Goal: Information Seeking & Learning: Learn about a topic

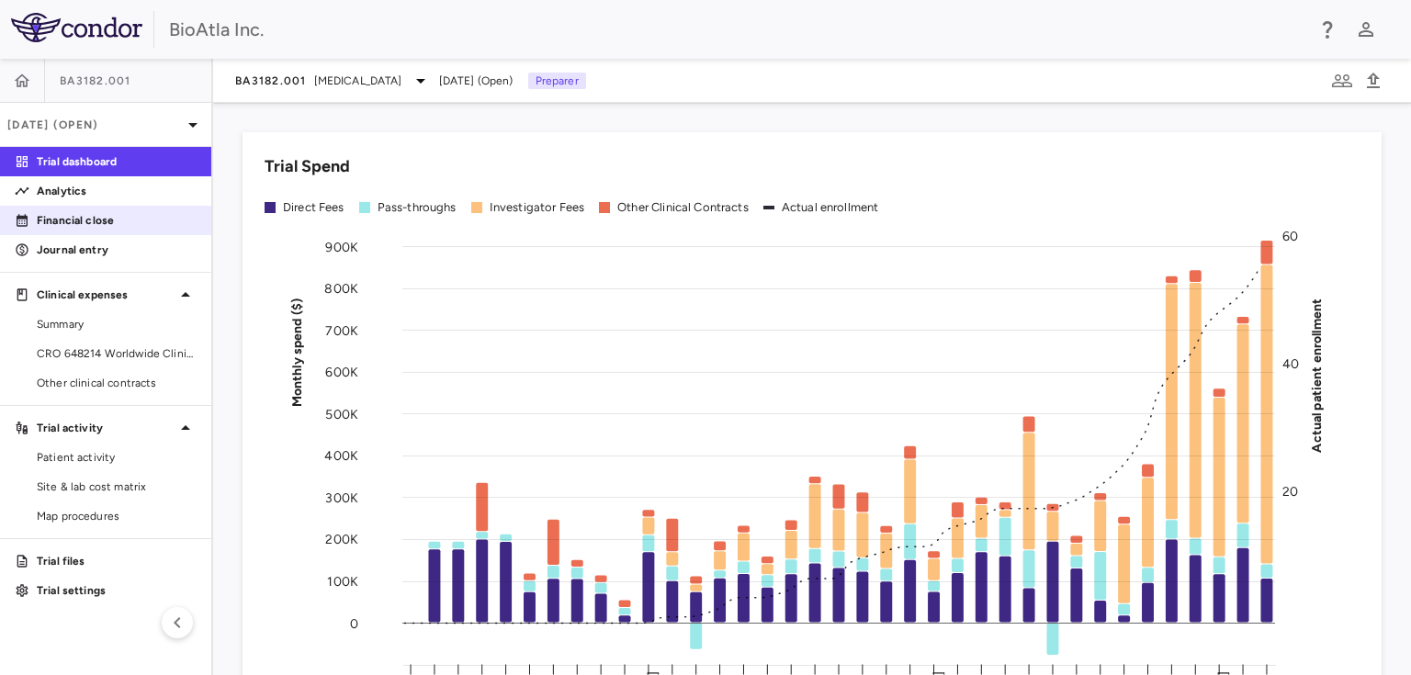
click at [100, 228] on p "Financial close" at bounding box center [117, 220] width 160 height 17
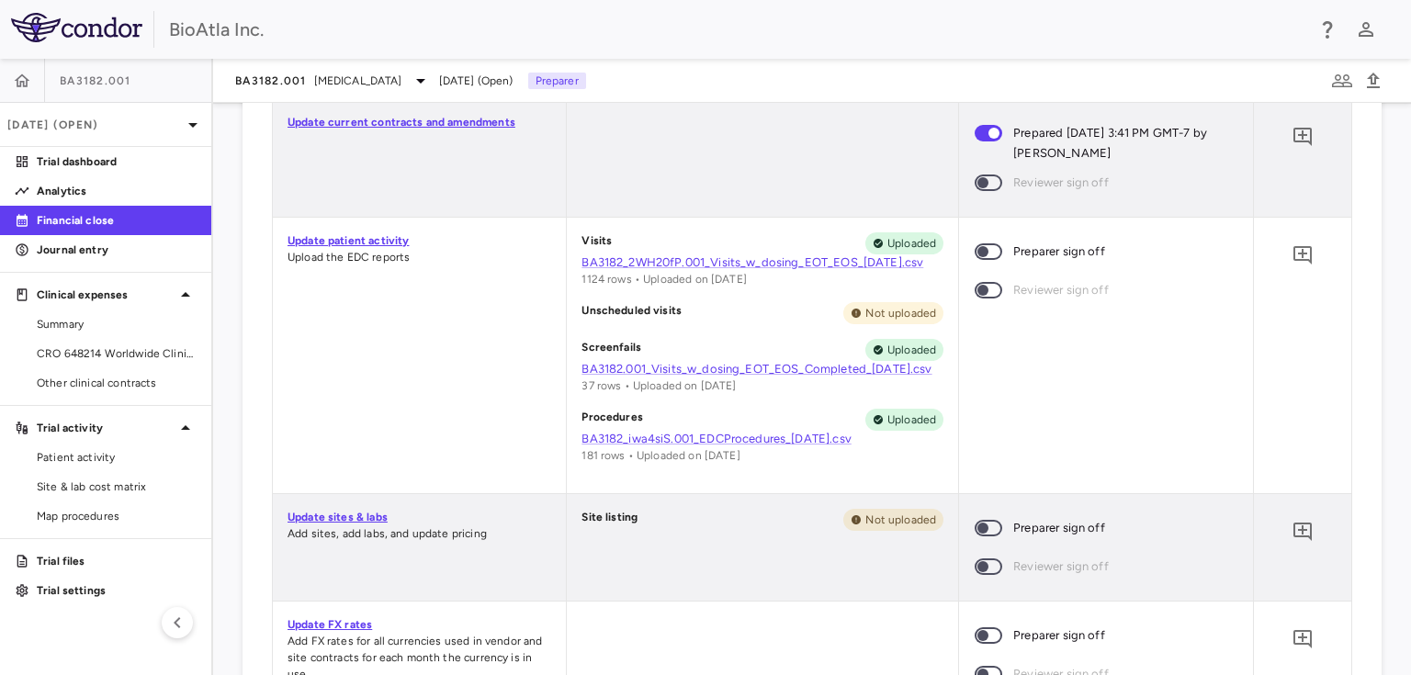
scroll to position [1099, 0]
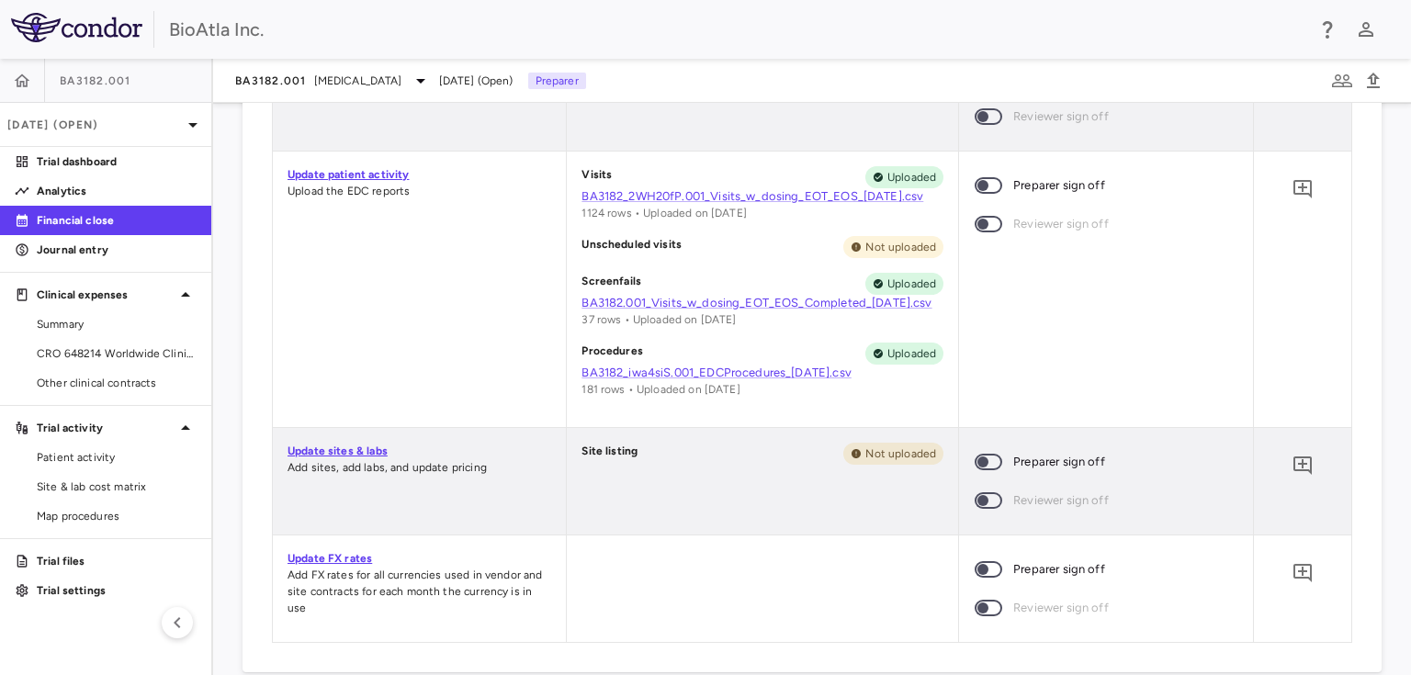
click at [989, 175] on span at bounding box center [989, 185] width 50 height 39
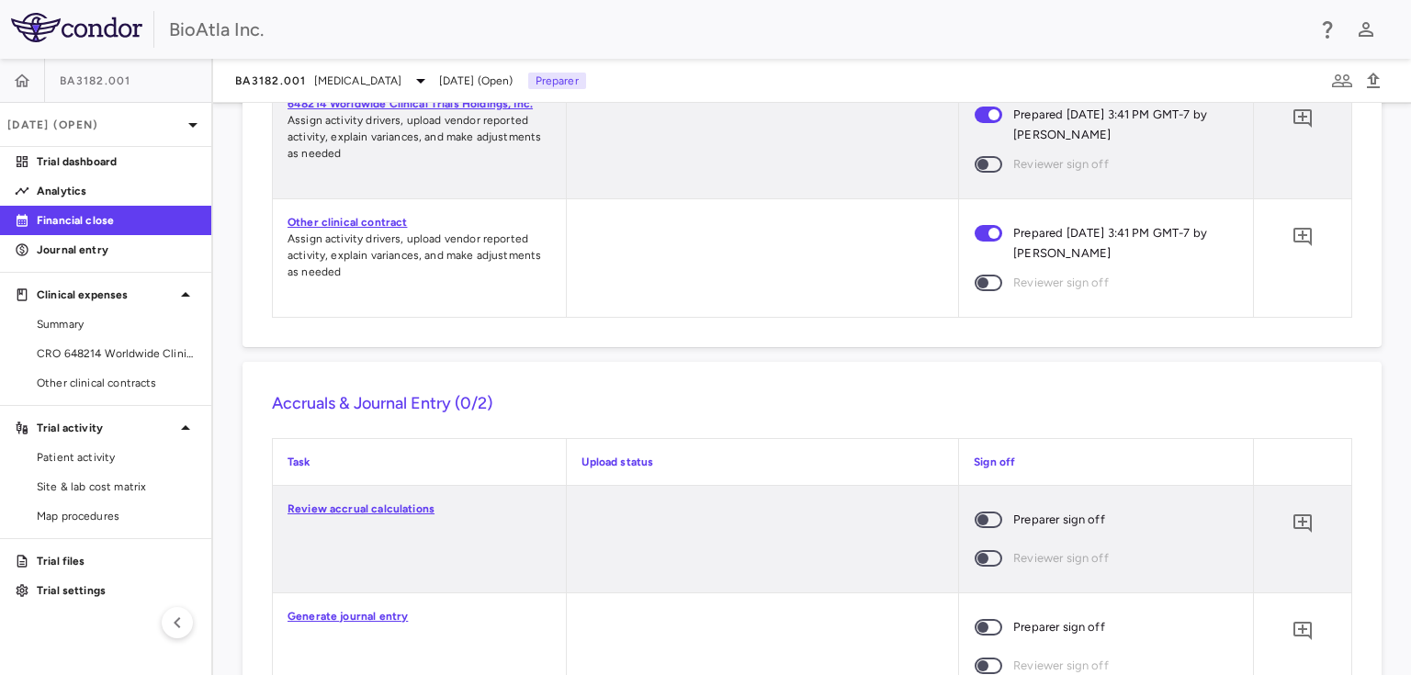
scroll to position [1924, 0]
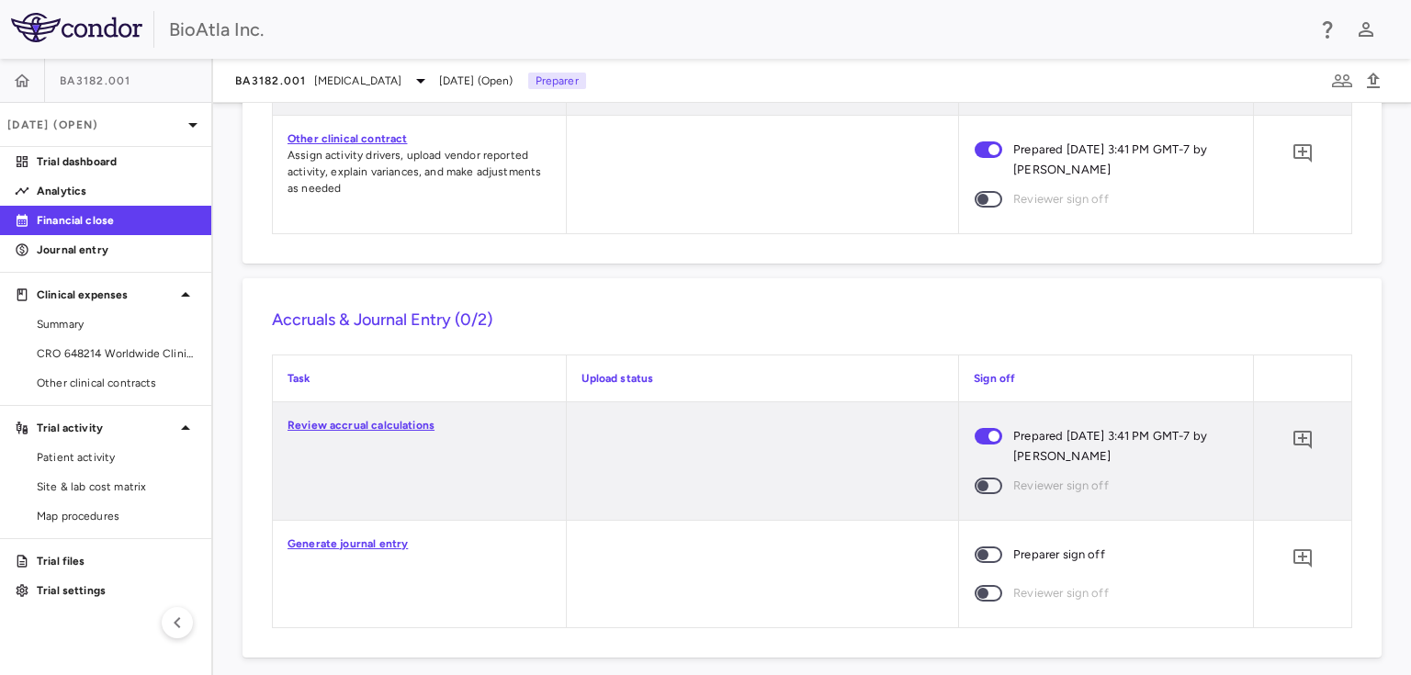
click at [987, 542] on span at bounding box center [989, 555] width 50 height 39
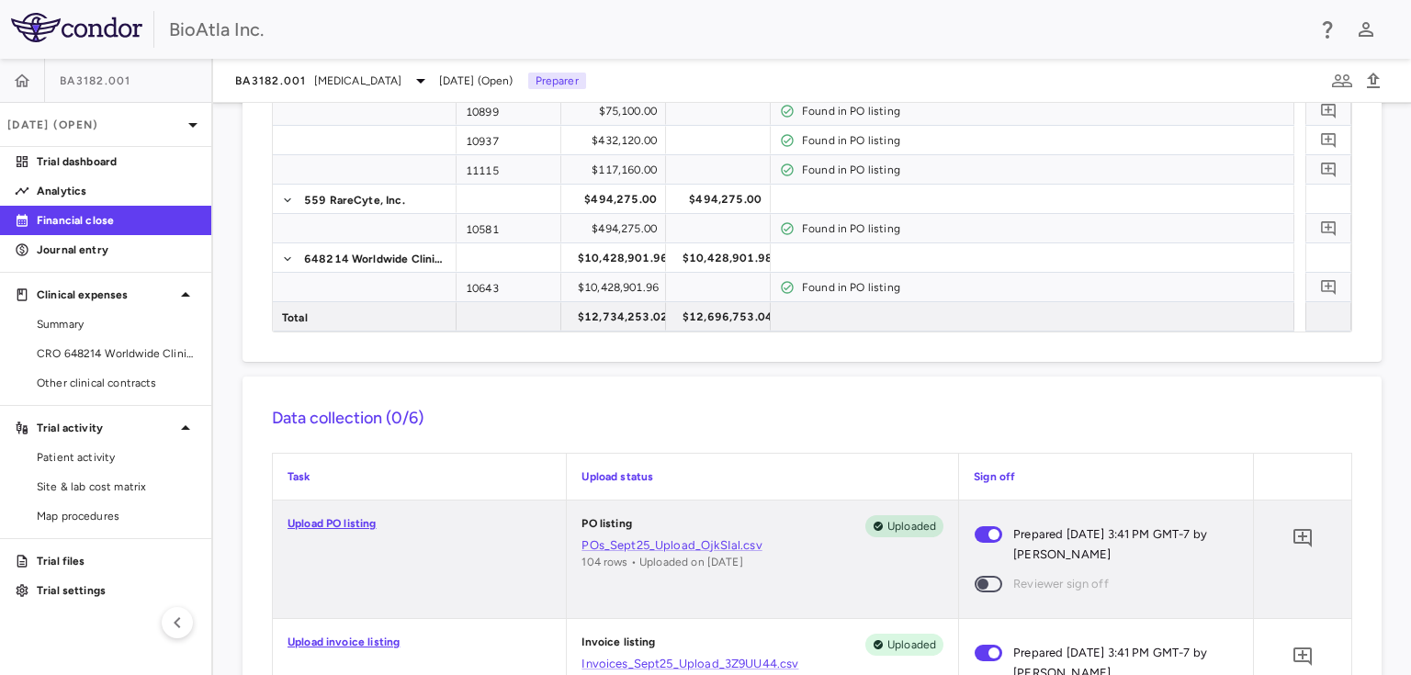
scroll to position [0, 0]
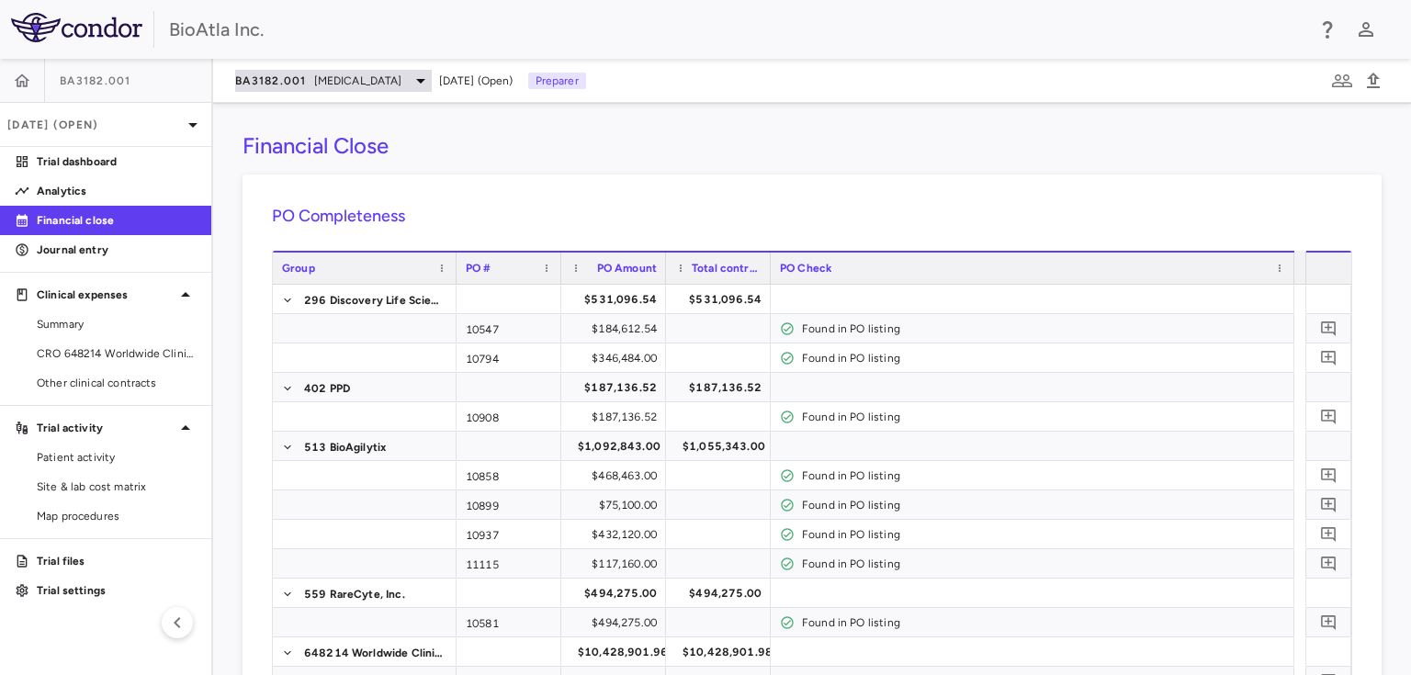
click at [410, 73] on icon at bounding box center [421, 81] width 22 height 22
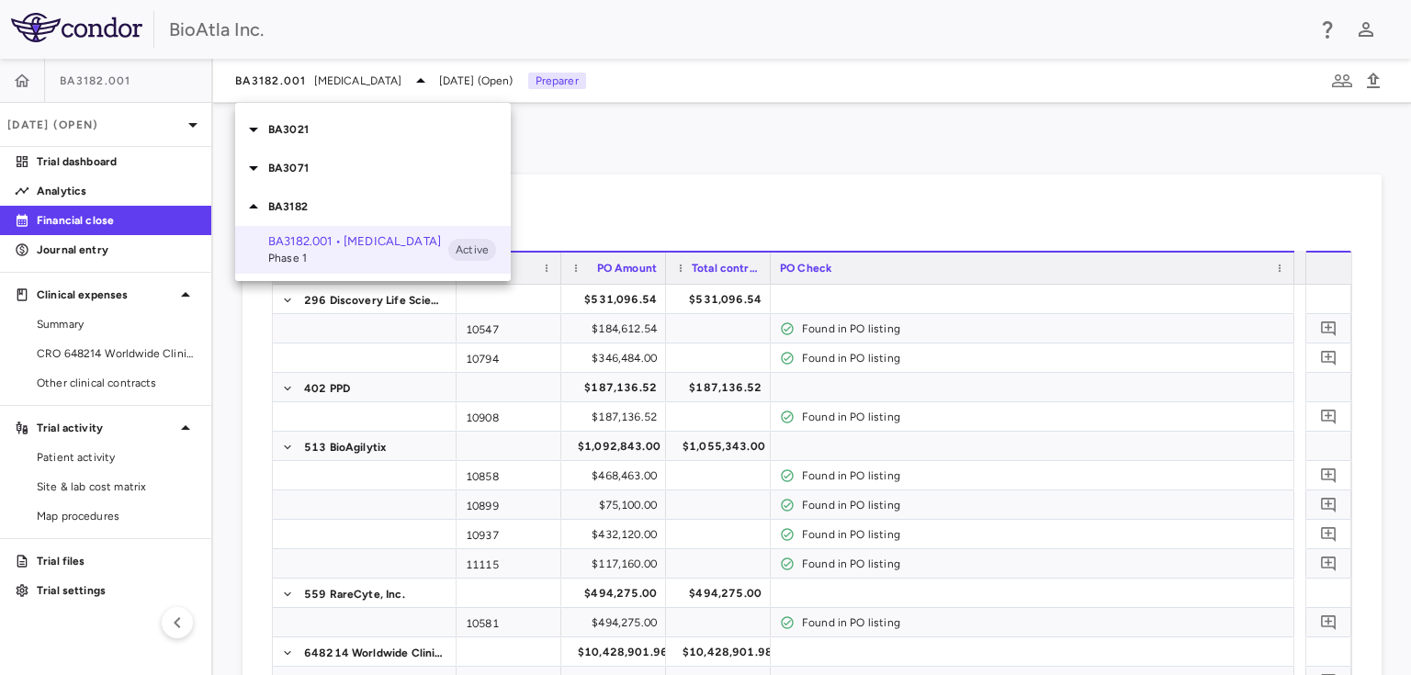
click at [283, 130] on p "BA3021" at bounding box center [389, 129] width 243 height 17
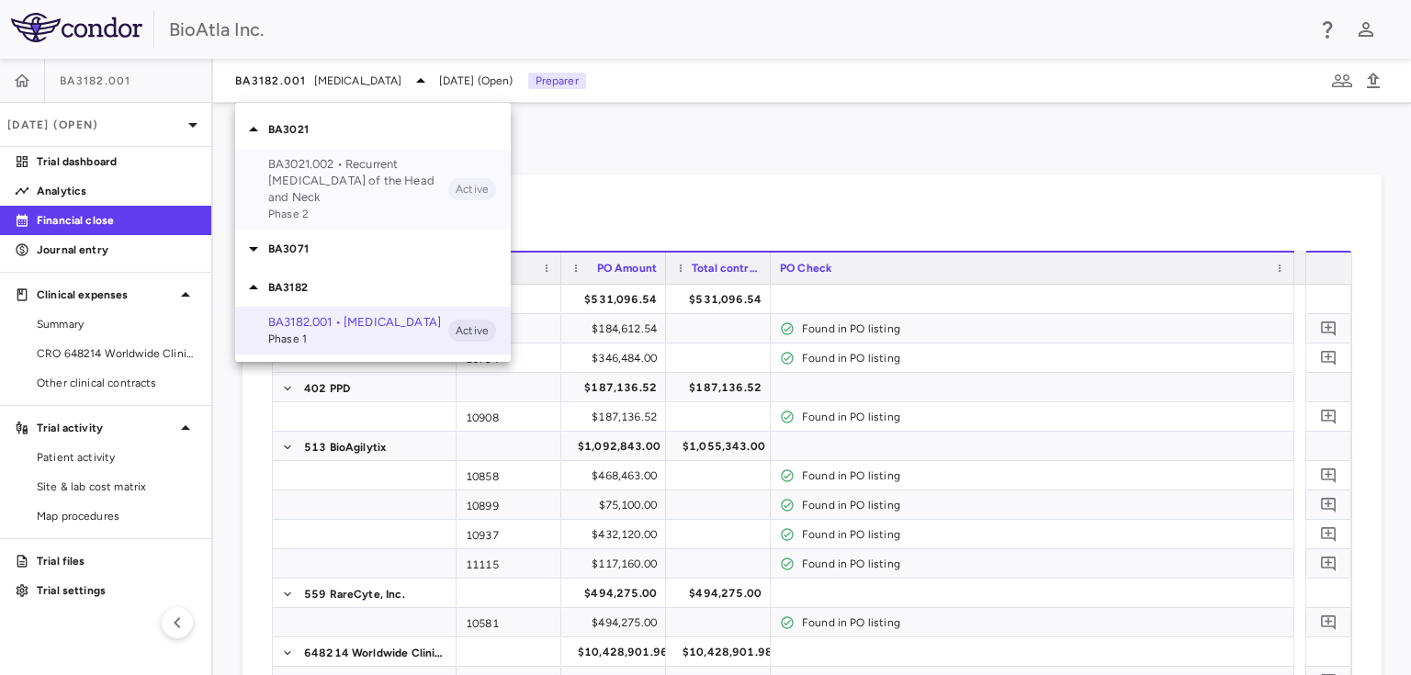
click at [310, 176] on p "BA3021.002 • Recurrent [MEDICAL_DATA] of the Head and Neck" at bounding box center [358, 181] width 180 height 50
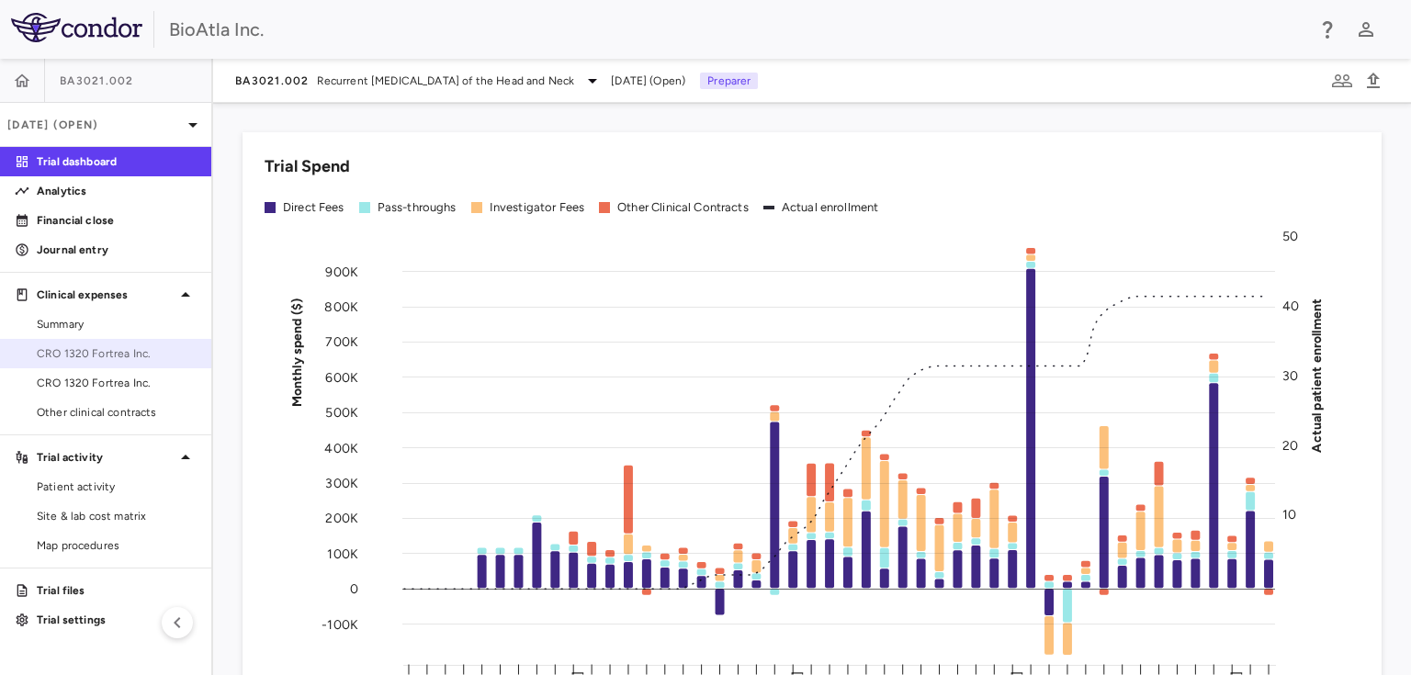
click at [59, 346] on span "CRO 1320 Fortrea Inc." at bounding box center [117, 354] width 160 height 17
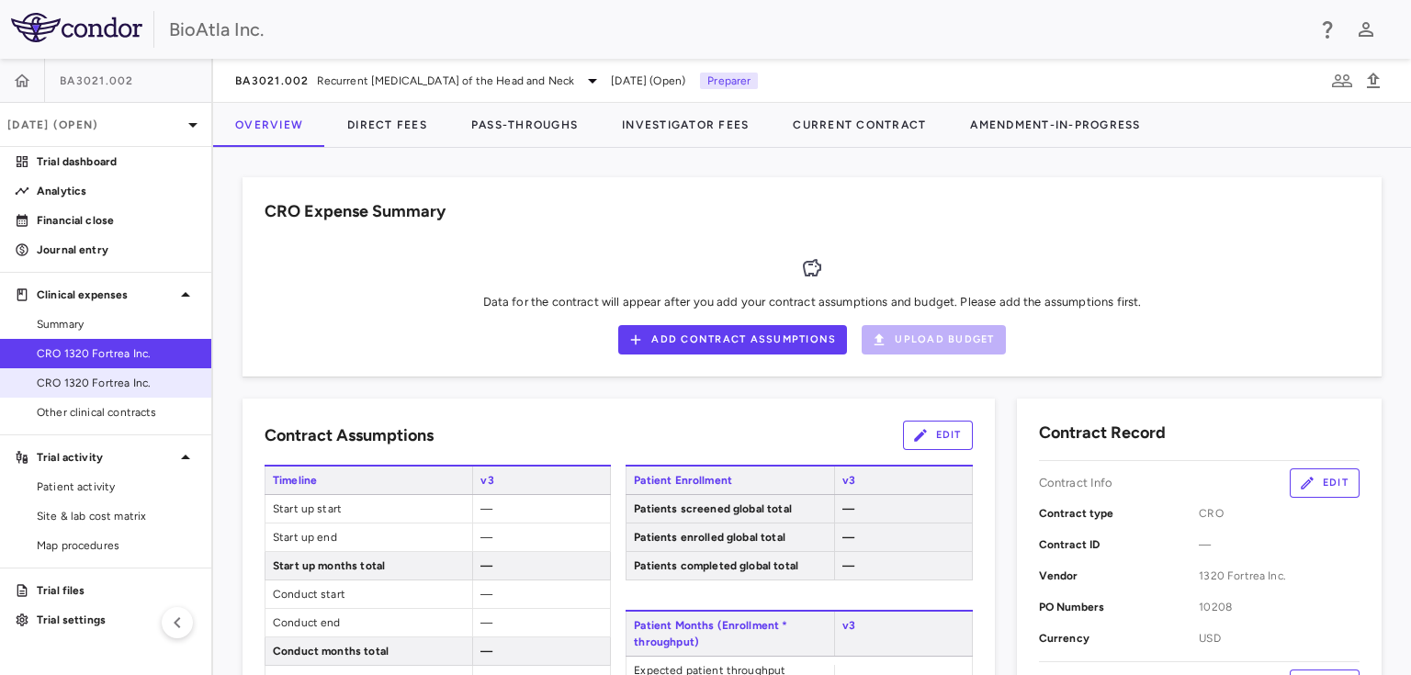
click at [103, 383] on span "CRO 1320 Fortrea Inc." at bounding box center [117, 383] width 160 height 17
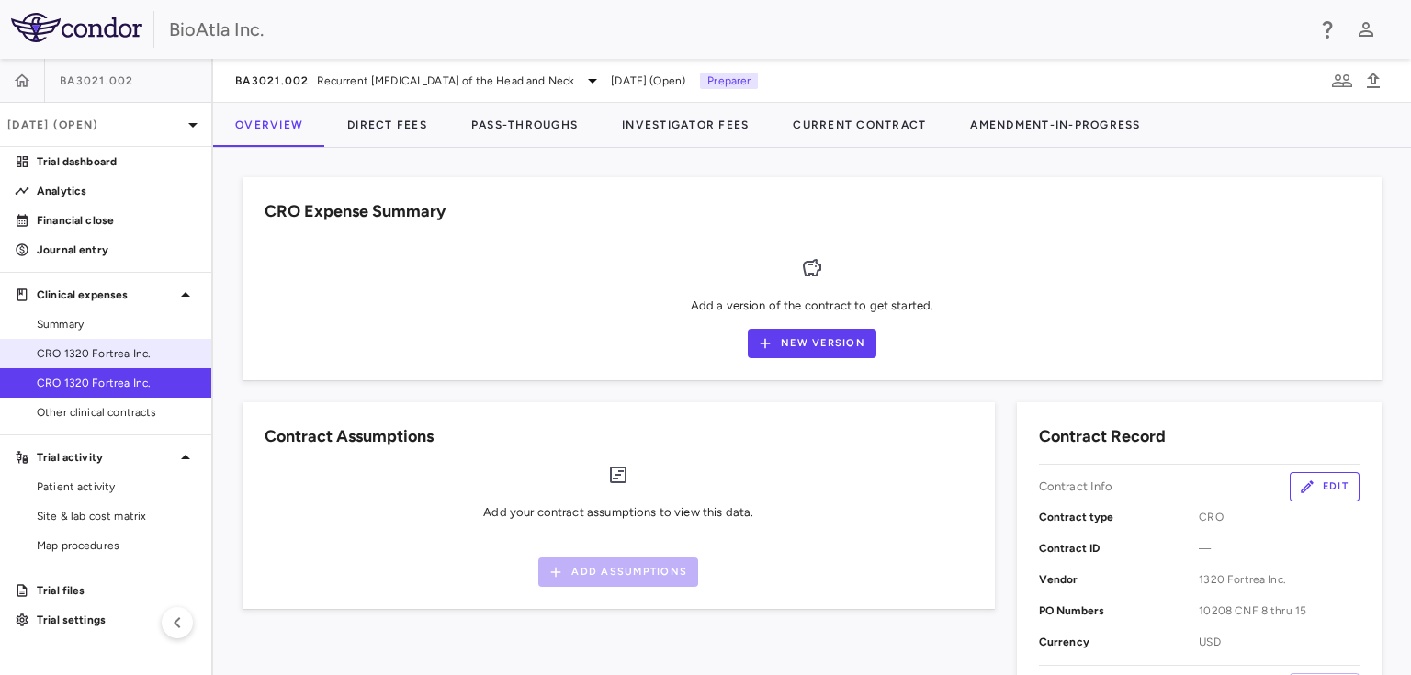
click at [90, 346] on span "CRO 1320 Fortrea Inc." at bounding box center [117, 354] width 160 height 17
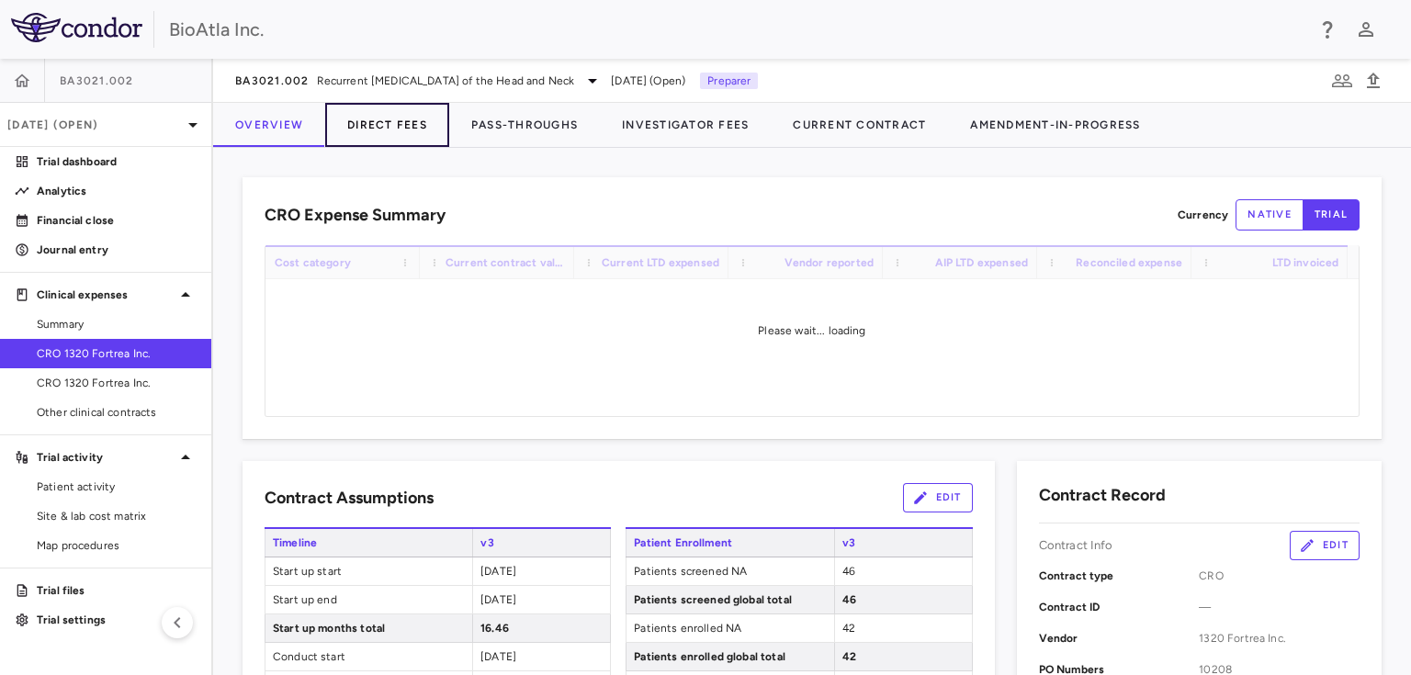
click at [423, 119] on button "Direct Fees" at bounding box center [387, 125] width 124 height 44
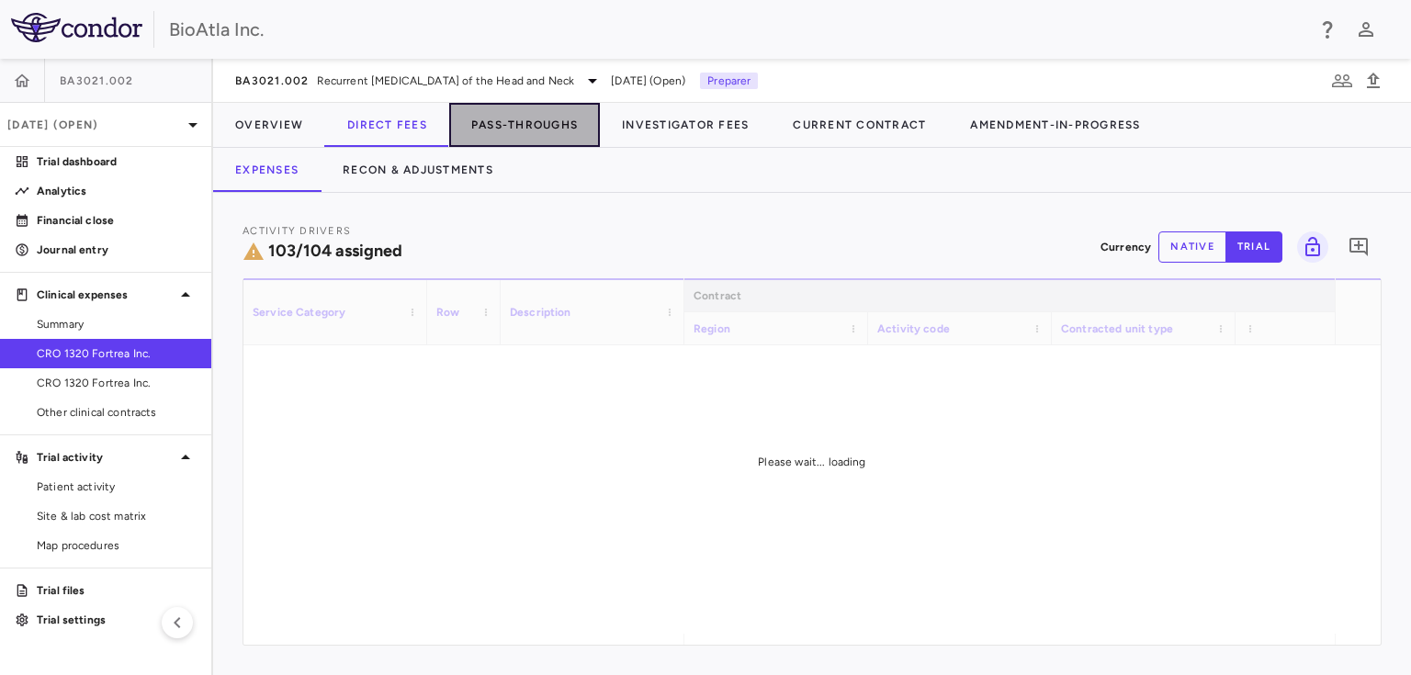
click at [522, 122] on button "Pass-Throughs" at bounding box center [524, 125] width 151 height 44
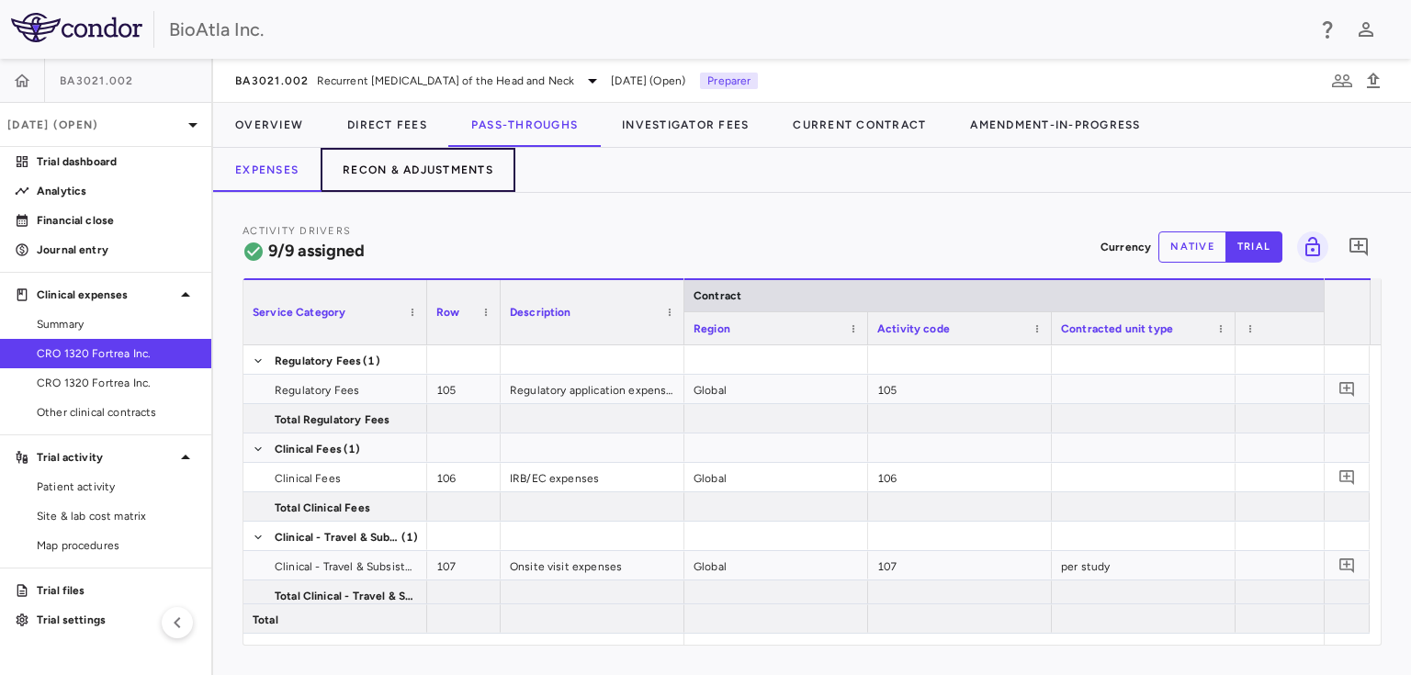
click at [423, 163] on button "Recon & Adjustments" at bounding box center [418, 170] width 195 height 44
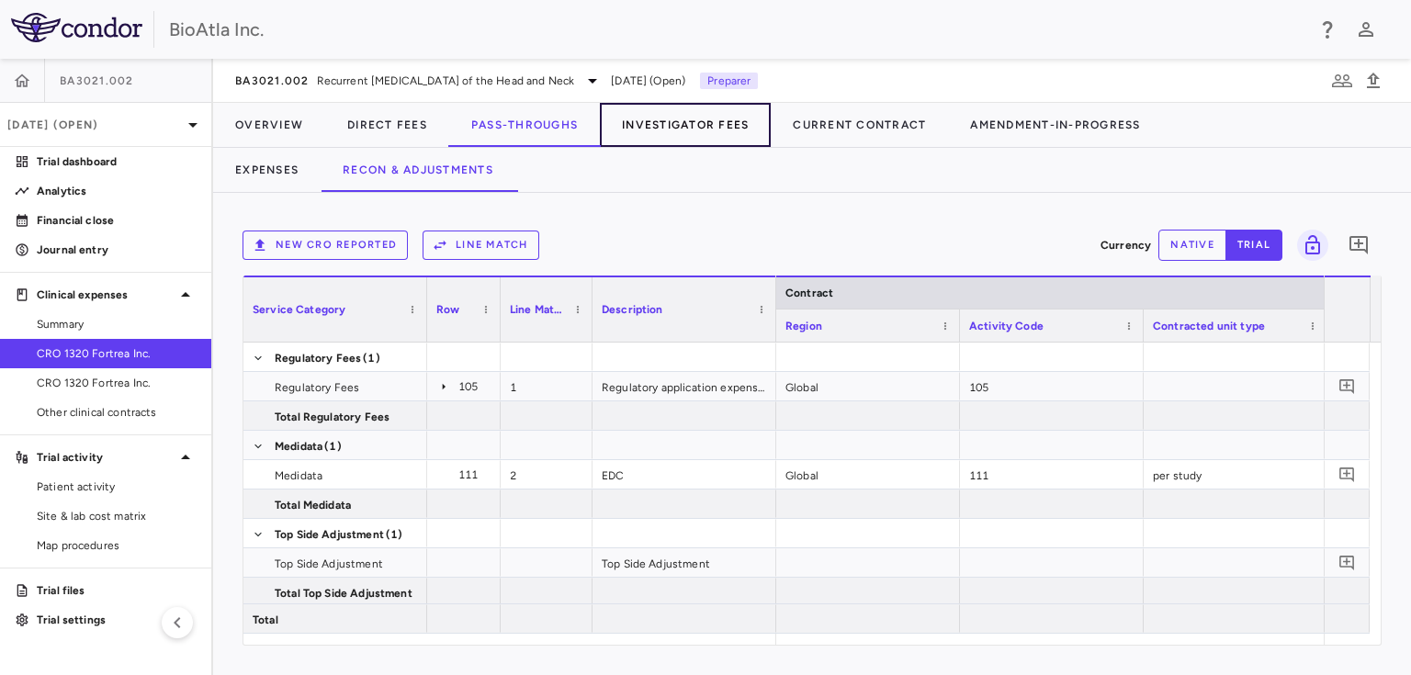
click at [669, 128] on button "Investigator Fees" at bounding box center [685, 125] width 171 height 44
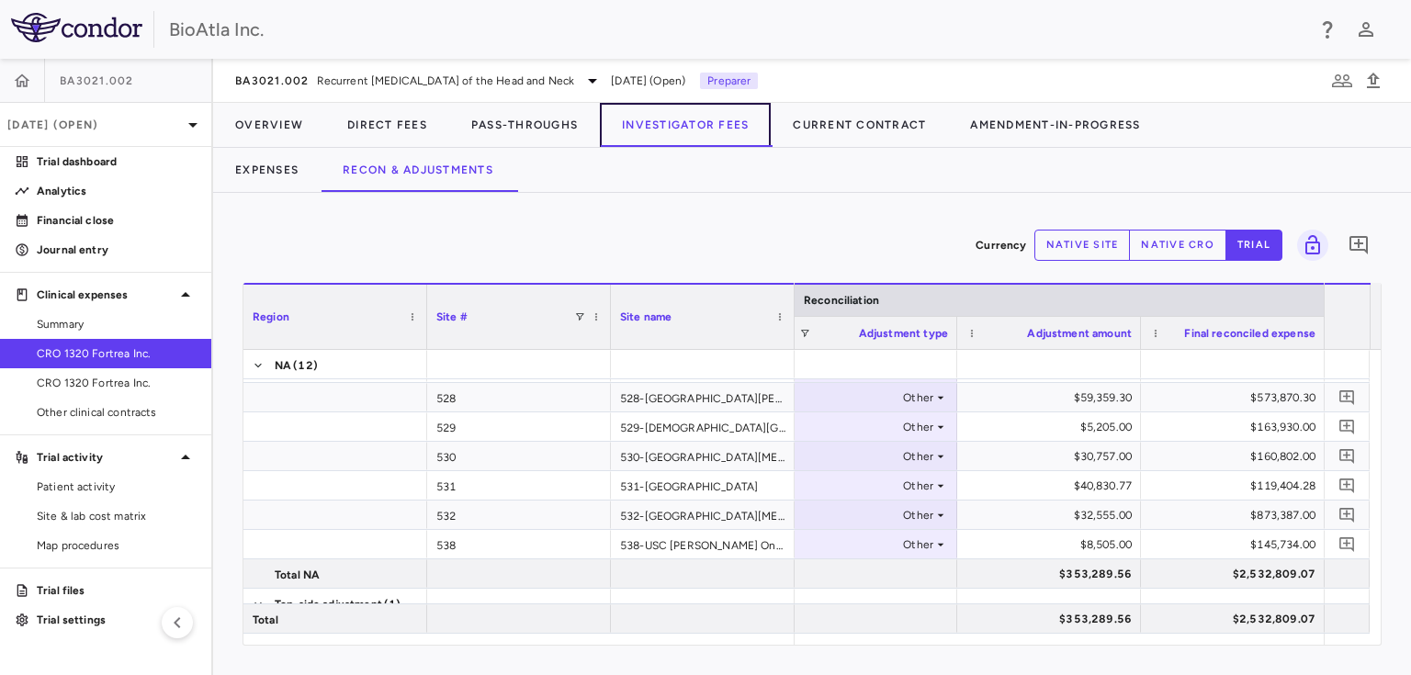
scroll to position [244, 0]
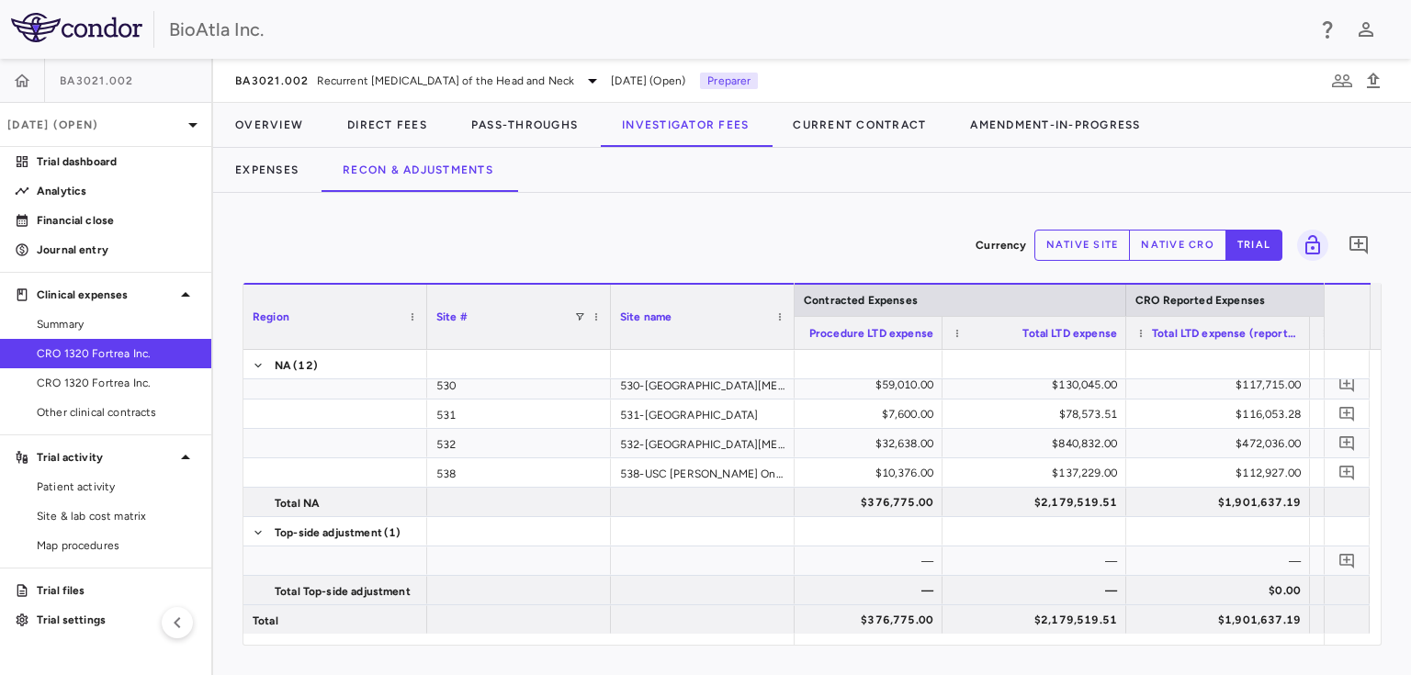
drag, startPoint x: 1382, startPoint y: 497, endPoint x: 1387, endPoint y: 529, distance: 32.5
click at [1387, 529] on div "Currency native site native cro trial 0 Region Drag here to set column labels R…" at bounding box center [812, 434] width 1198 height 482
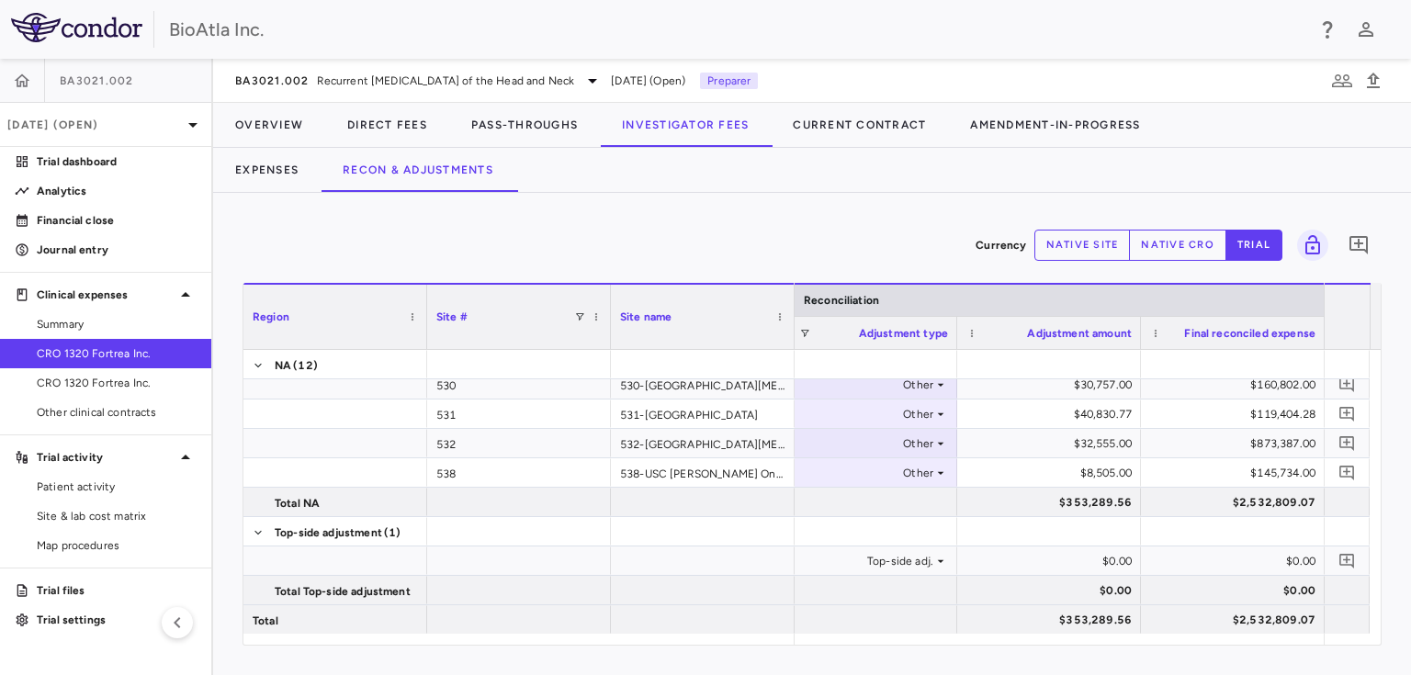
drag, startPoint x: 1381, startPoint y: 606, endPoint x: 1389, endPoint y: 538, distance: 68.5
click at [1389, 538] on div "Currency native site native cro trial 0 Region Drag here to set column labels R…" at bounding box center [812, 434] width 1198 height 482
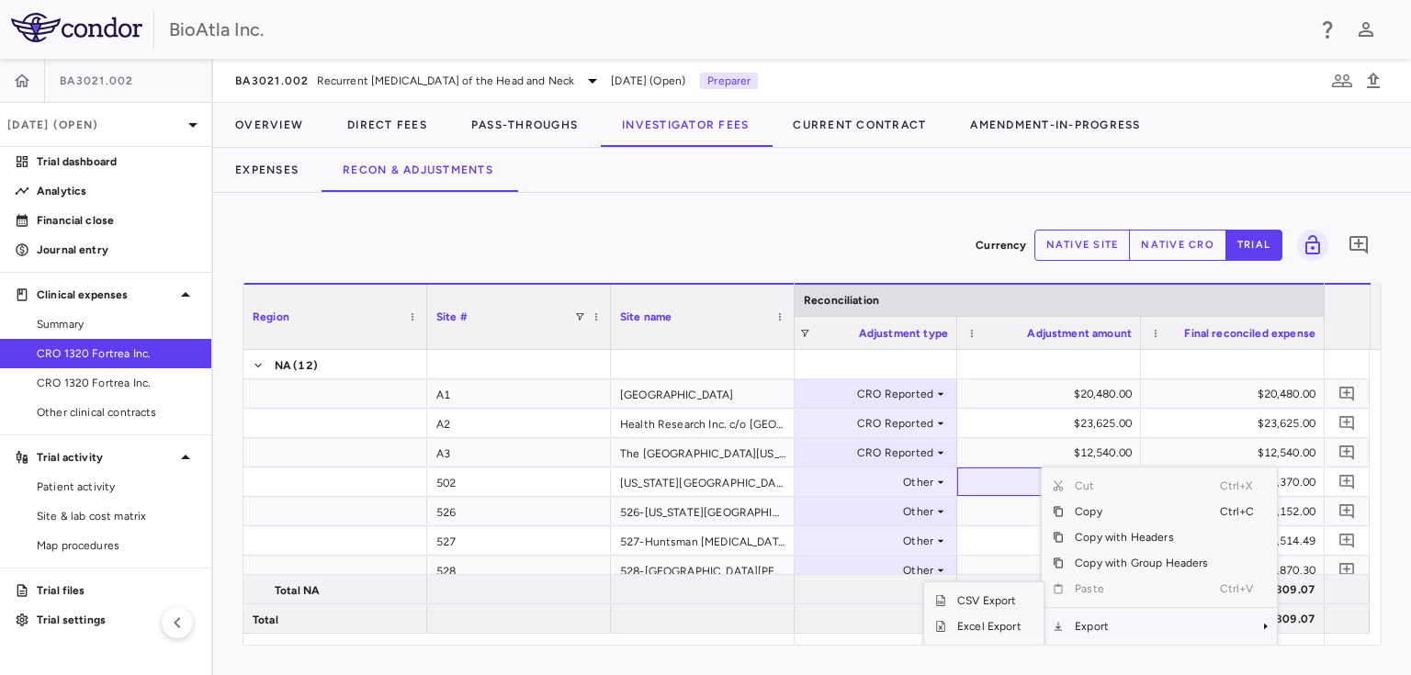
click at [1262, 624] on span "Context Menu" at bounding box center [1266, 626] width 11 height 11
click at [1000, 627] on span "Excel Export" at bounding box center [989, 627] width 86 height 26
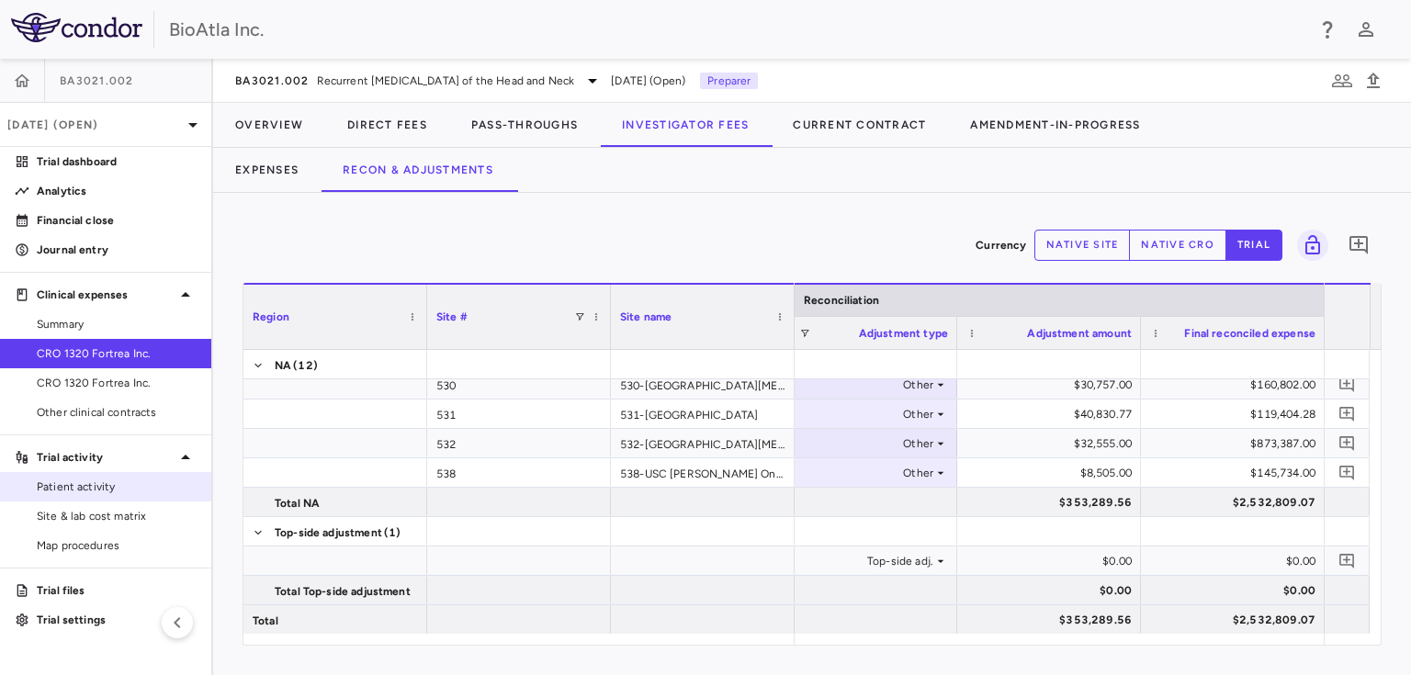
click at [69, 488] on span "Patient activity" at bounding box center [117, 487] width 160 height 17
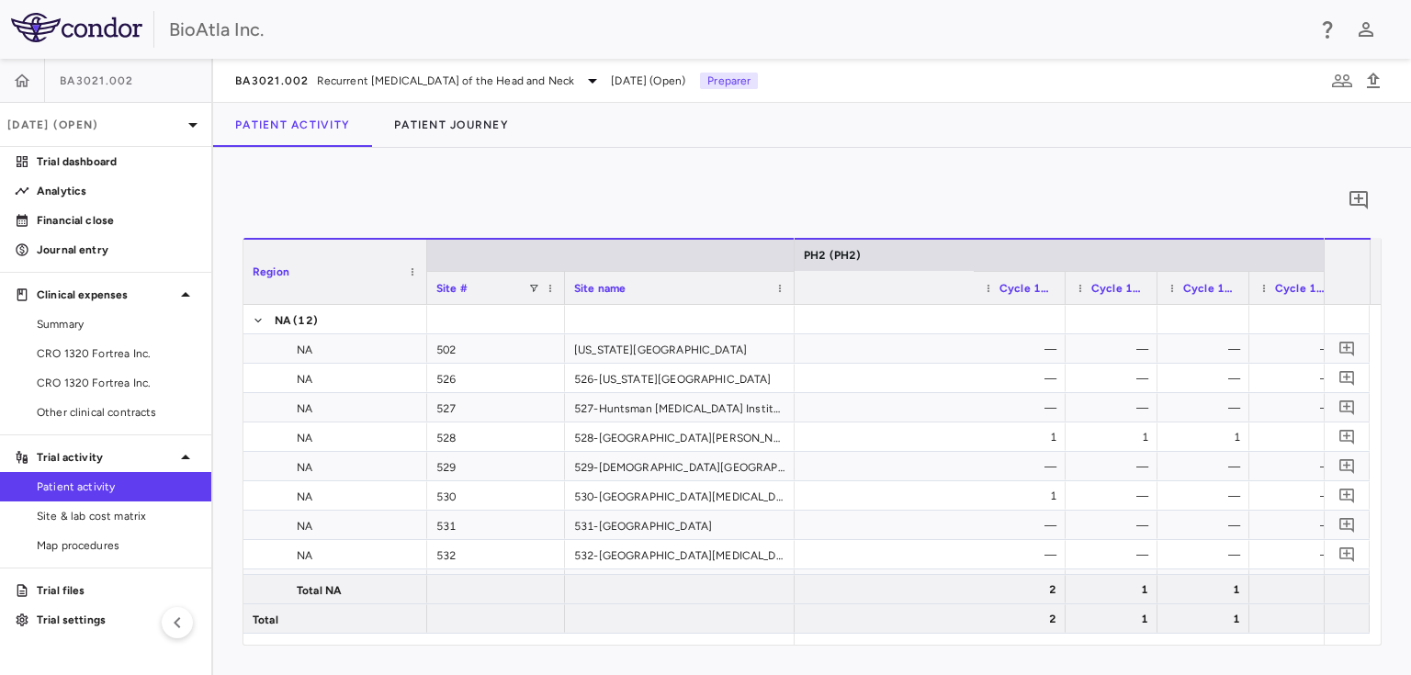
scroll to position [0, 5204]
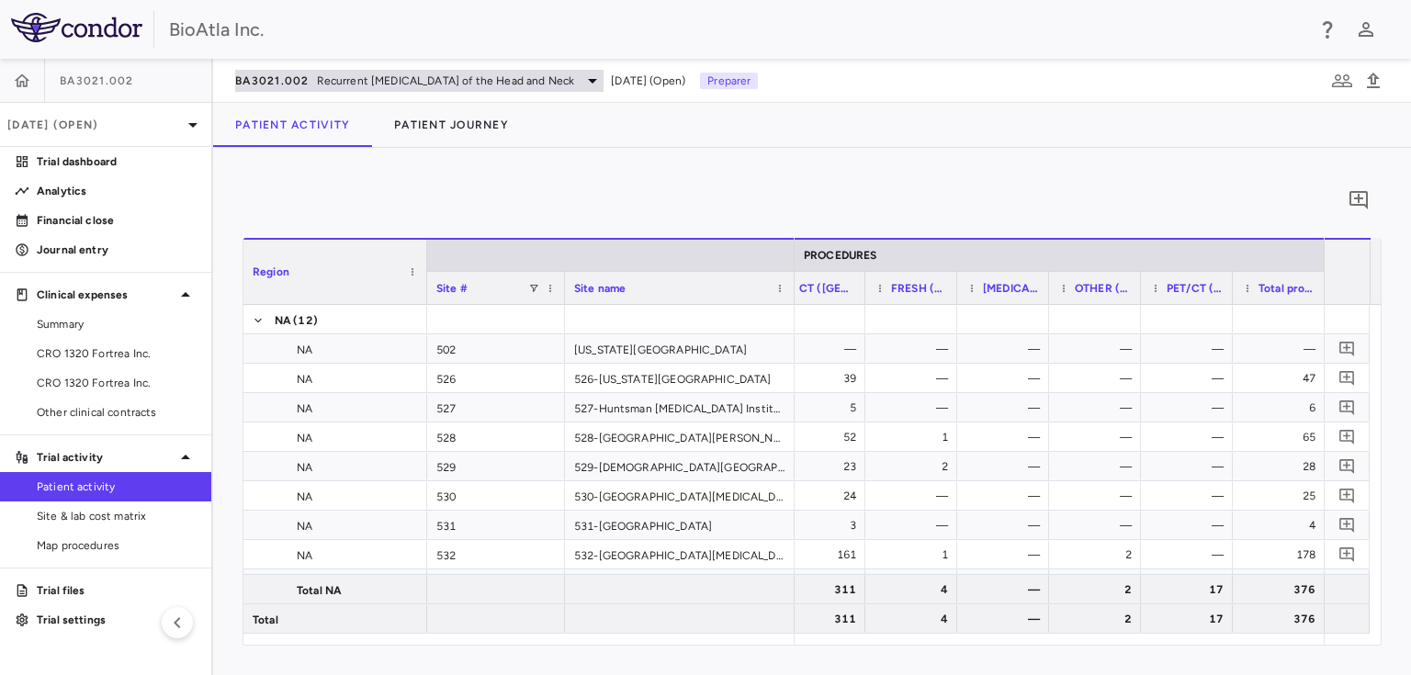
click at [575, 80] on span "Recurrent [MEDICAL_DATA] of the Head and Neck" at bounding box center [446, 81] width 258 height 17
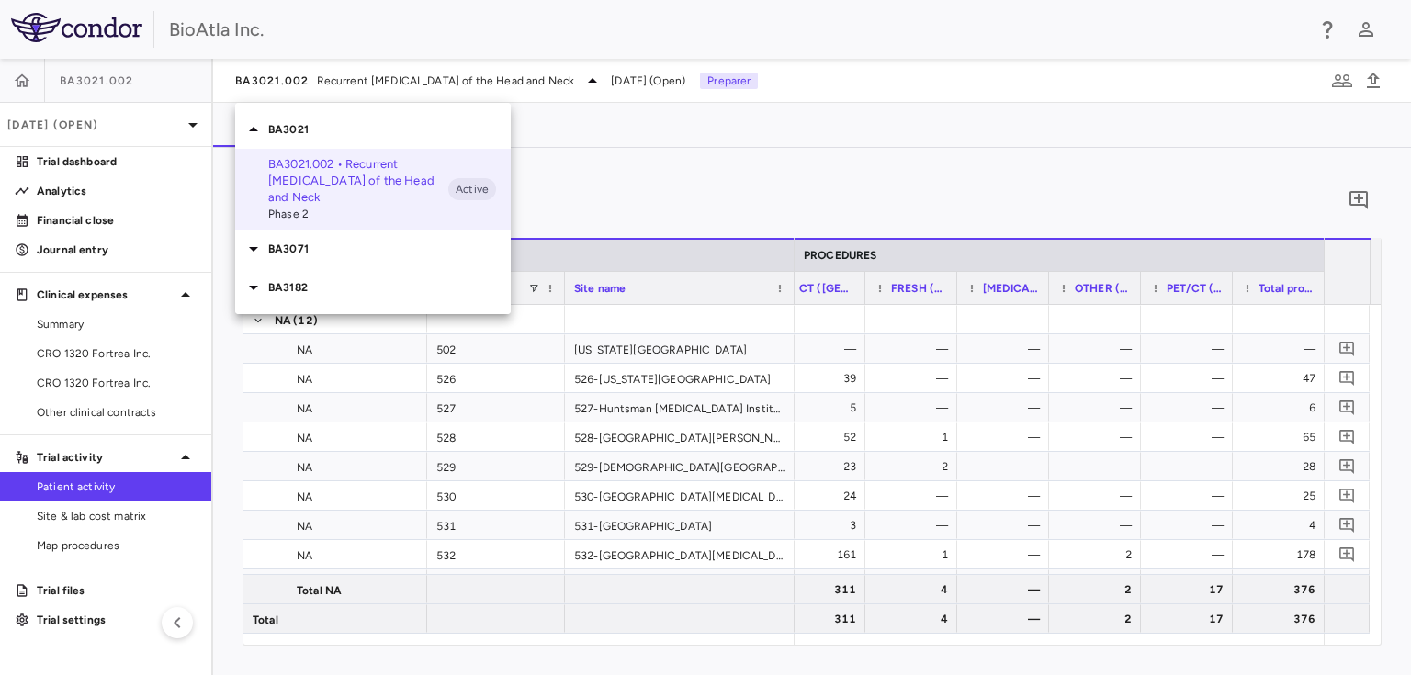
click at [294, 288] on p "BA3182" at bounding box center [389, 287] width 243 height 17
click at [303, 324] on p "BA3182.001 • [MEDICAL_DATA]" at bounding box center [358, 322] width 180 height 17
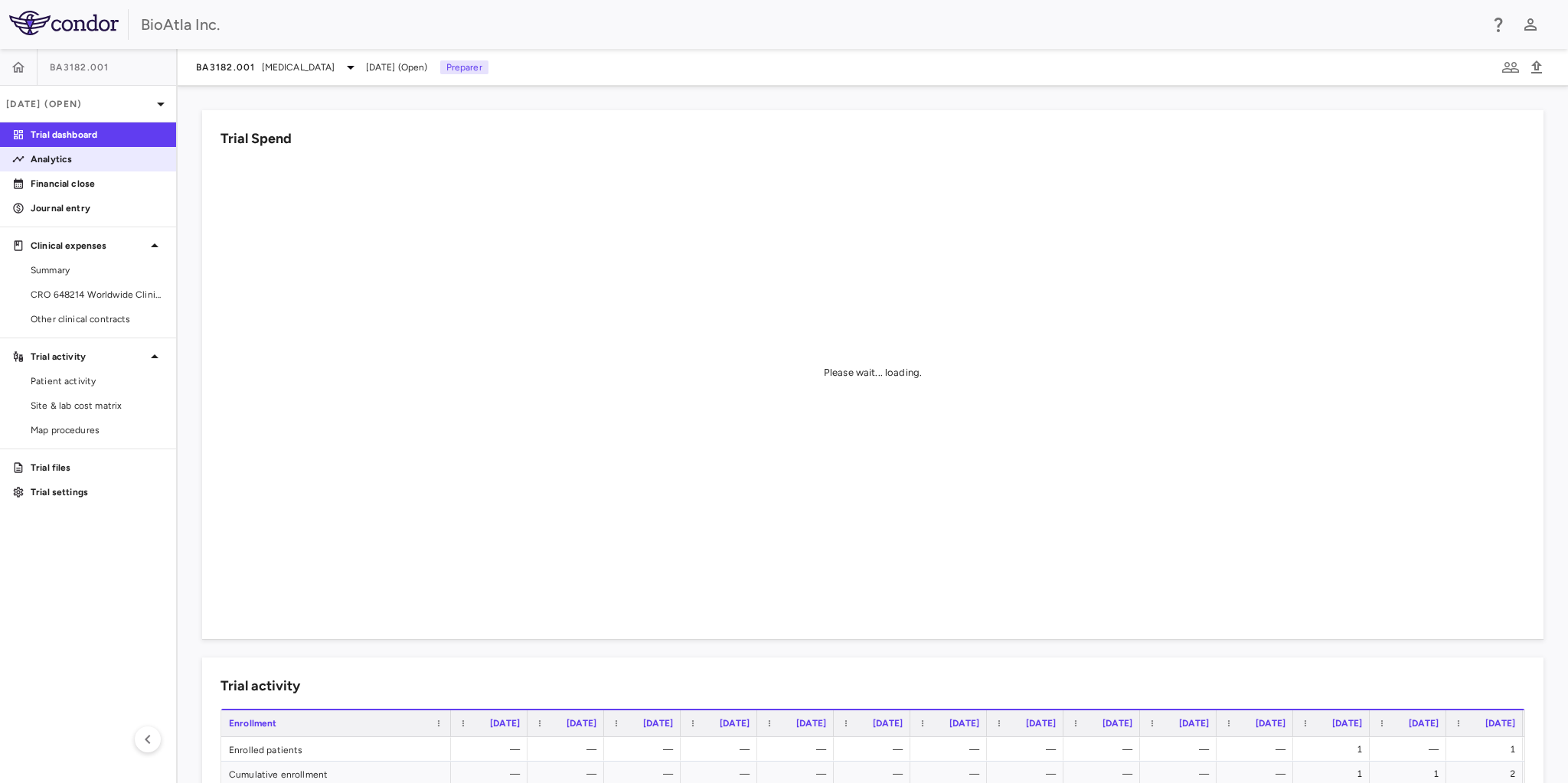
click at [64, 157] on p "Analytics" at bounding box center [97, 159] width 133 height 14
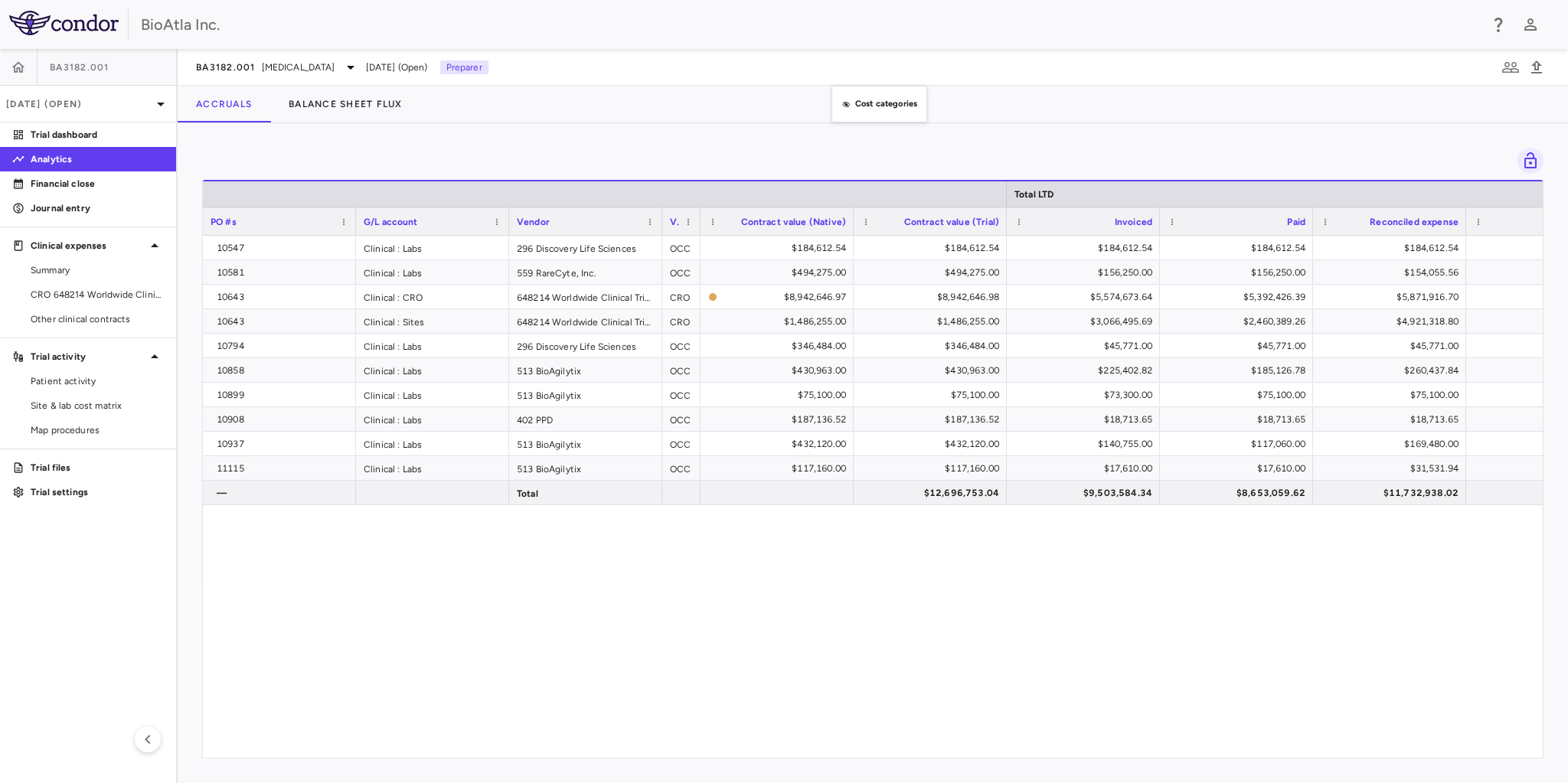
drag, startPoint x: 816, startPoint y: 223, endPoint x: 836, endPoint y: 108, distance: 116.7
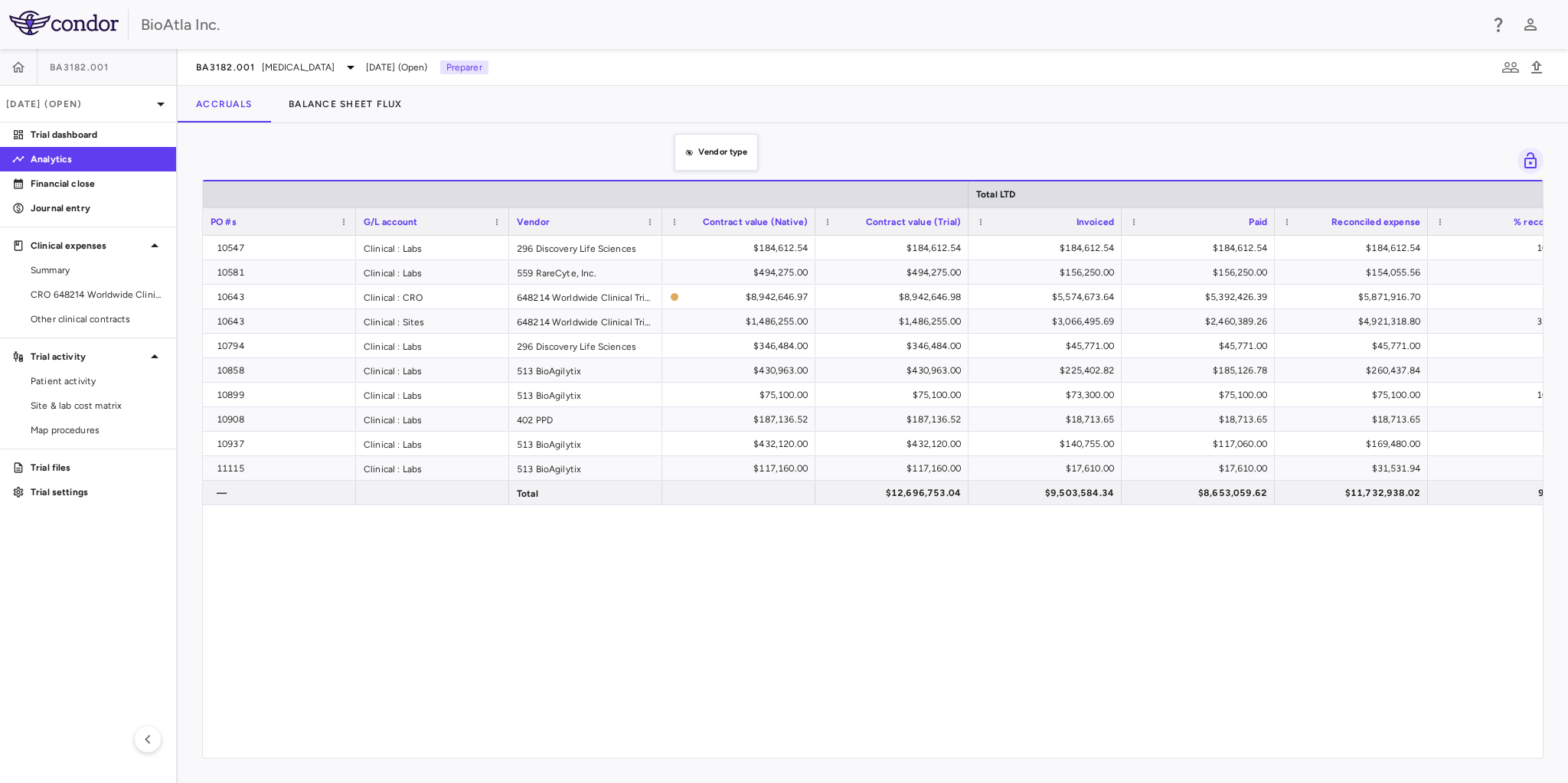
drag, startPoint x: 675, startPoint y: 220, endPoint x: 677, endPoint y: 167, distance: 53.0
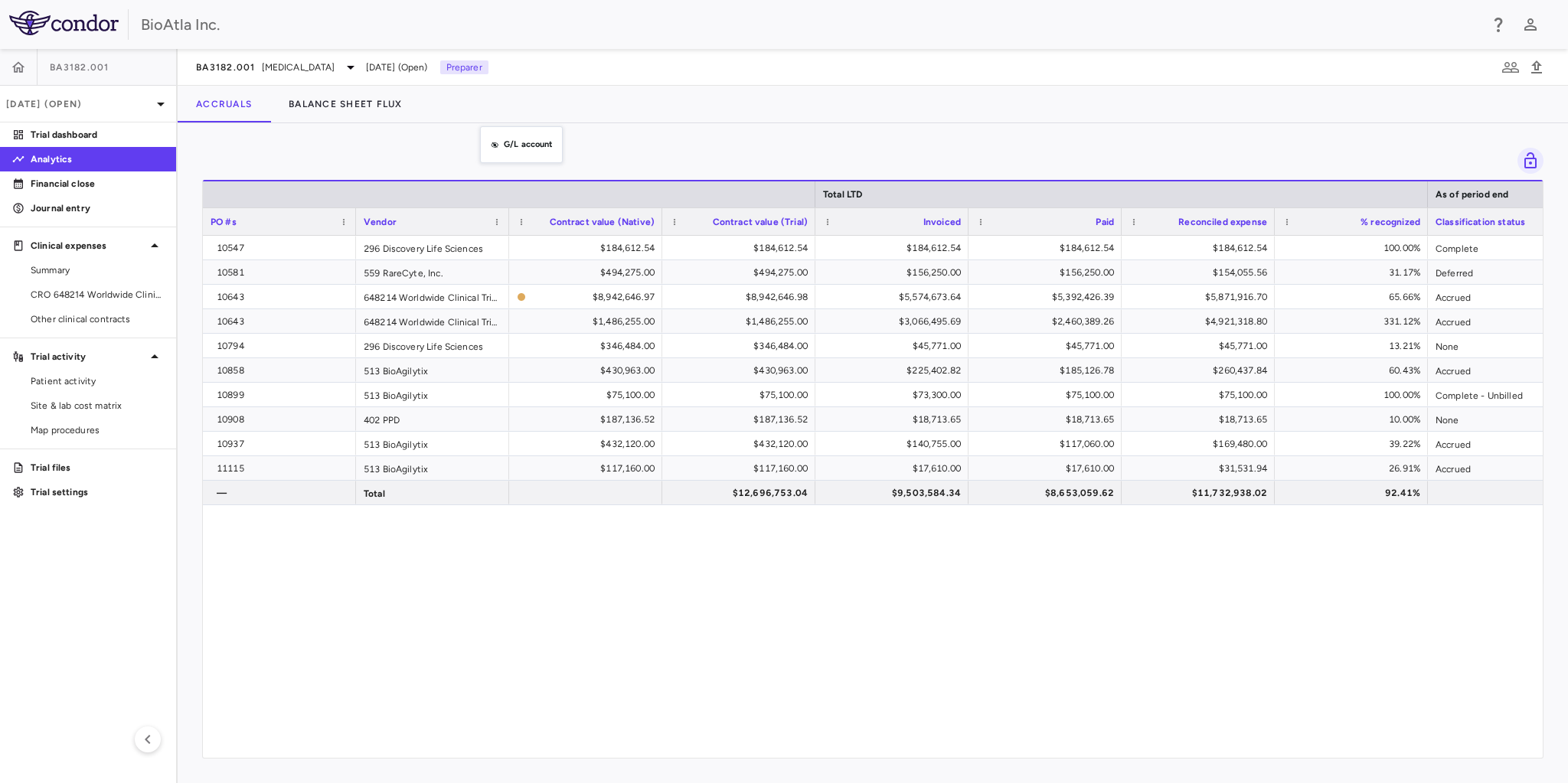
drag, startPoint x: 422, startPoint y: 232, endPoint x: 487, endPoint y: 136, distance: 115.9
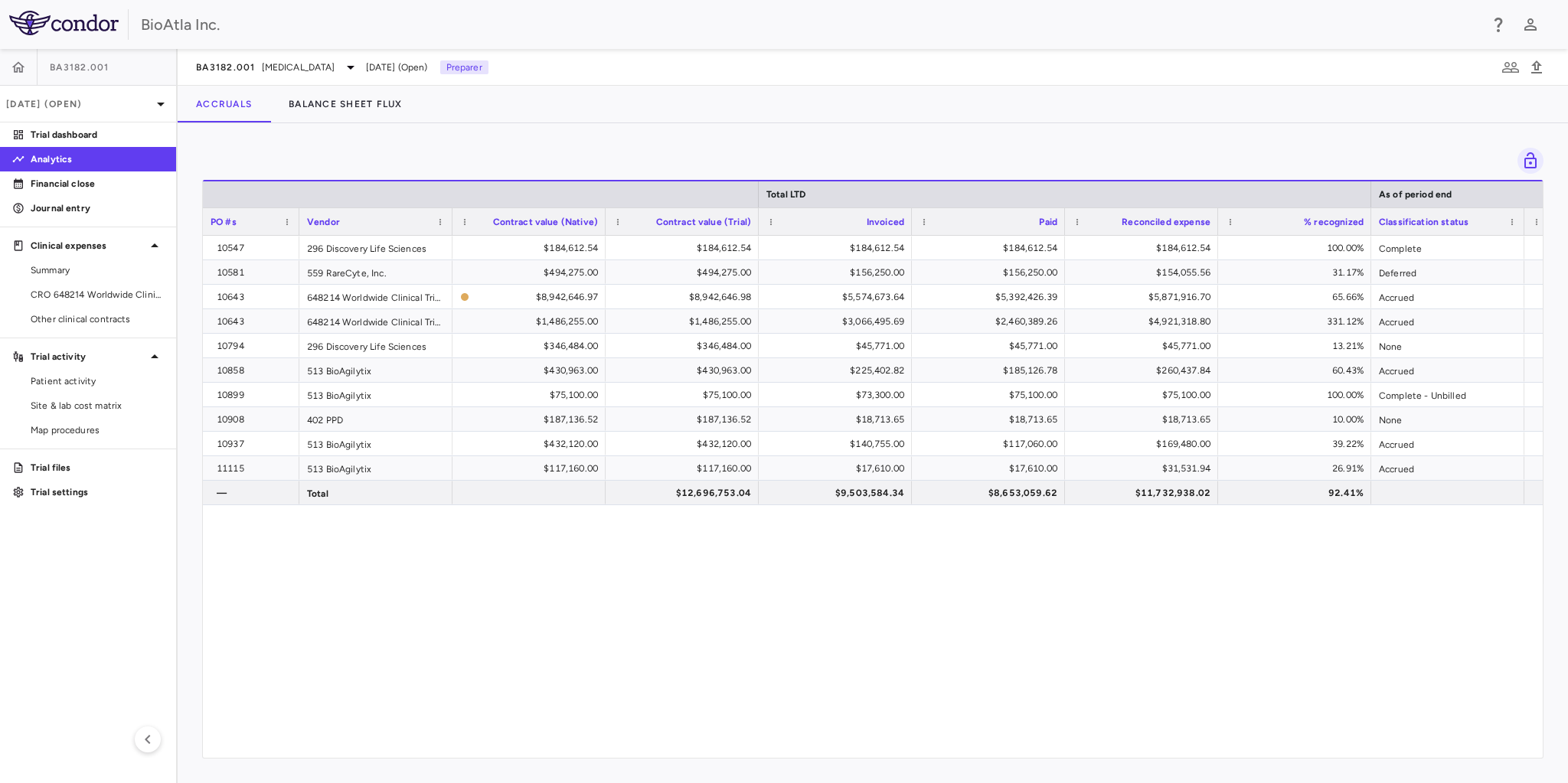
drag, startPoint x: 354, startPoint y: 227, endPoint x: 297, endPoint y: 242, distance: 58.9
click at [297, 242] on div "Total LTD As of period end PO #s Vendor Contract value (Native)" at bounding box center [873, 469] width 1340 height 578
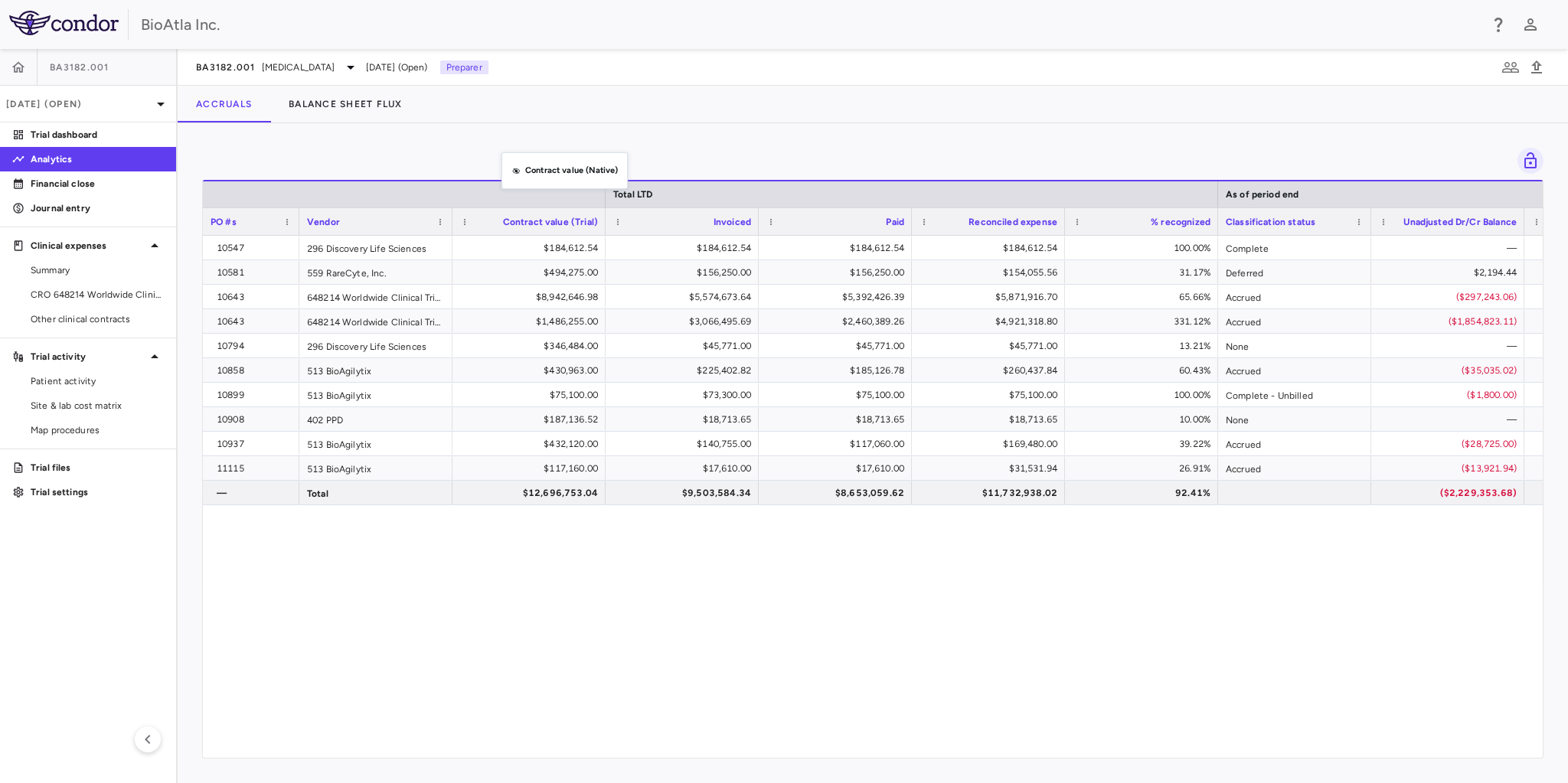
drag, startPoint x: 481, startPoint y: 224, endPoint x: 509, endPoint y: 162, distance: 68.0
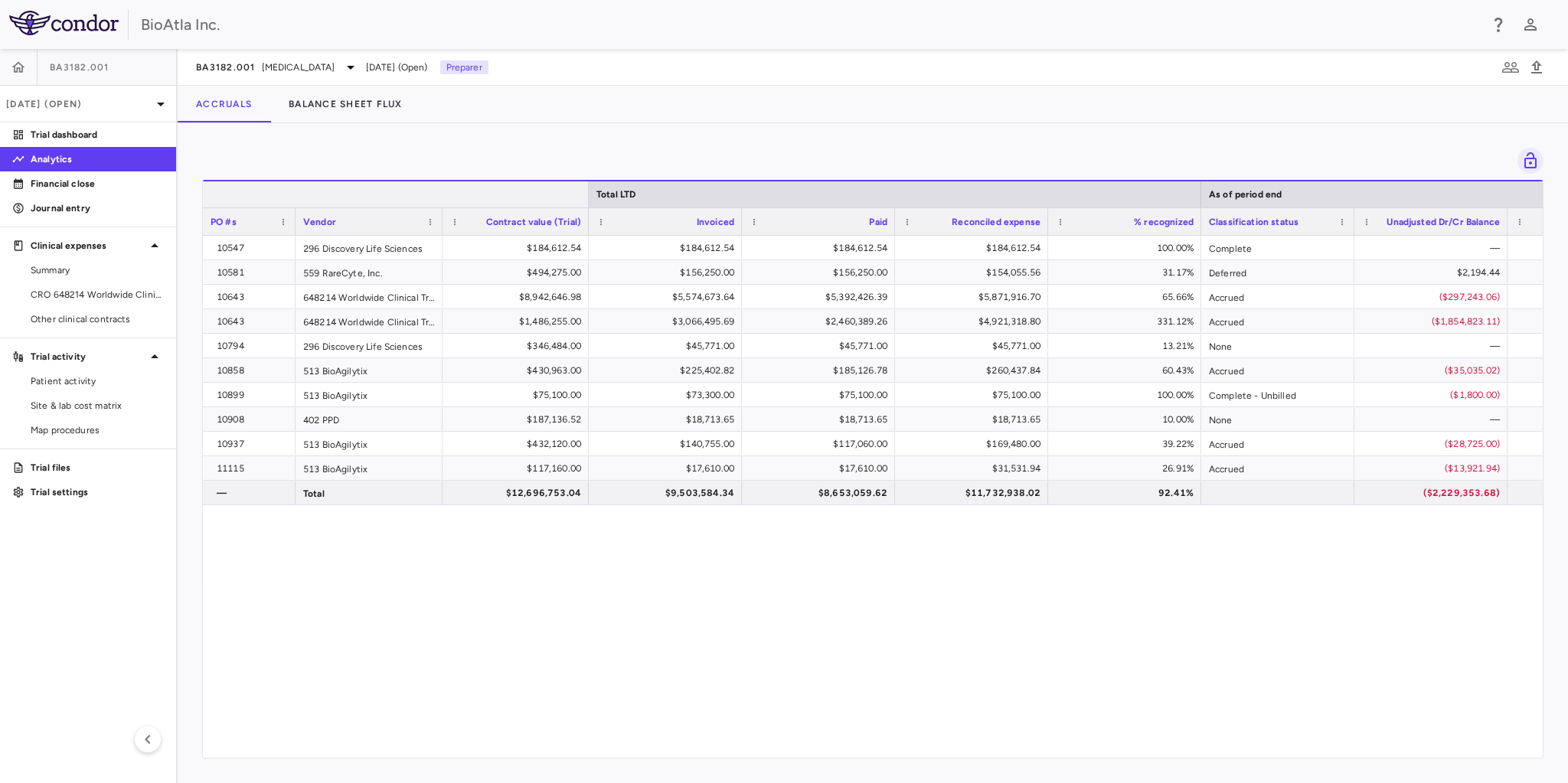
drag, startPoint x: 603, startPoint y: 190, endPoint x: 587, endPoint y: 198, distance: 17.9
click at [587, 198] on div at bounding box center [587, 194] width 6 height 26
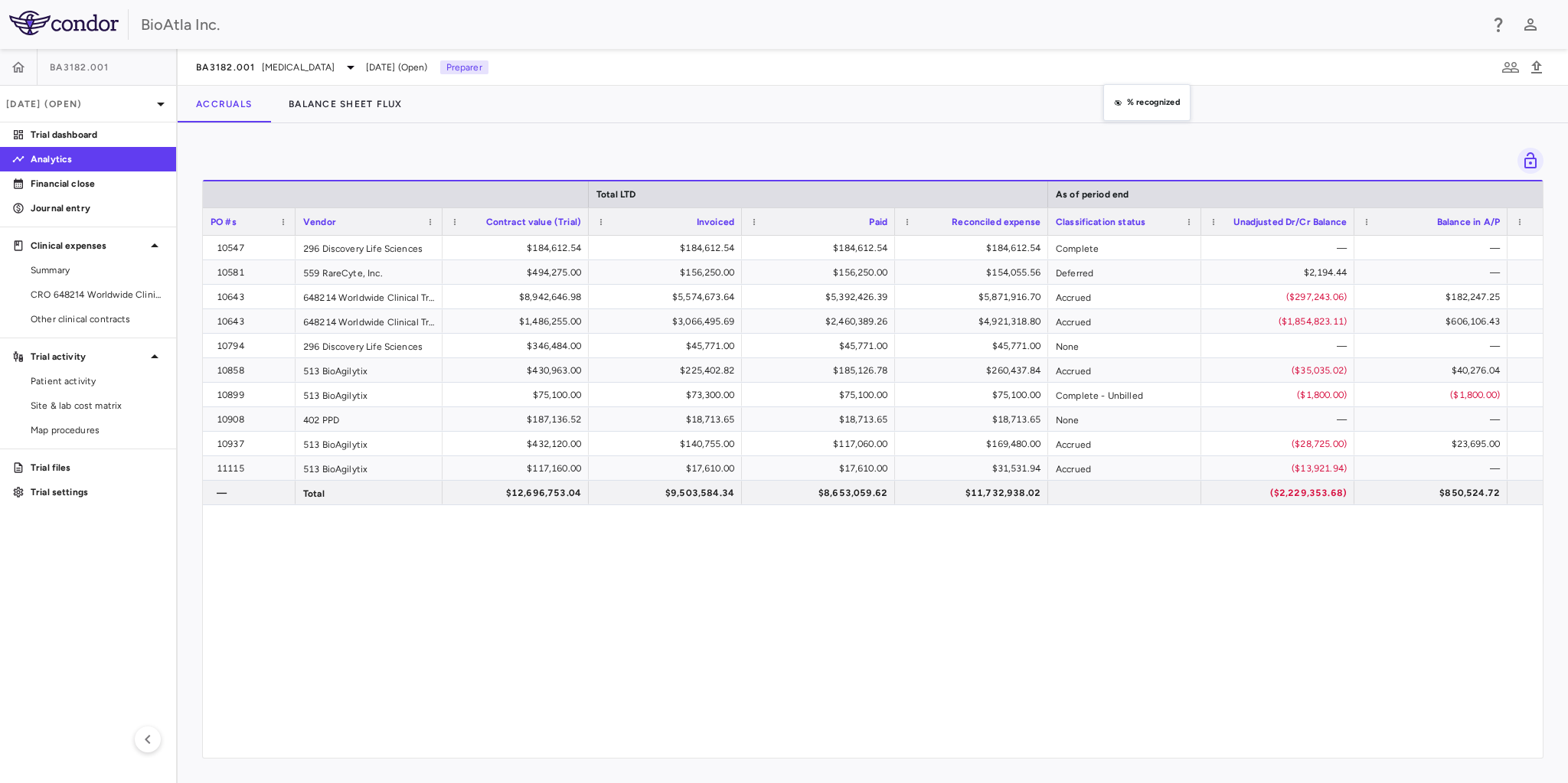
drag, startPoint x: 1111, startPoint y: 218, endPoint x: 1109, endPoint y: 112, distance: 106.0
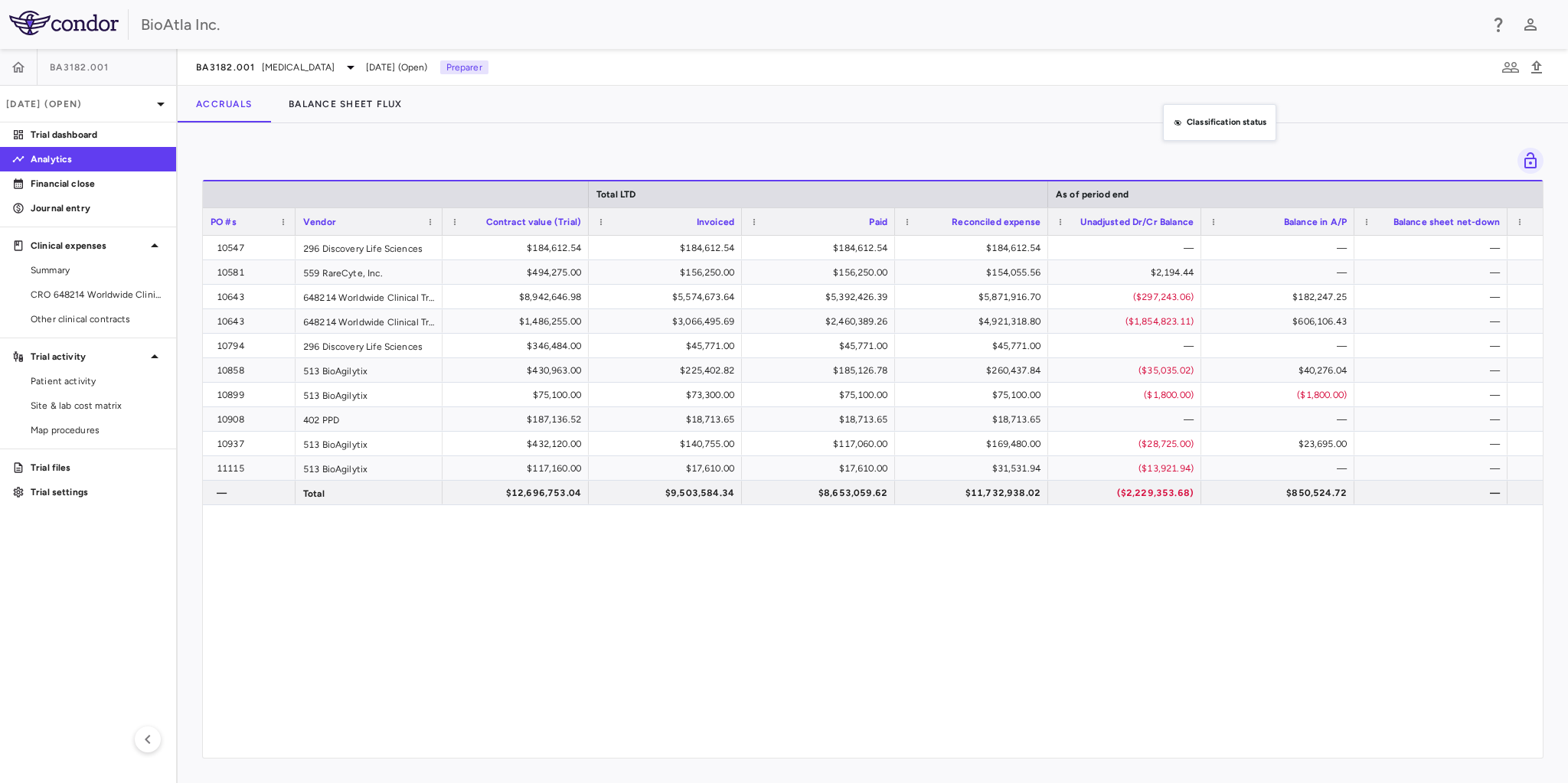
drag, startPoint x: 1159, startPoint y: 219, endPoint x: 1171, endPoint y: 113, distance: 106.7
drag, startPoint x: 1503, startPoint y: 221, endPoint x: 1379, endPoint y: 230, distance: 124.3
click at [1175, 230] on div at bounding box center [1472, 222] width 6 height 27
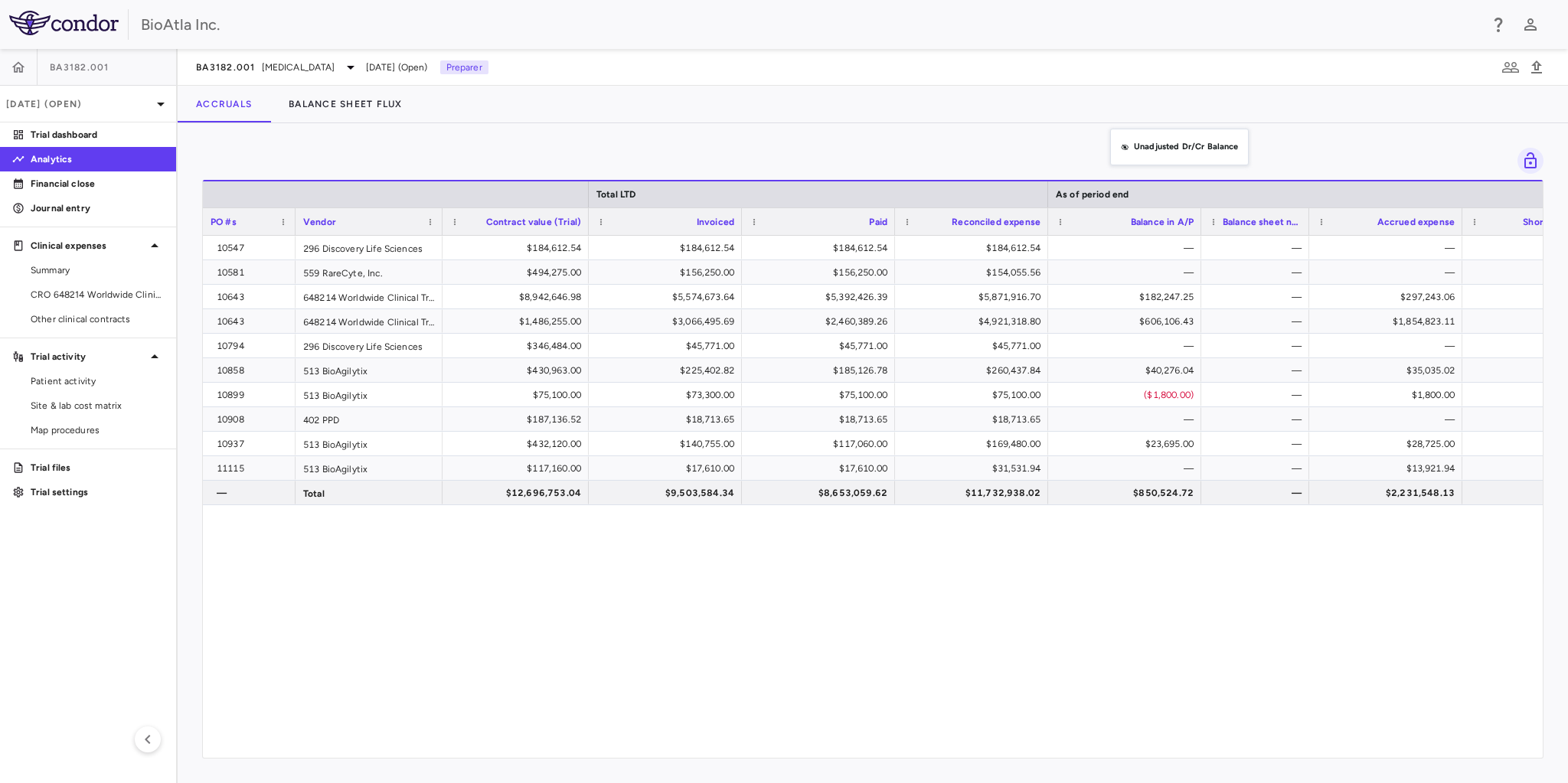
drag, startPoint x: 1121, startPoint y: 226, endPoint x: 1117, endPoint y: 150, distance: 76.1
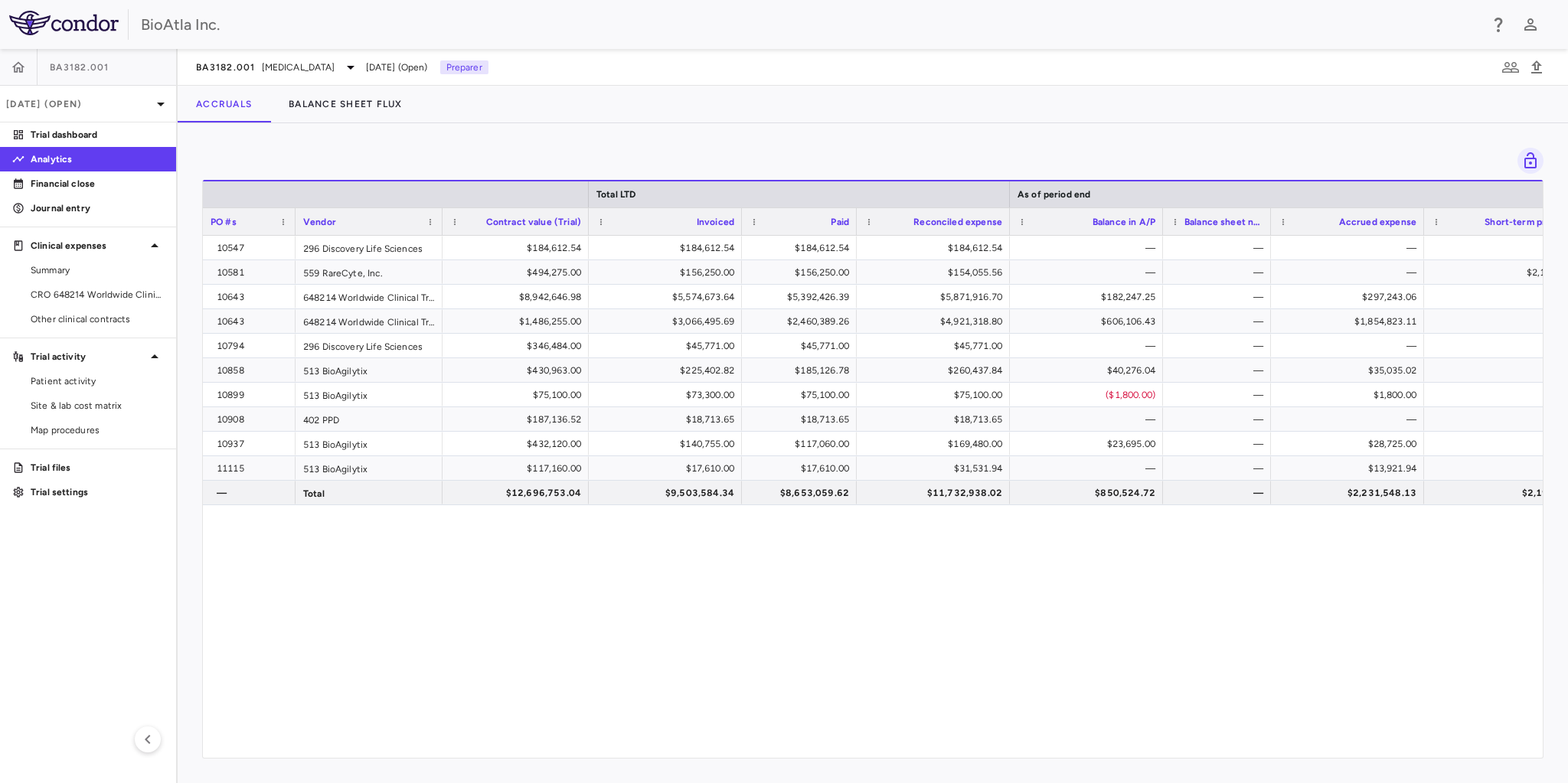
drag, startPoint x: 892, startPoint y: 215, endPoint x: 802, endPoint y: 227, distance: 90.8
click at [853, 222] on div at bounding box center [856, 222] width 6 height 27
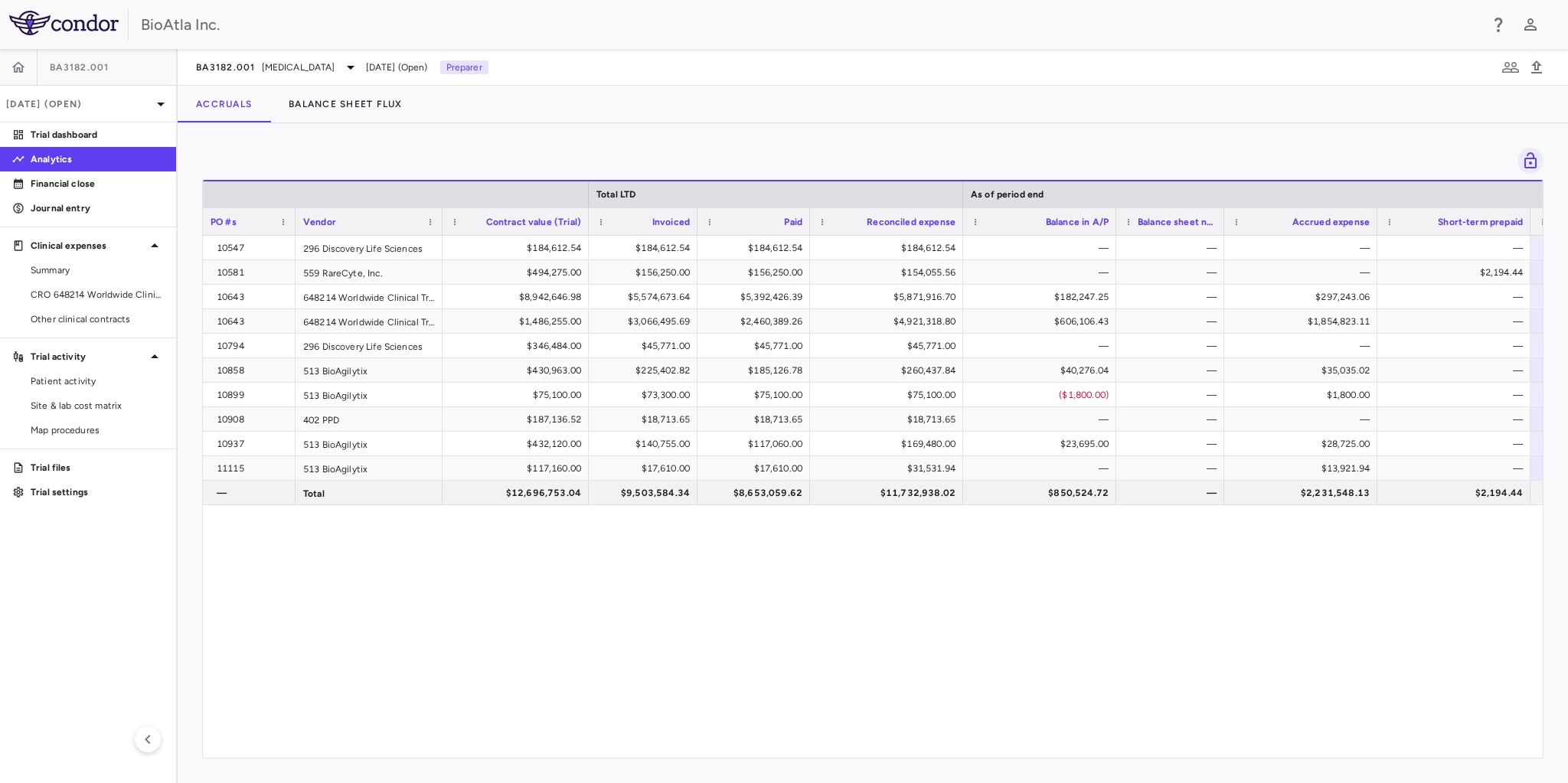
drag, startPoint x: 740, startPoint y: 218, endPoint x: 695, endPoint y: 227, distance: 45.9
click at [695, 227] on div at bounding box center [697, 222] width 6 height 27
drag, startPoint x: 960, startPoint y: 220, endPoint x: 911, endPoint y: 215, distance: 49.3
click at [955, 222] on div at bounding box center [957, 222] width 6 height 27
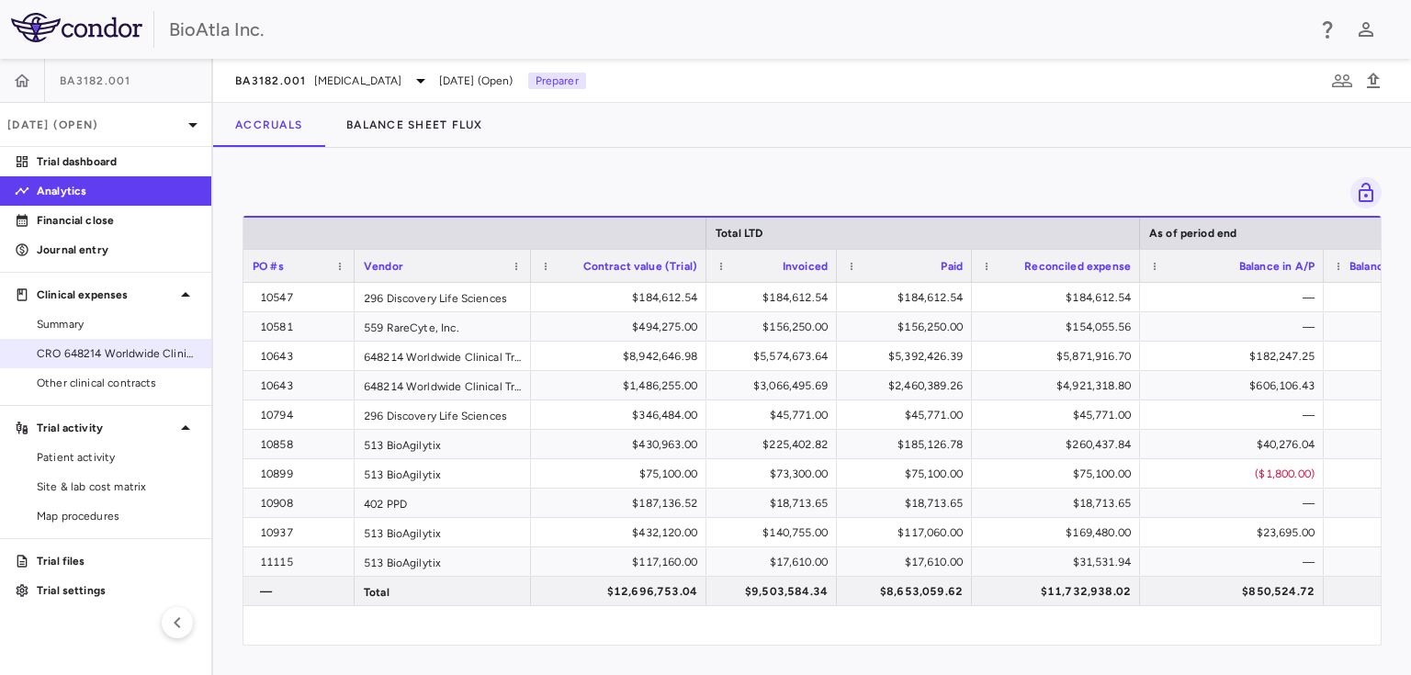
drag, startPoint x: 66, startPoint y: 349, endPoint x: 107, endPoint y: 282, distance: 78.3
click at [66, 349] on span "CRO 648214 Worldwide Clinical Trials Holdings, Inc." at bounding box center [117, 354] width 160 height 17
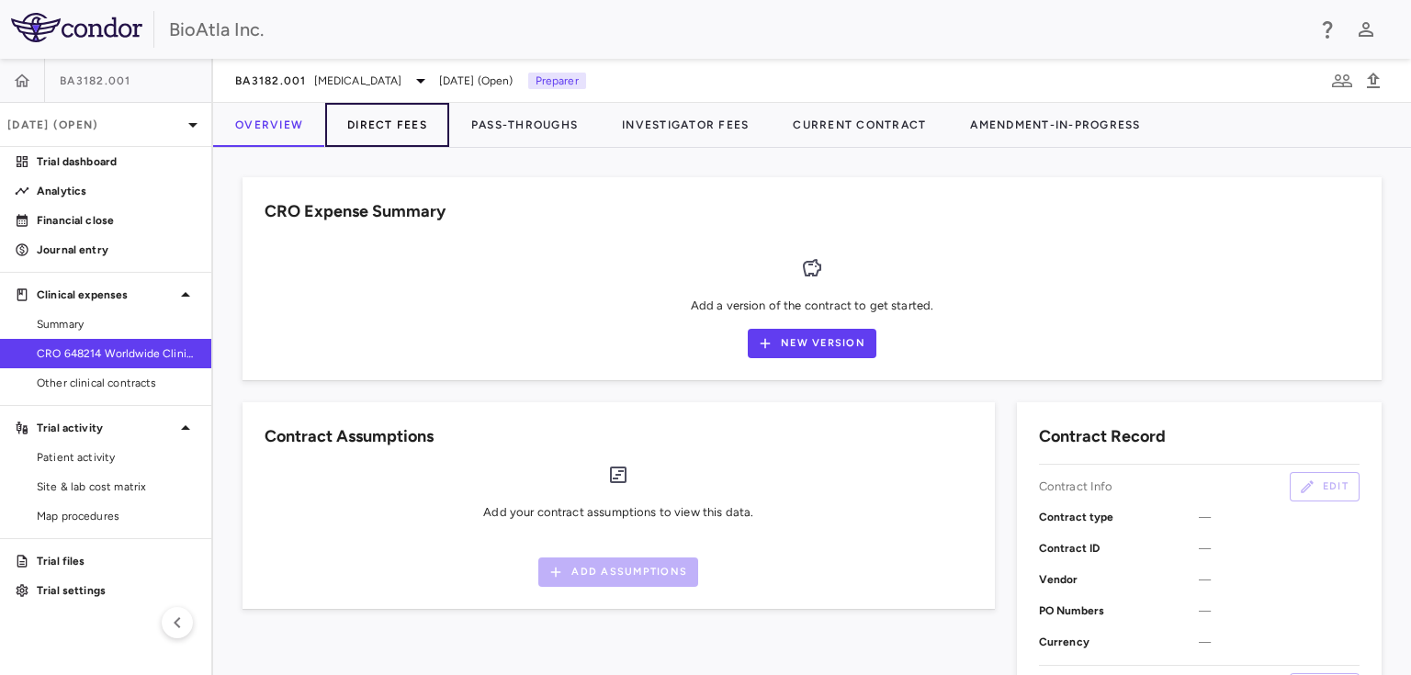
click at [409, 118] on button "Direct Fees" at bounding box center [387, 125] width 124 height 44
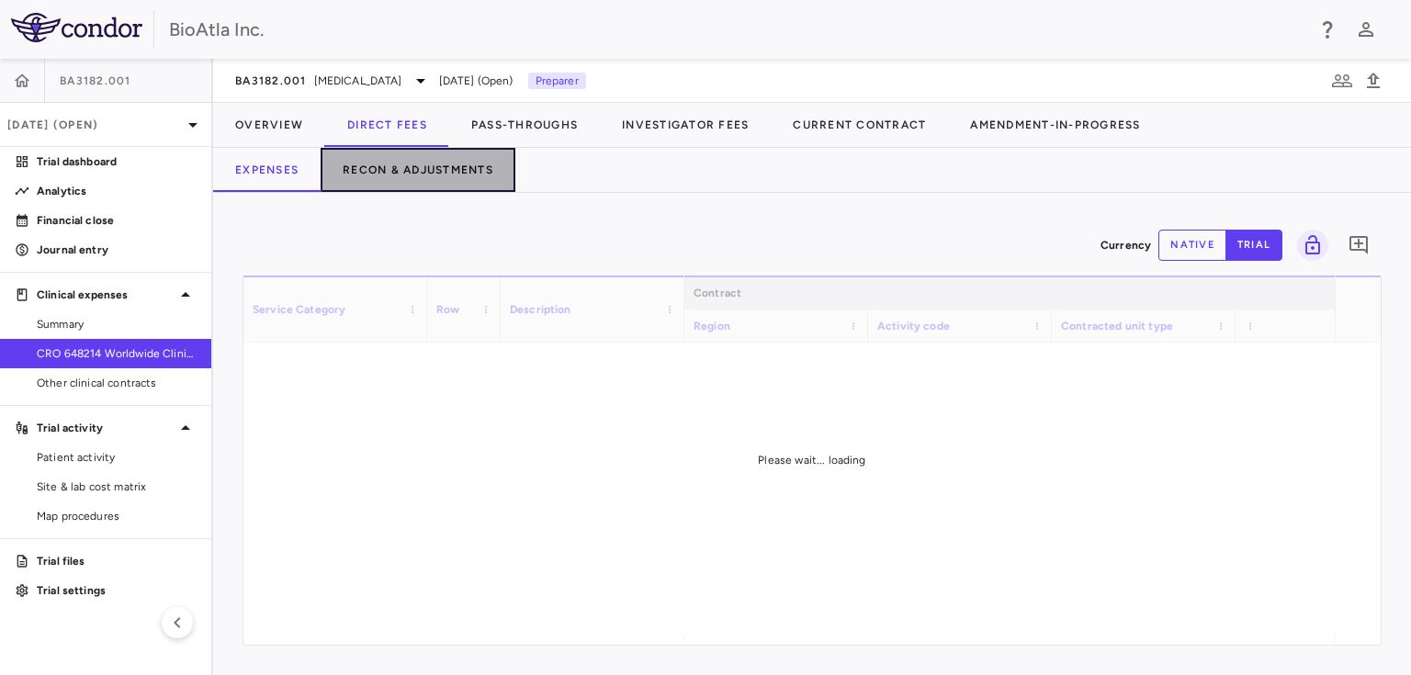
click at [459, 156] on button "Recon & Adjustments" at bounding box center [418, 170] width 195 height 44
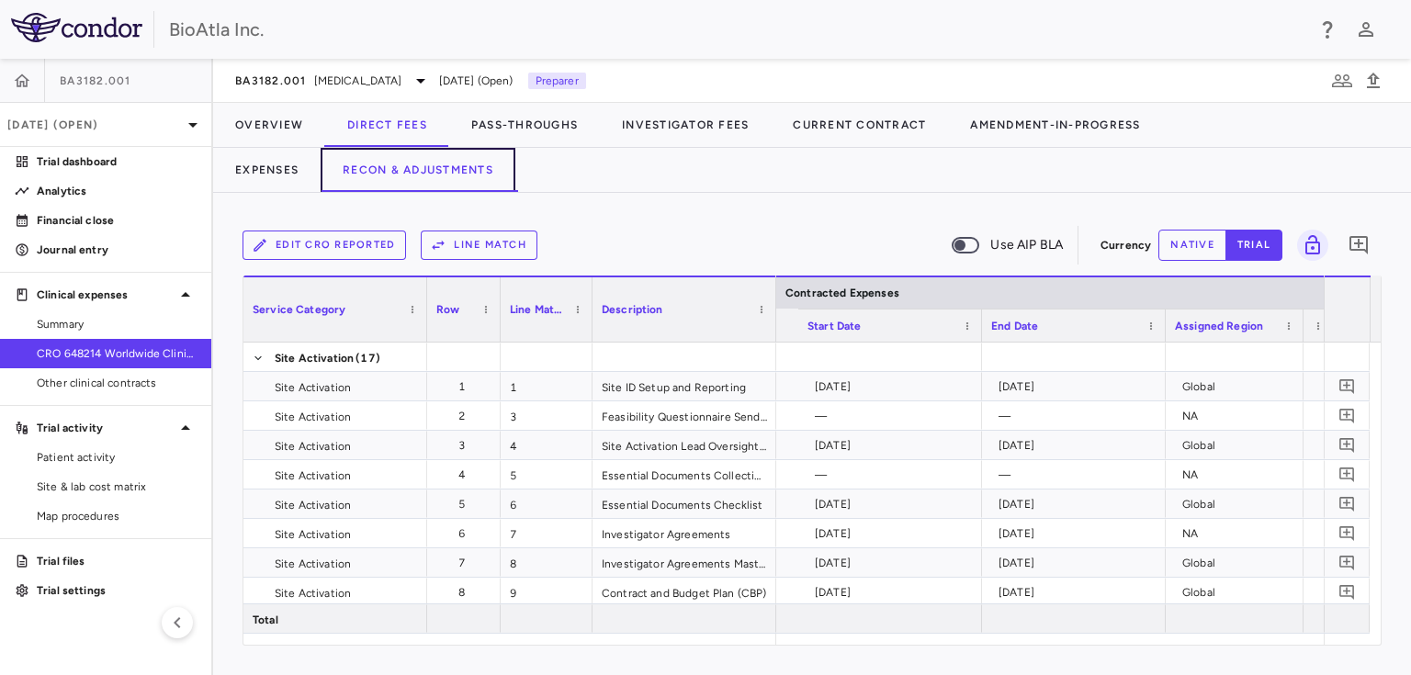
scroll to position [0, 2154]
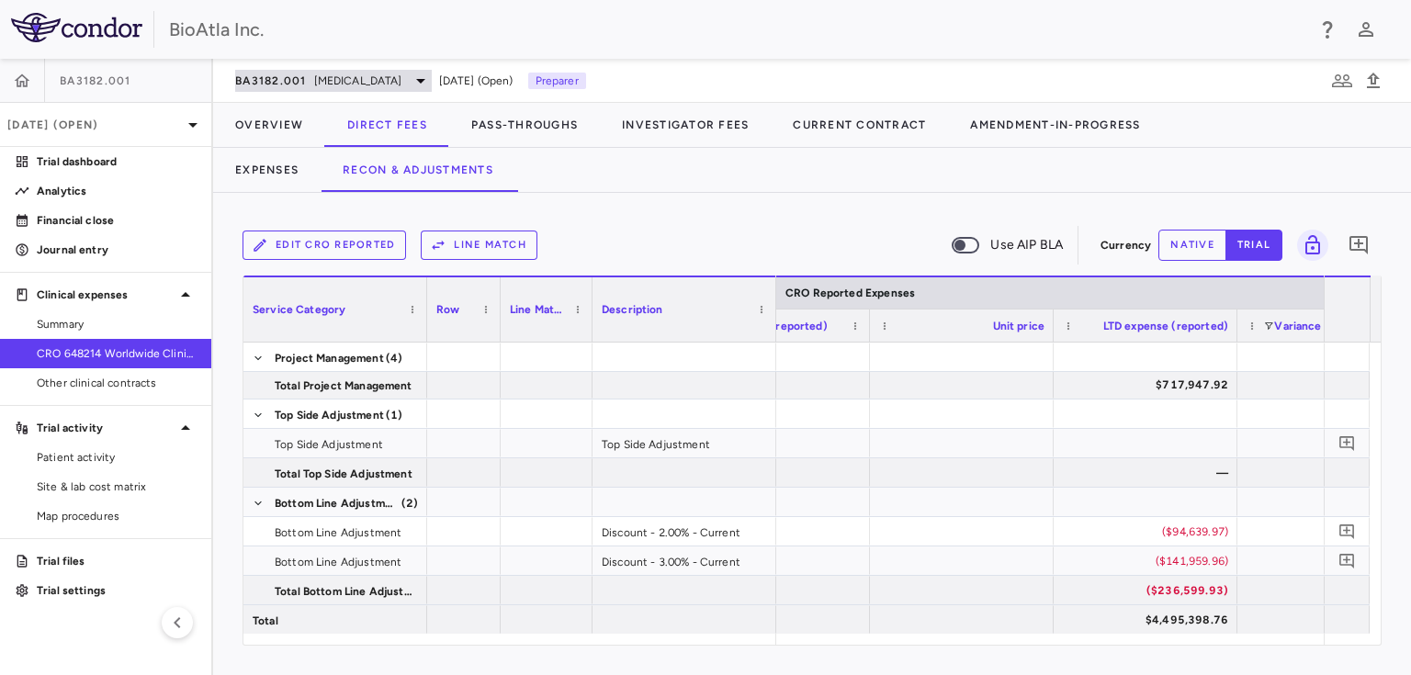
click at [388, 85] on span "[MEDICAL_DATA]" at bounding box center [358, 81] width 88 height 17
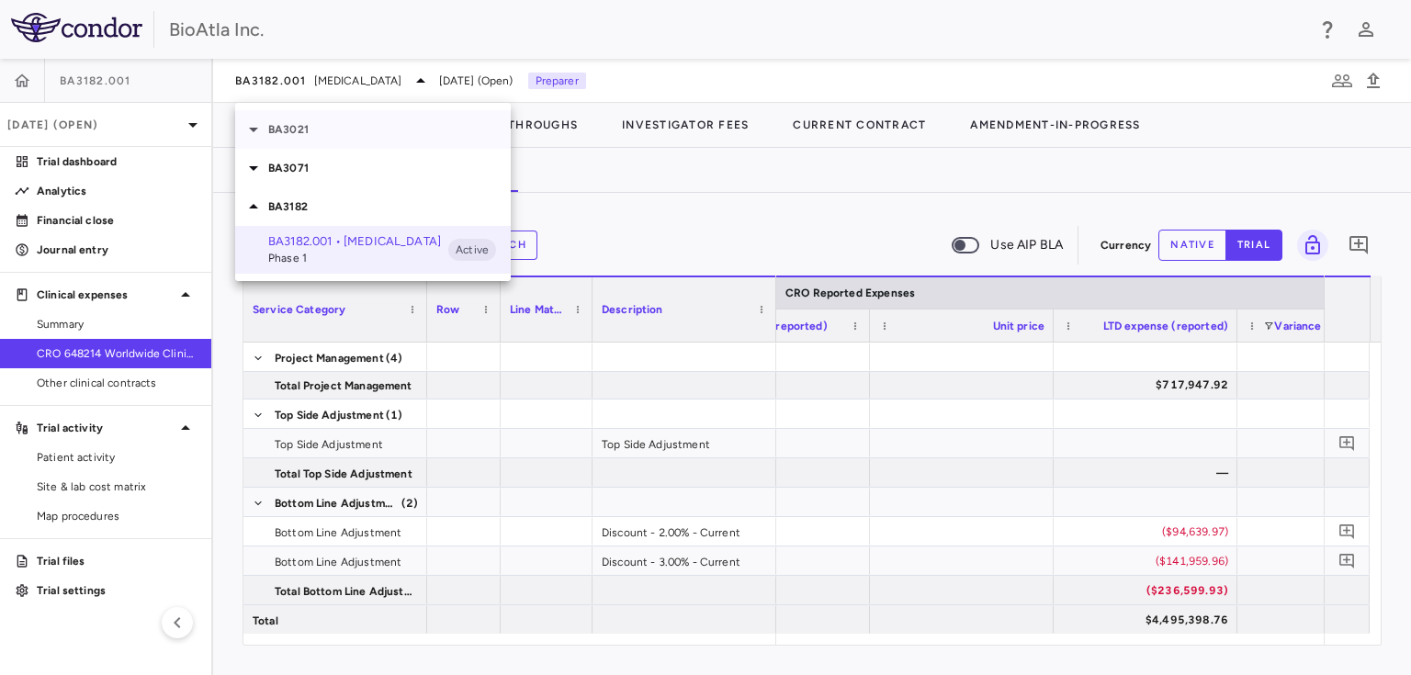
click at [316, 130] on p "BA3021" at bounding box center [389, 129] width 243 height 17
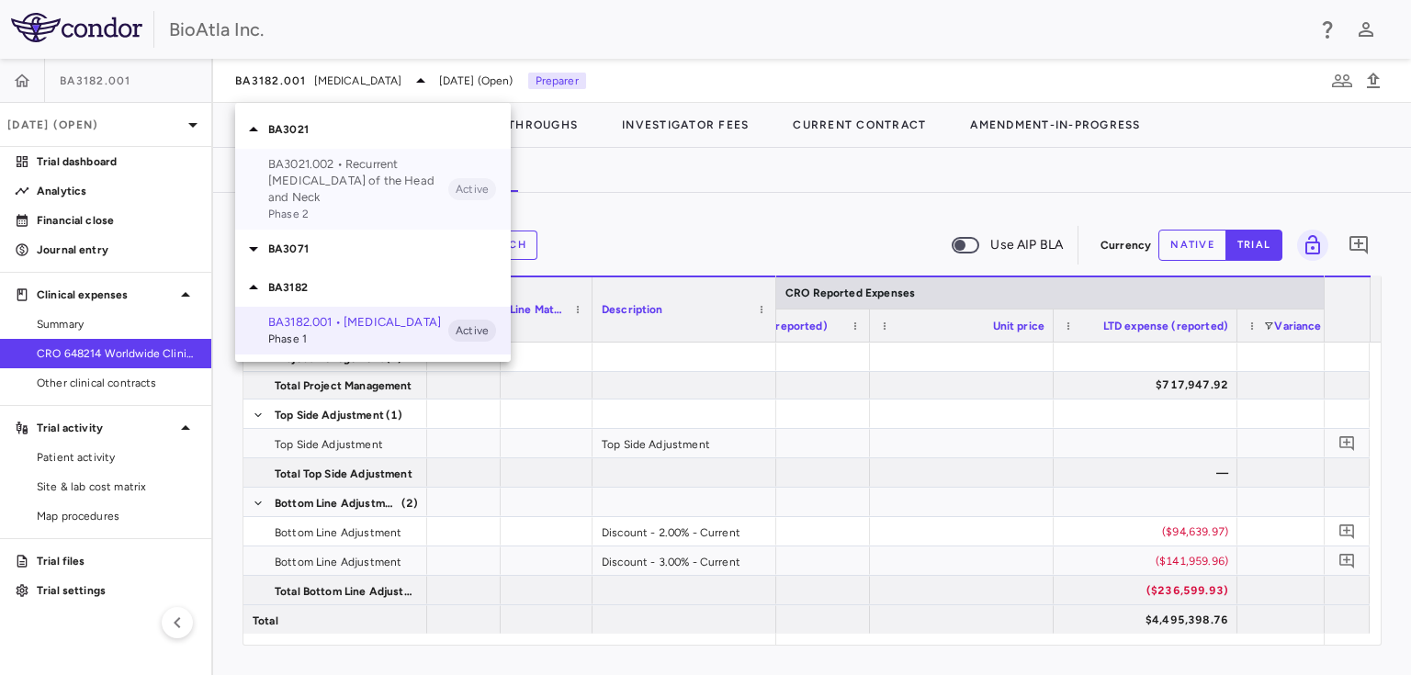
click at [384, 166] on p "BA3021.002 • Recurrent [MEDICAL_DATA] of the Head and Neck" at bounding box center [358, 181] width 180 height 50
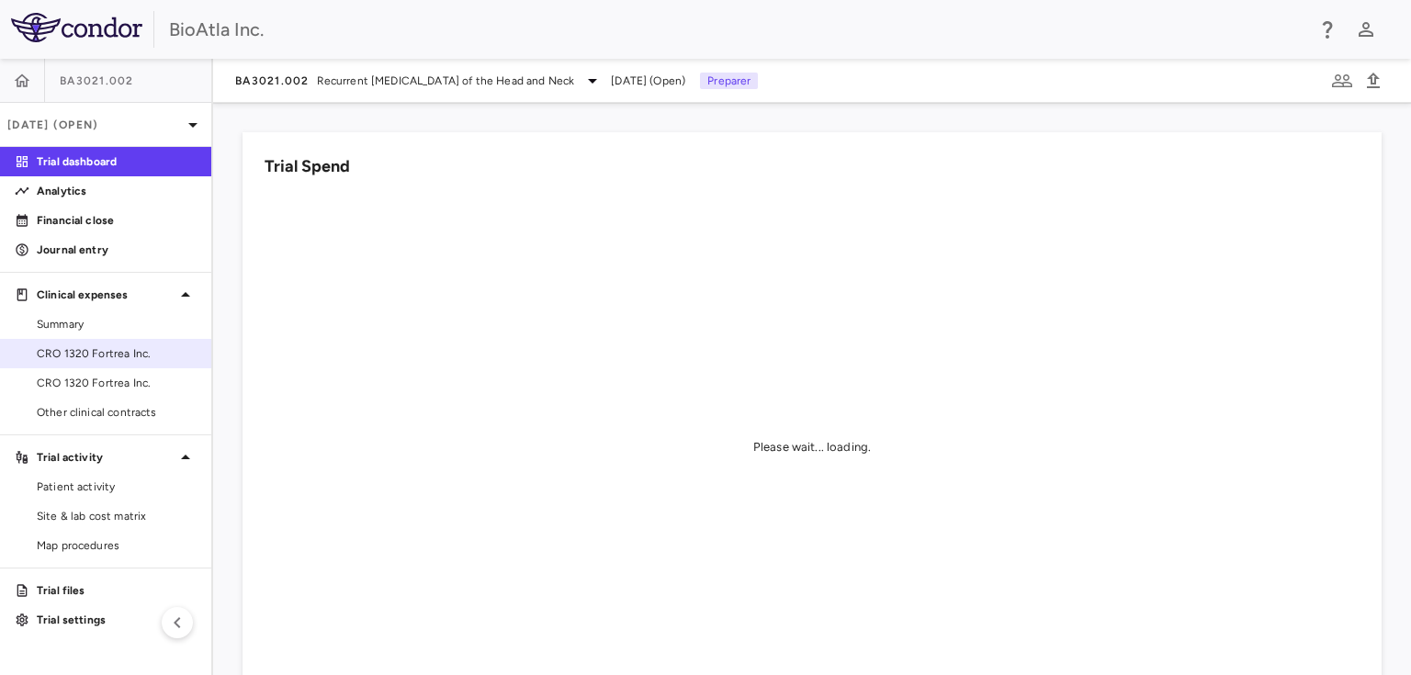
click at [81, 344] on link "CRO 1320 Fortrea Inc." at bounding box center [105, 354] width 211 height 28
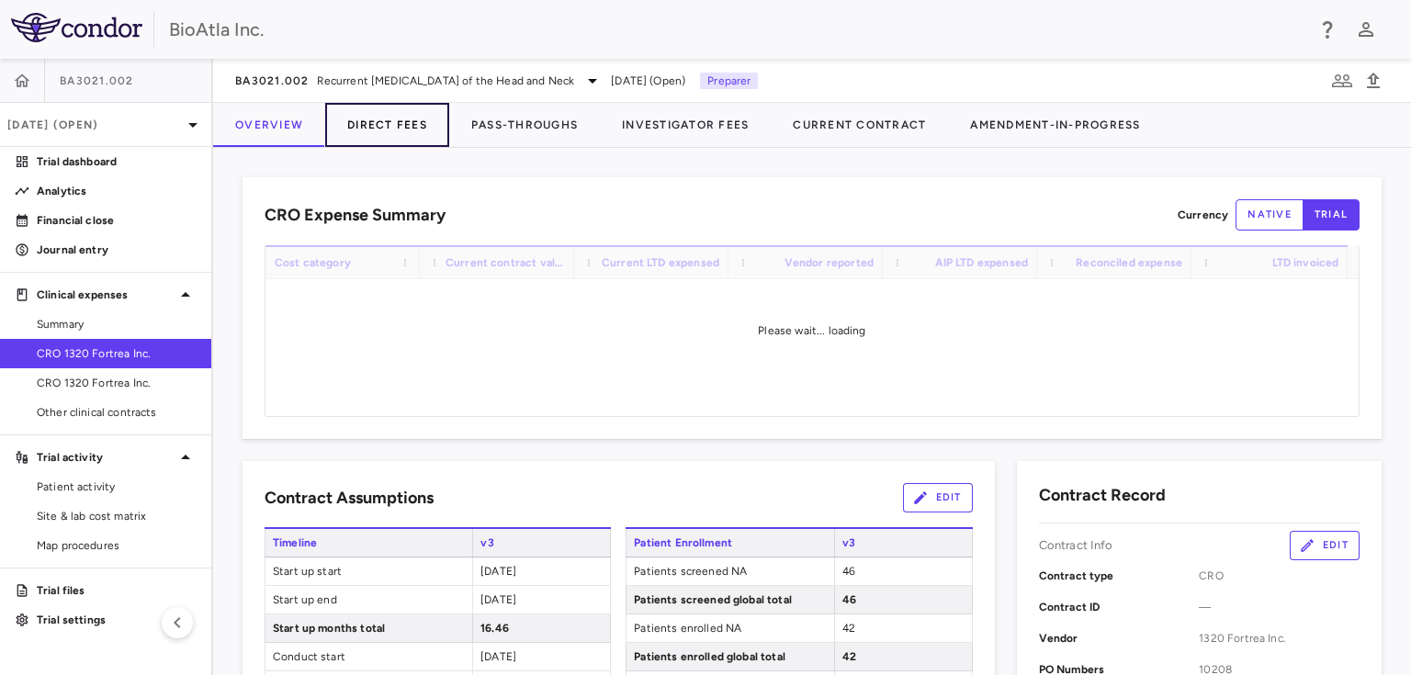
click at [403, 125] on button "Direct Fees" at bounding box center [387, 125] width 124 height 44
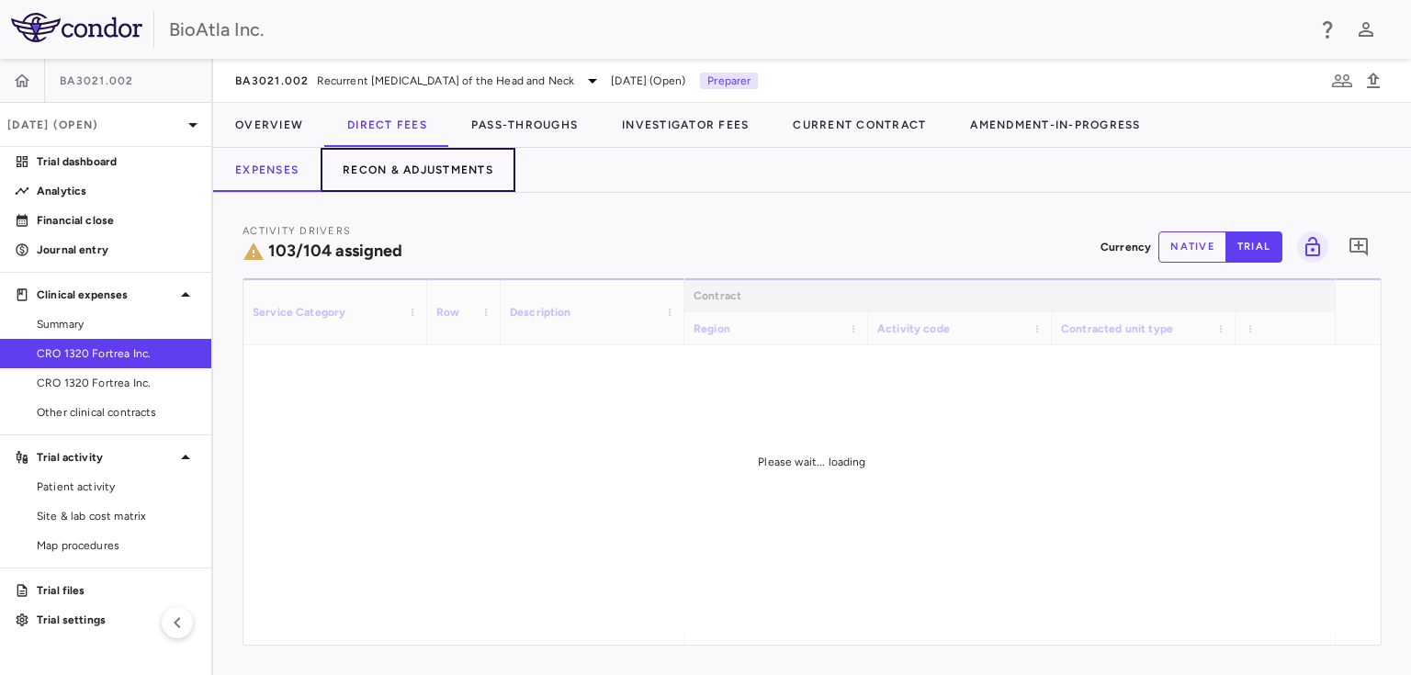
click at [442, 167] on button "Recon & Adjustments" at bounding box center [418, 170] width 195 height 44
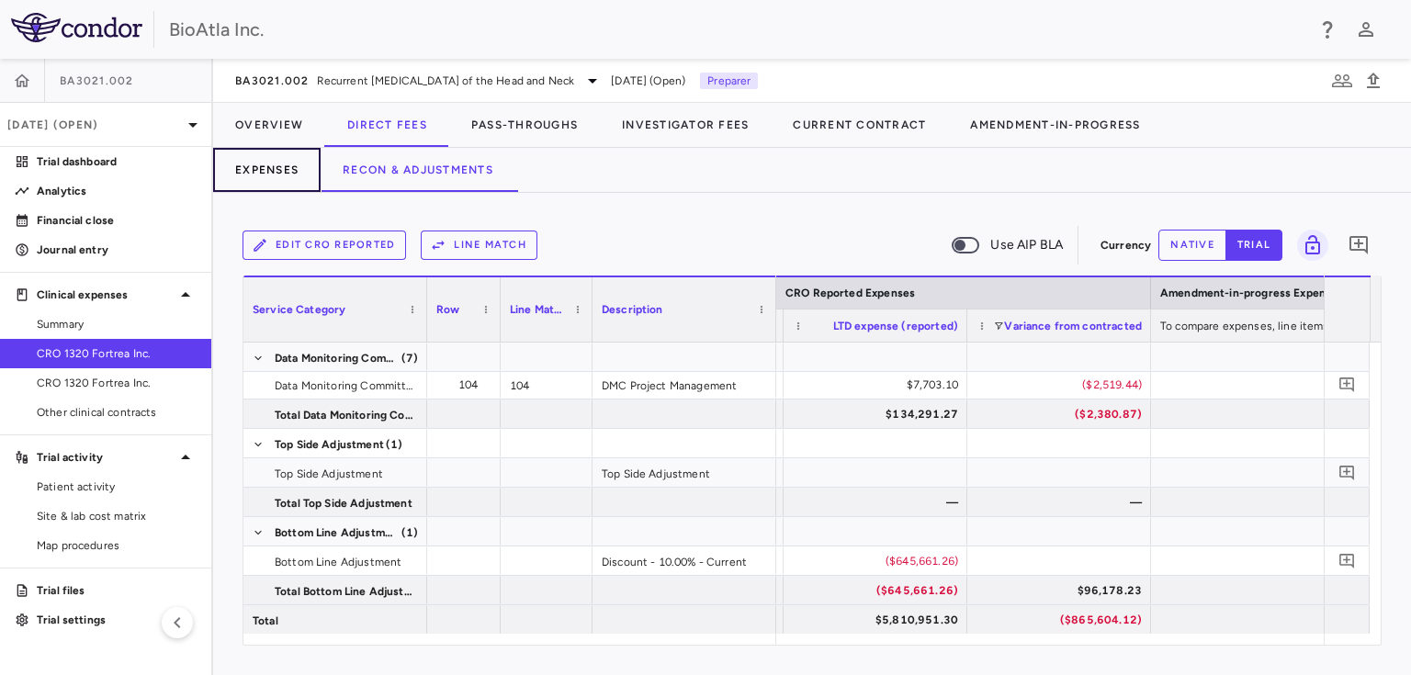
click at [265, 173] on button "Expenses" at bounding box center [267, 170] width 108 height 44
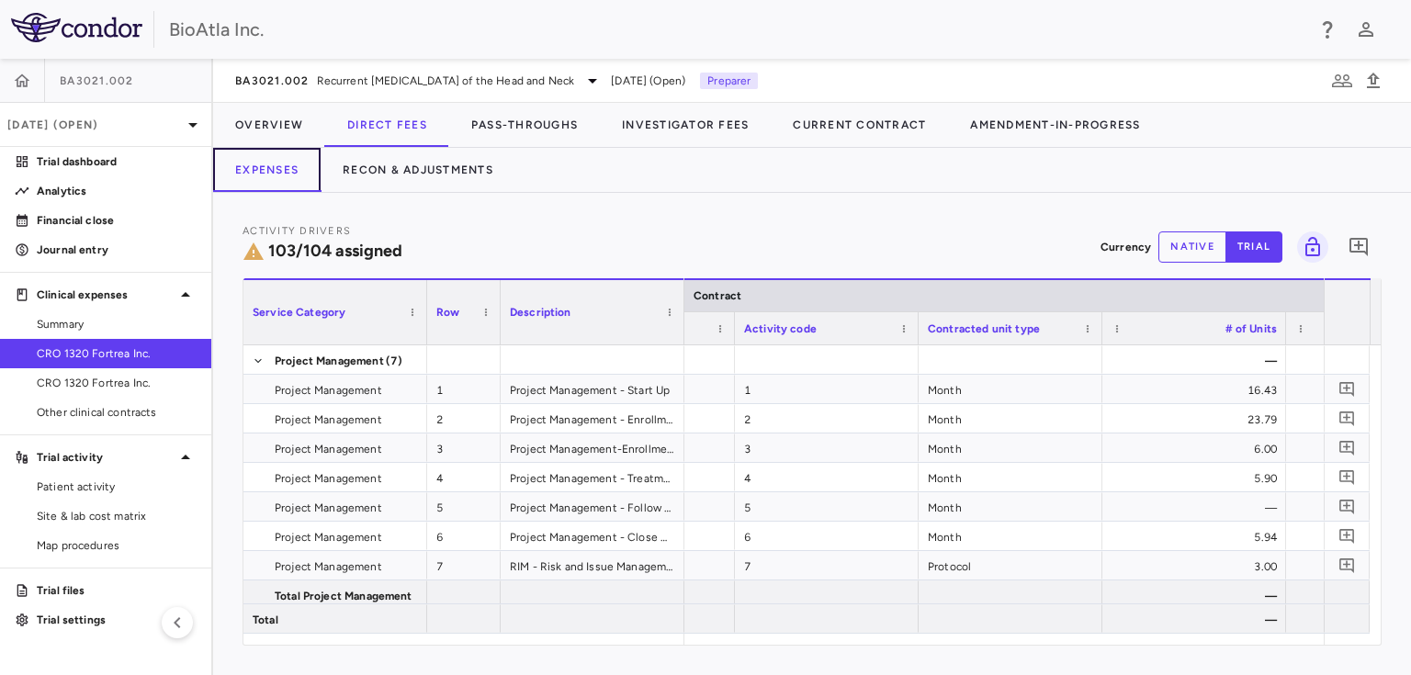
scroll to position [0, 210]
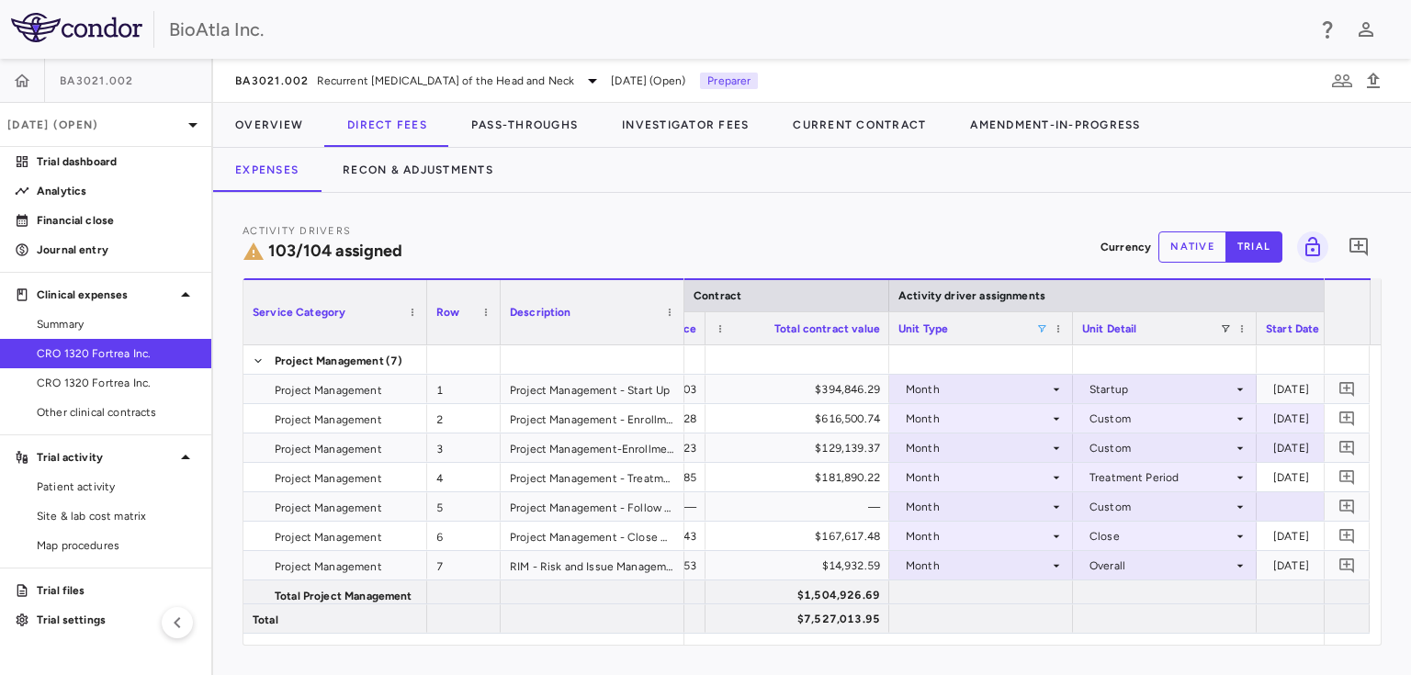
click at [1042, 332] on span at bounding box center [1042, 328] width 11 height 11
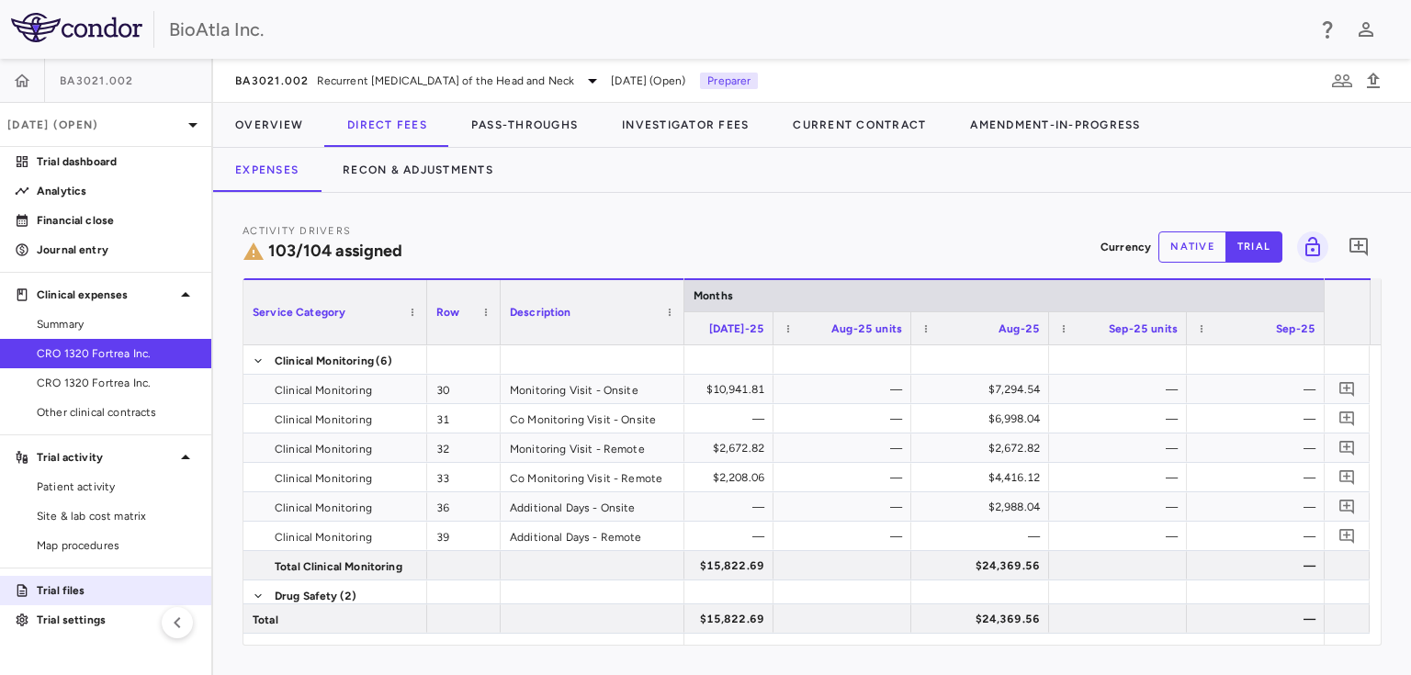
click at [75, 589] on p "Trial files" at bounding box center [117, 591] width 160 height 17
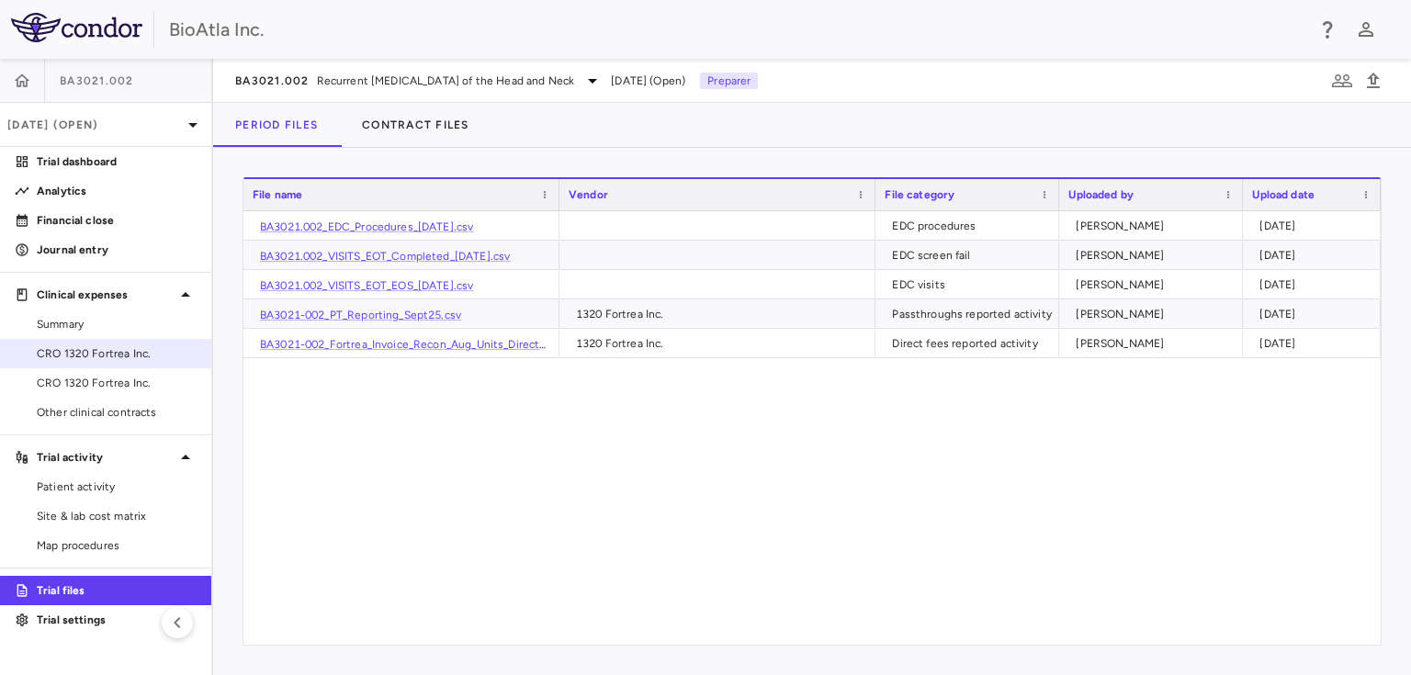
click at [80, 352] on span "CRO 1320 Fortrea Inc." at bounding box center [117, 354] width 160 height 17
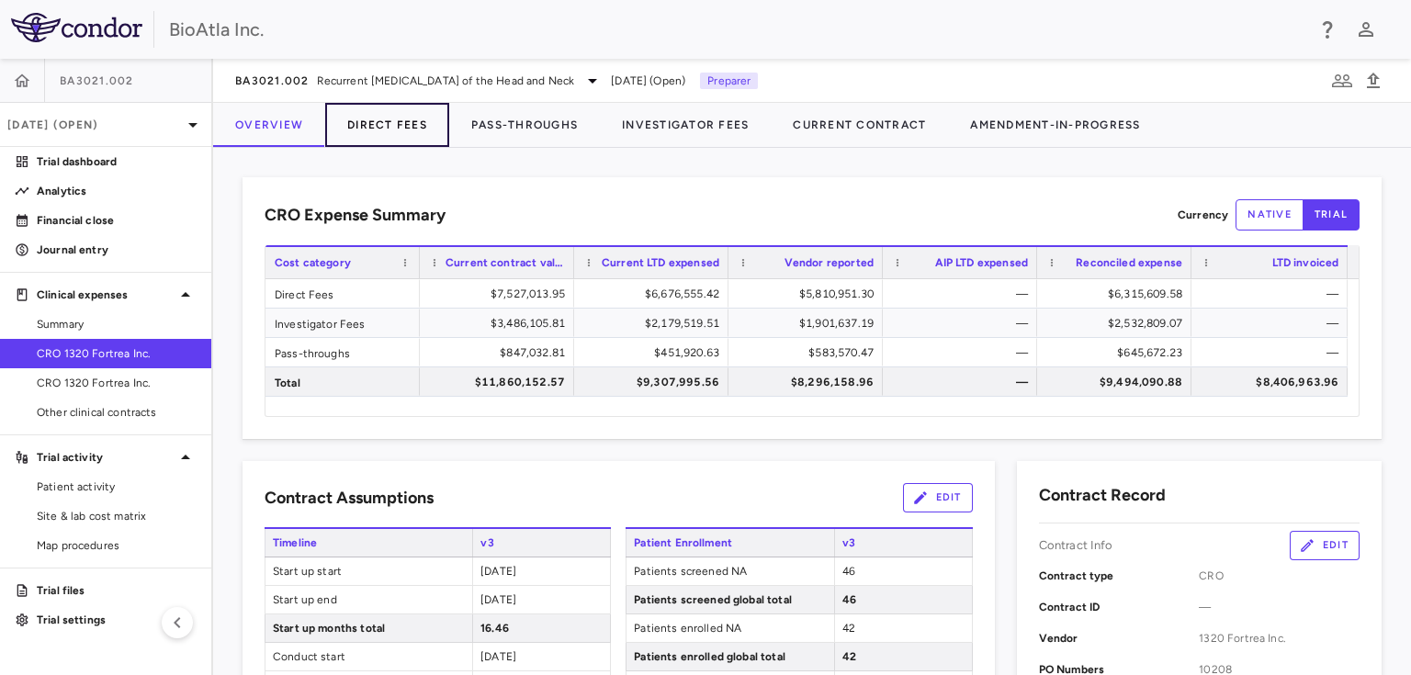
click at [402, 120] on button "Direct Fees" at bounding box center [387, 125] width 124 height 44
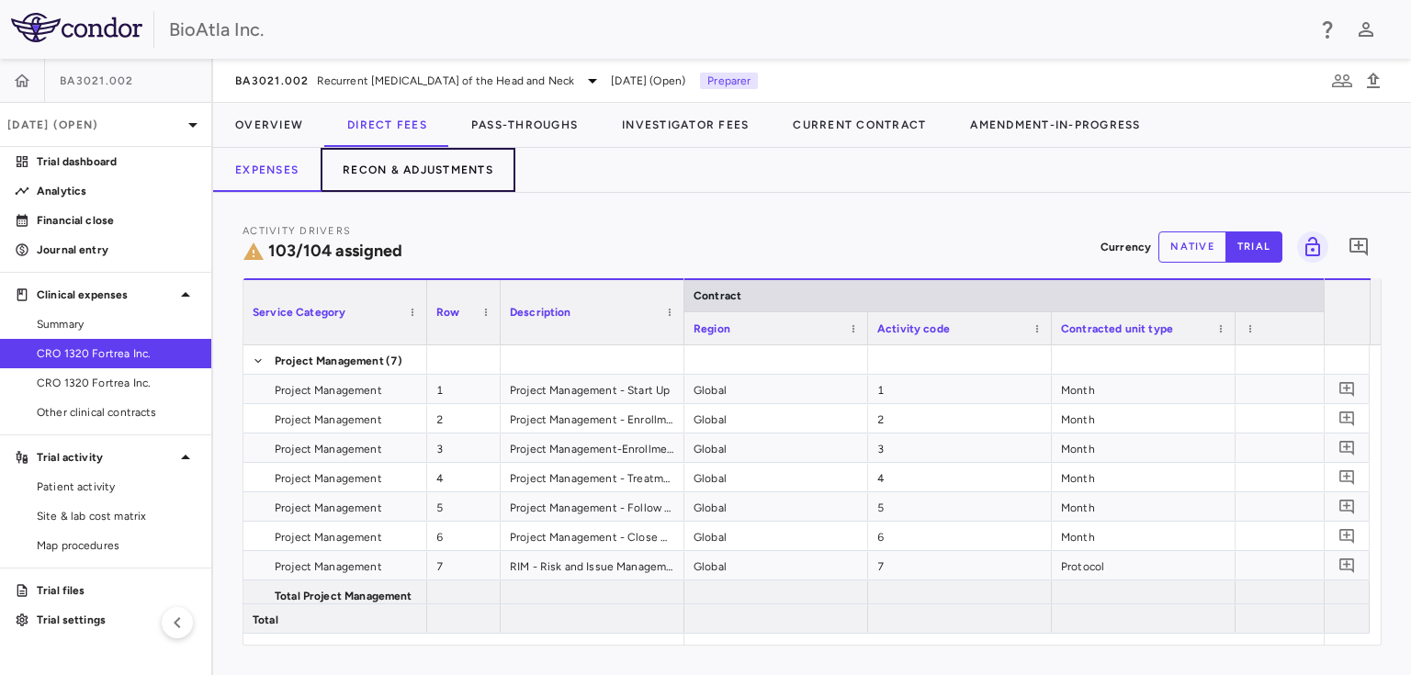
click at [481, 158] on button "Recon & Adjustments" at bounding box center [418, 170] width 195 height 44
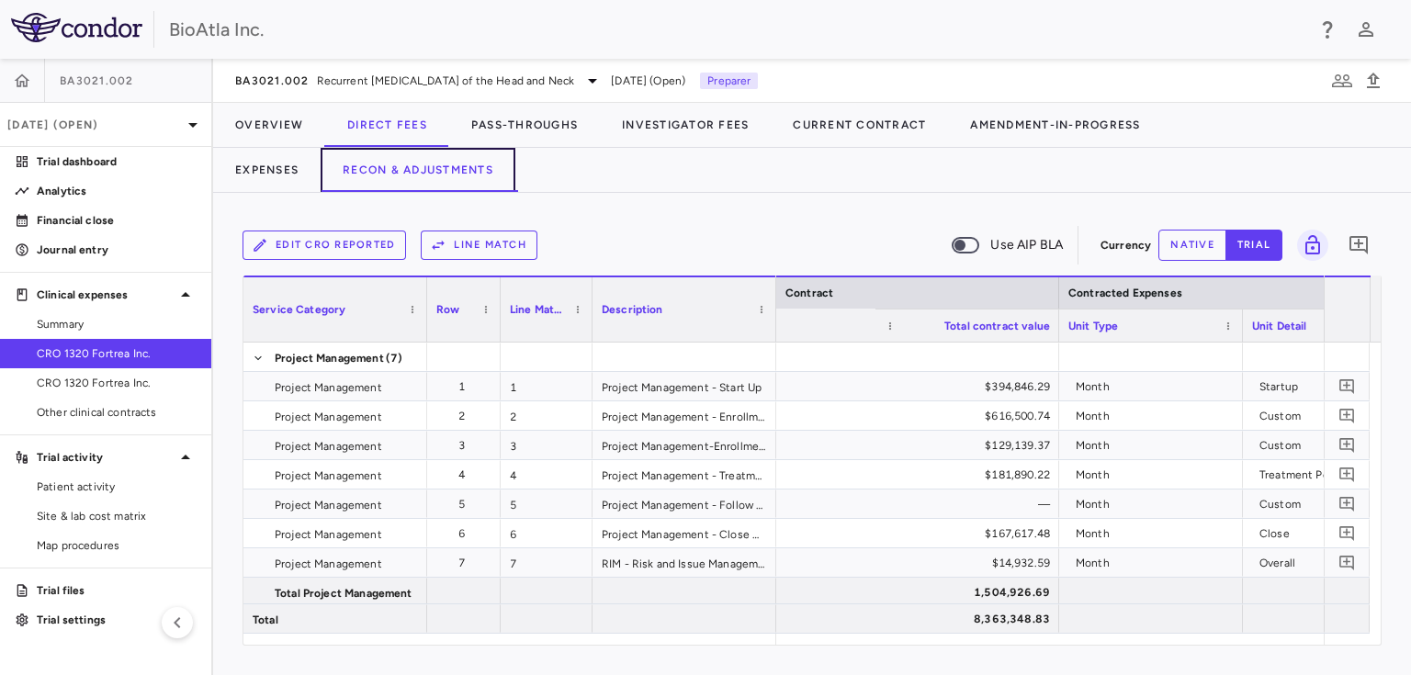
scroll to position [0, 1263]
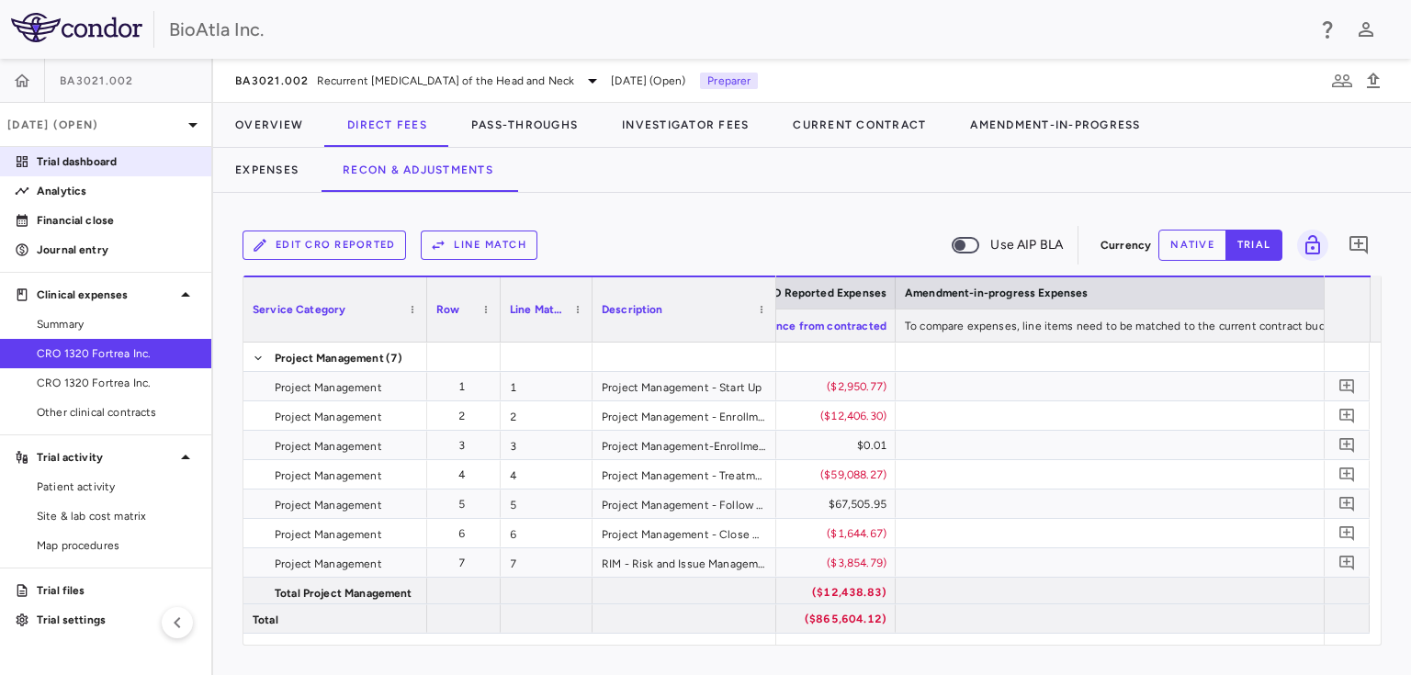
click at [71, 161] on p "Trial dashboard" at bounding box center [117, 161] width 160 height 17
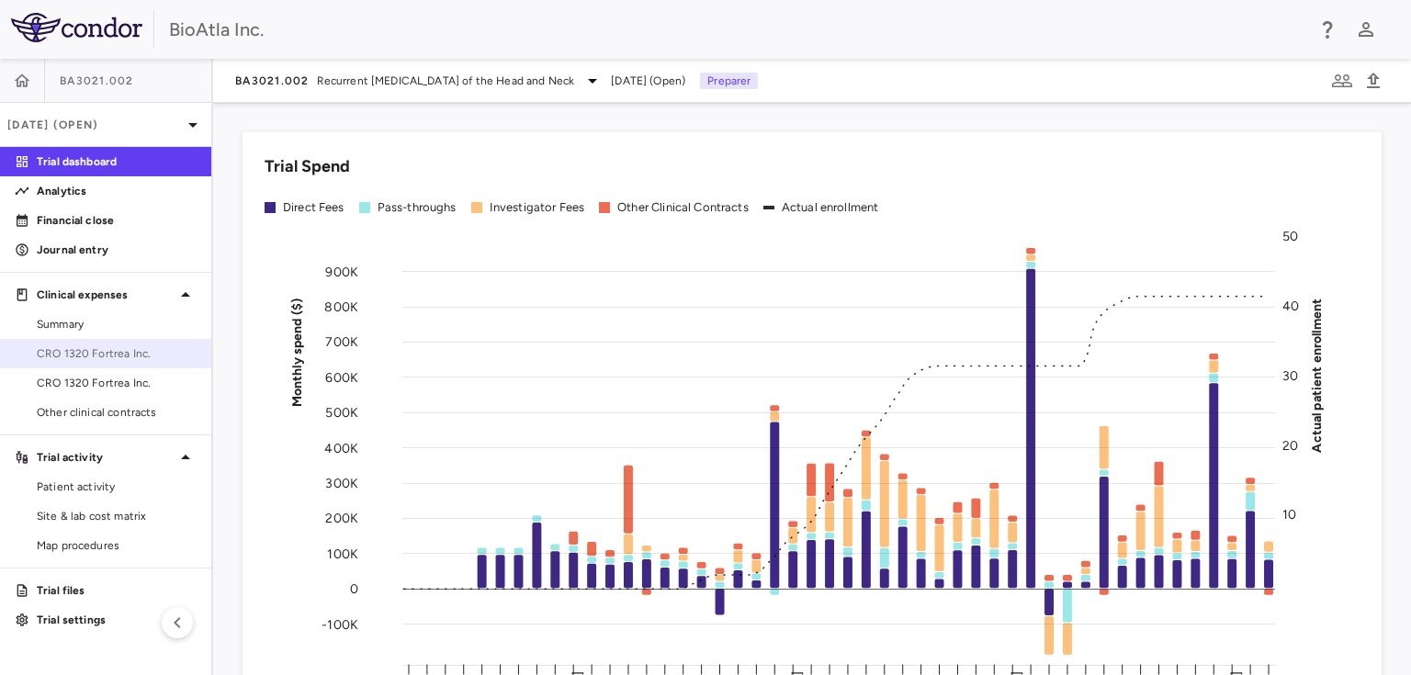
click at [96, 350] on span "CRO 1320 Fortrea Inc." at bounding box center [117, 354] width 160 height 17
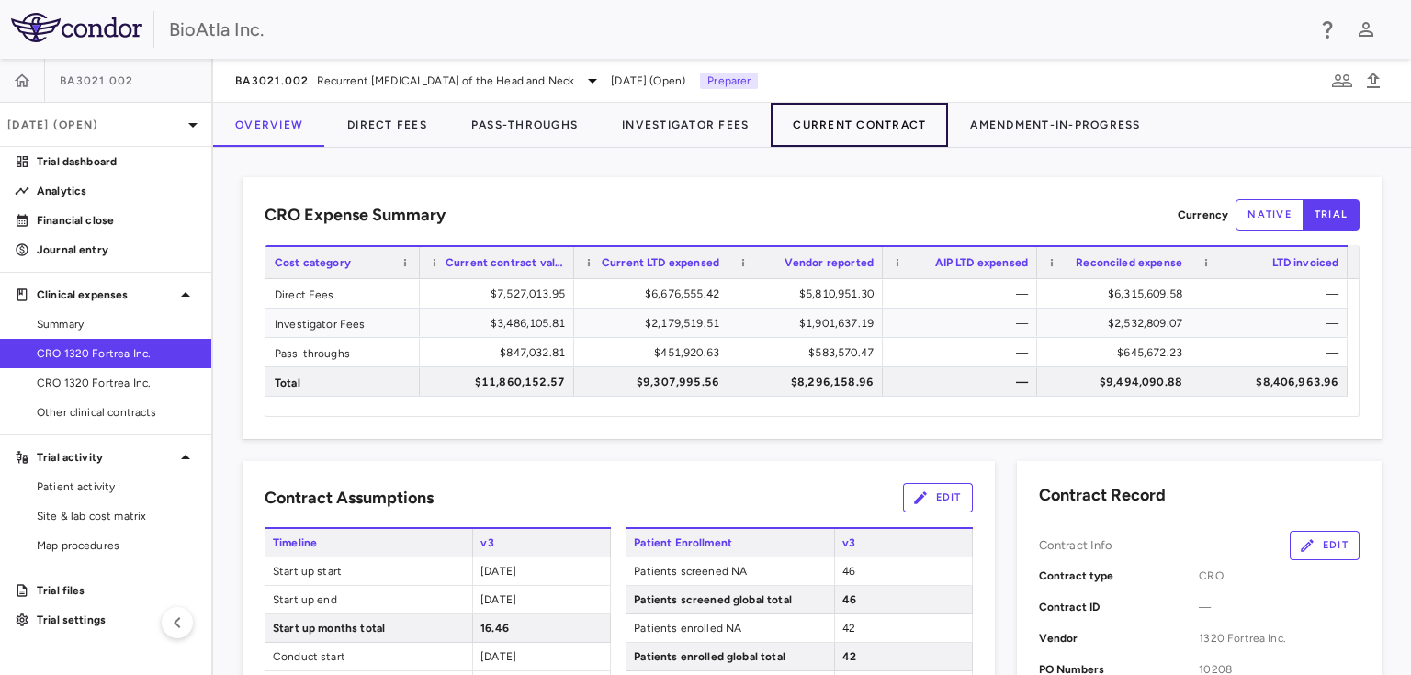
click at [857, 119] on button "Current Contract" at bounding box center [859, 125] width 177 height 44
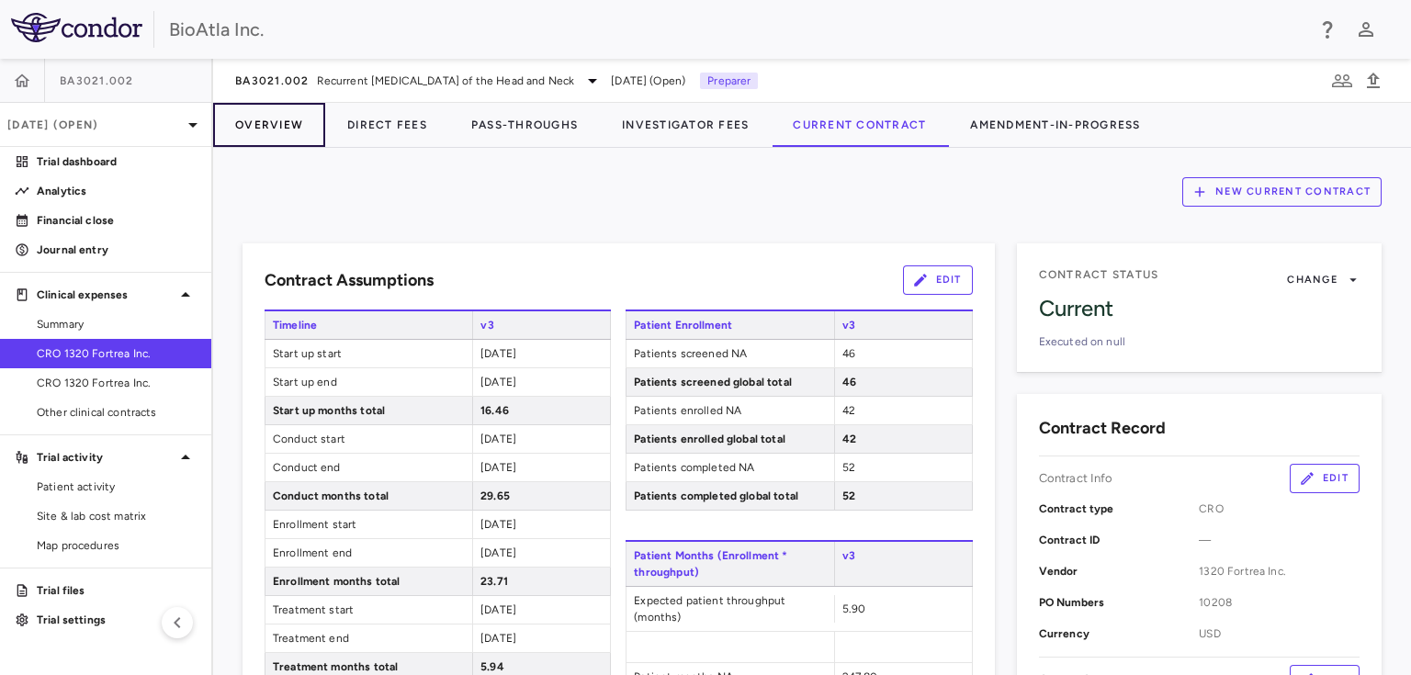
click at [284, 121] on button "Overview" at bounding box center [269, 125] width 112 height 44
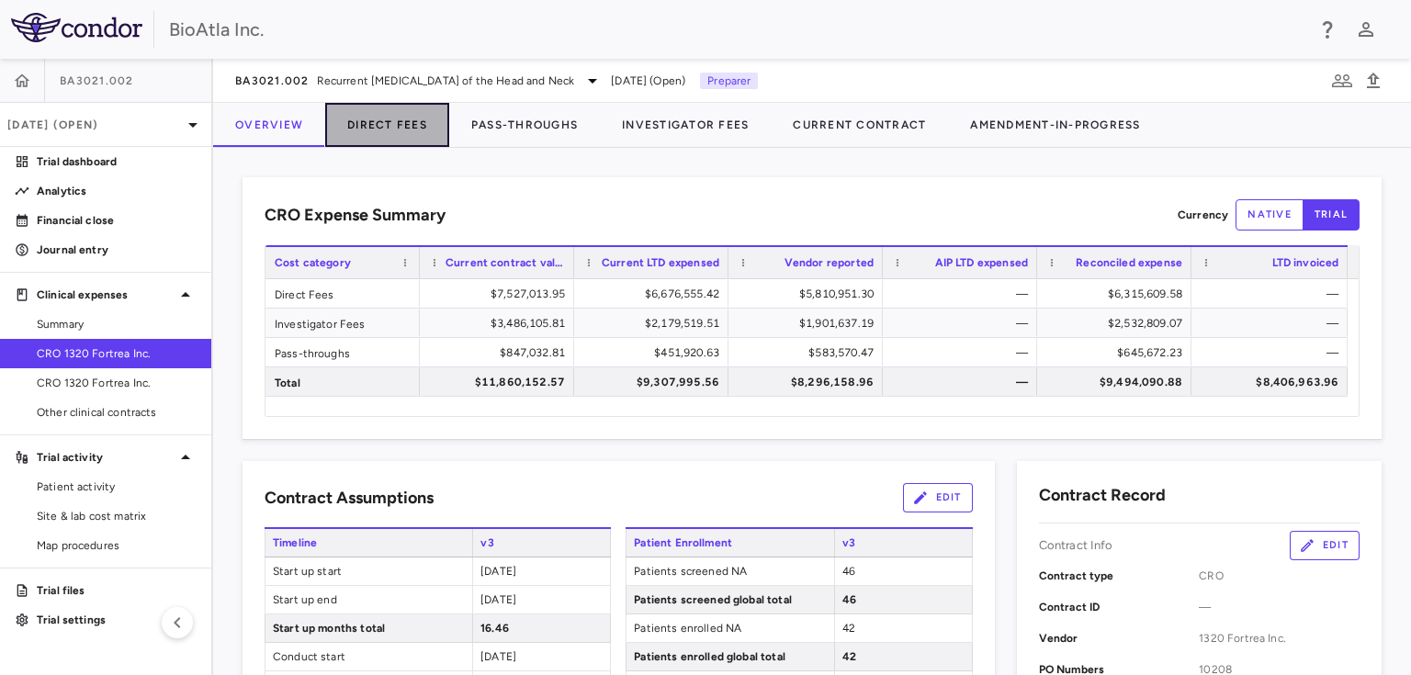
click at [430, 110] on button "Direct Fees" at bounding box center [387, 125] width 124 height 44
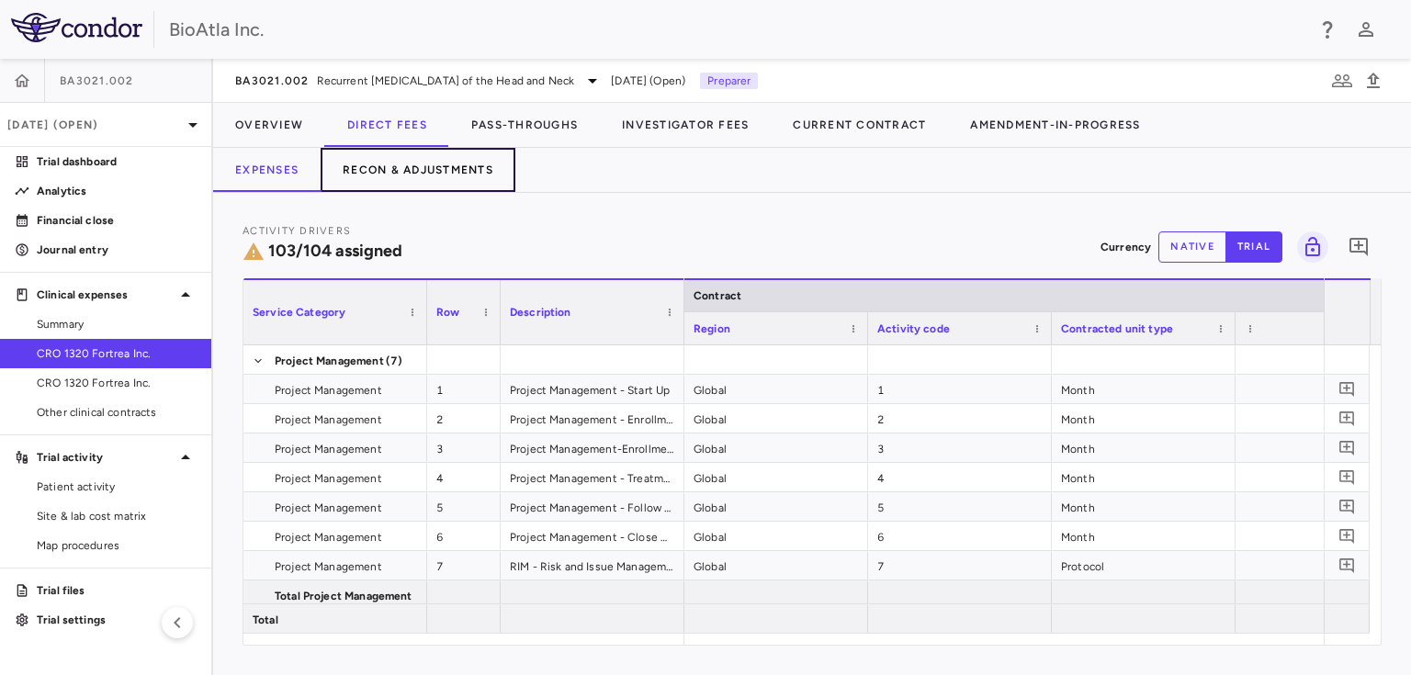
click at [446, 167] on button "Recon & Adjustments" at bounding box center [418, 170] width 195 height 44
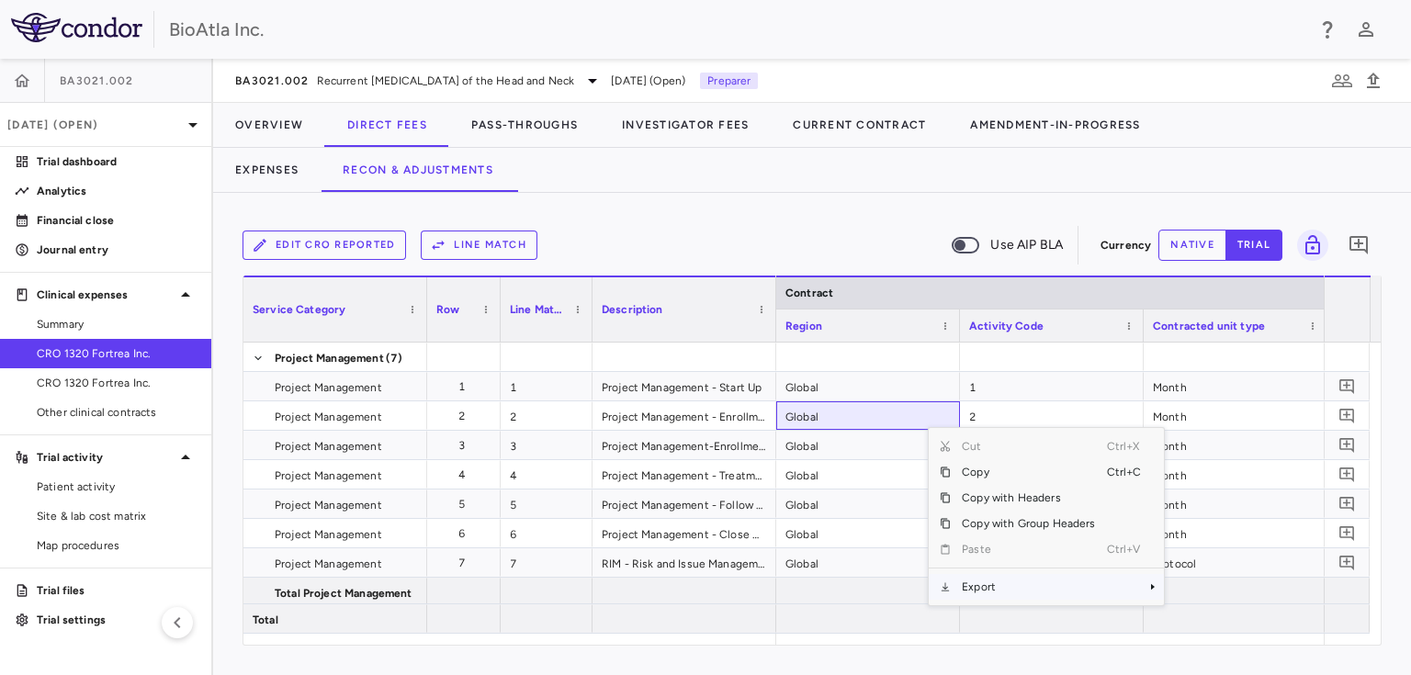
click at [1148, 586] on span "Context Menu" at bounding box center [1153, 587] width 11 height 11
click at [1220, 618] on span "Excel Export" at bounding box center [1225, 619] width 86 height 26
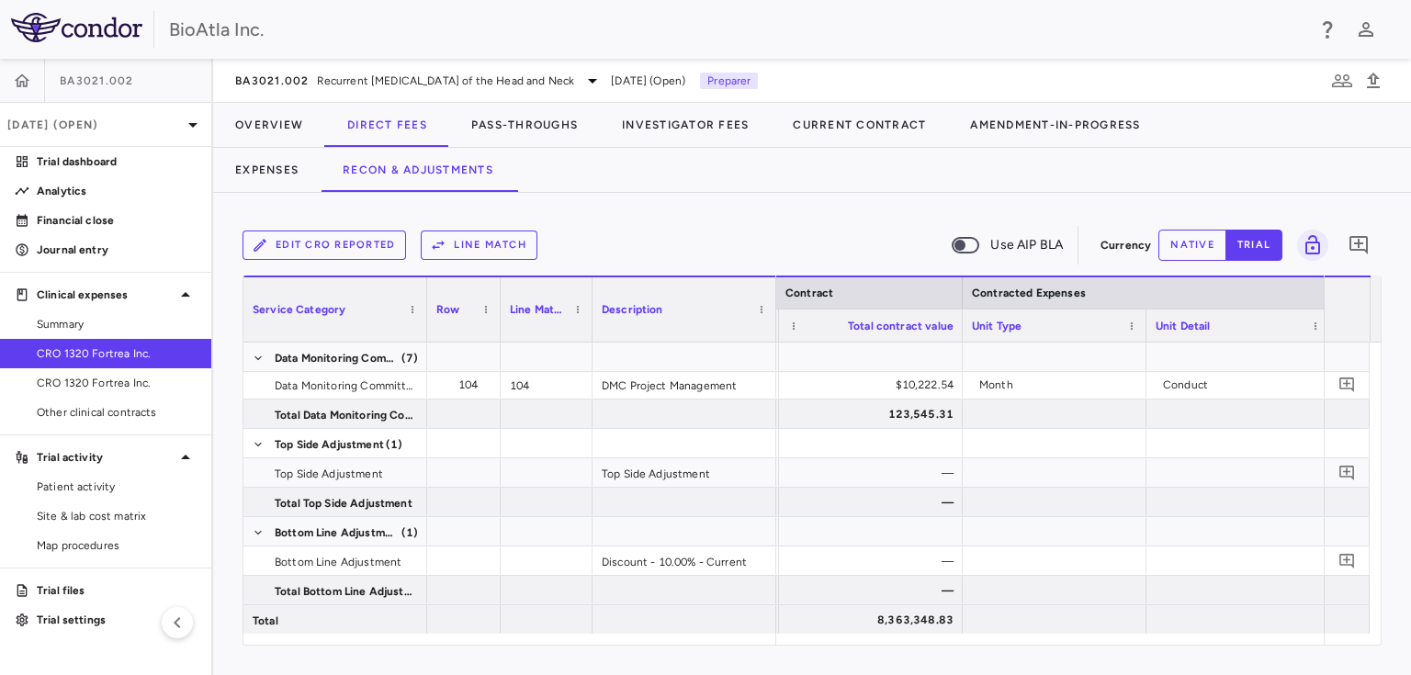
scroll to position [0, 1192]
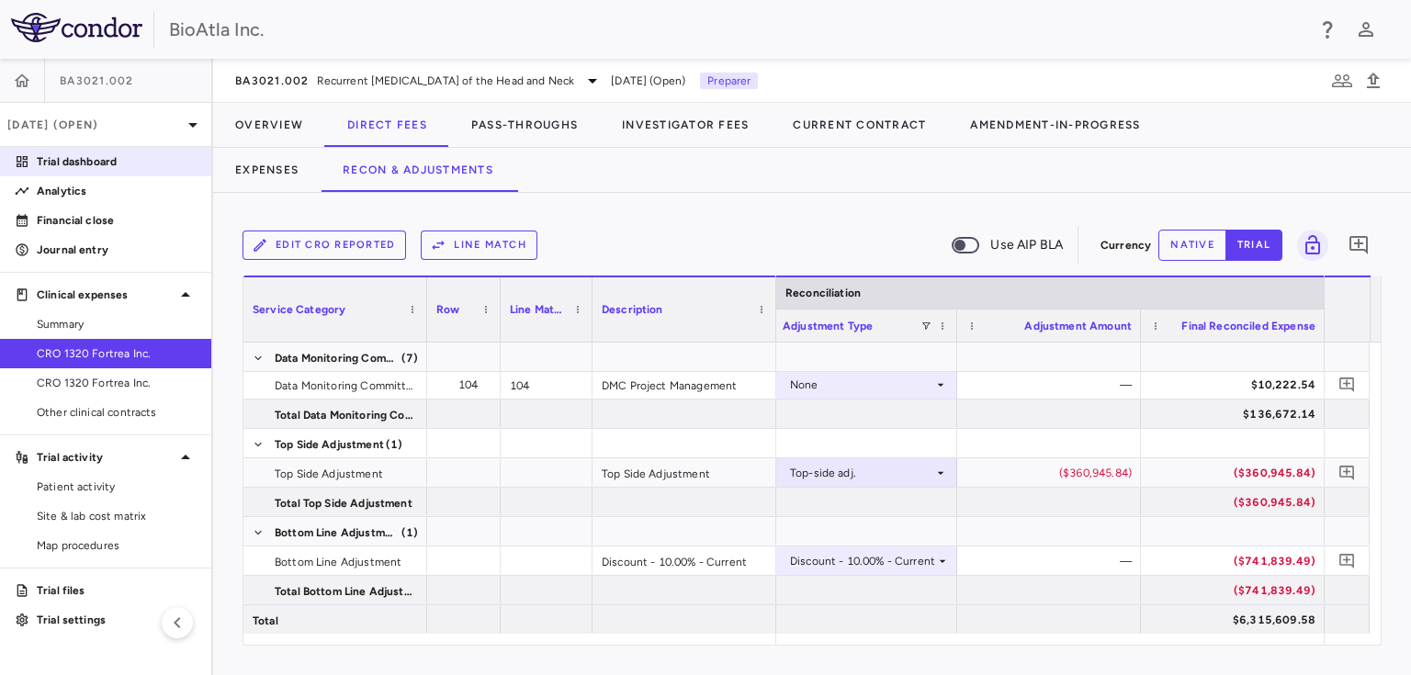
click at [71, 157] on p "Trial dashboard" at bounding box center [117, 161] width 160 height 17
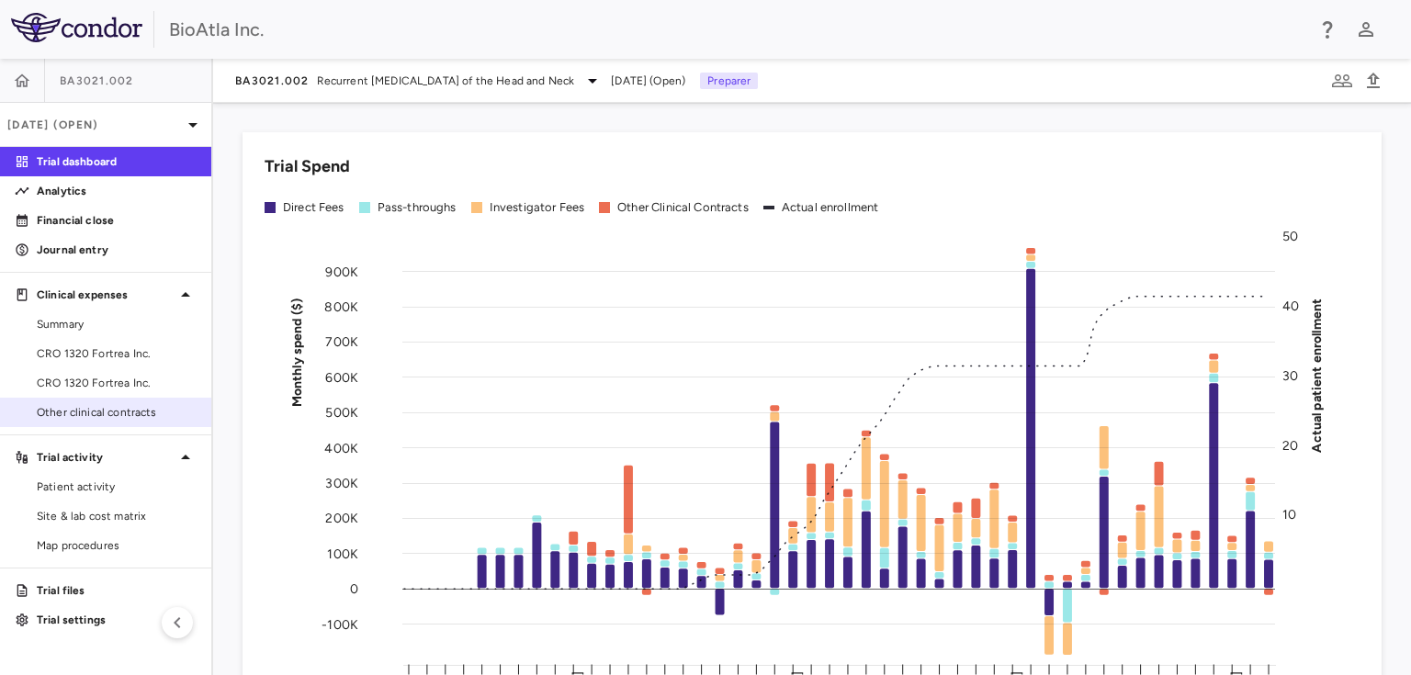
click at [74, 408] on span "Other clinical contracts" at bounding box center [117, 412] width 160 height 17
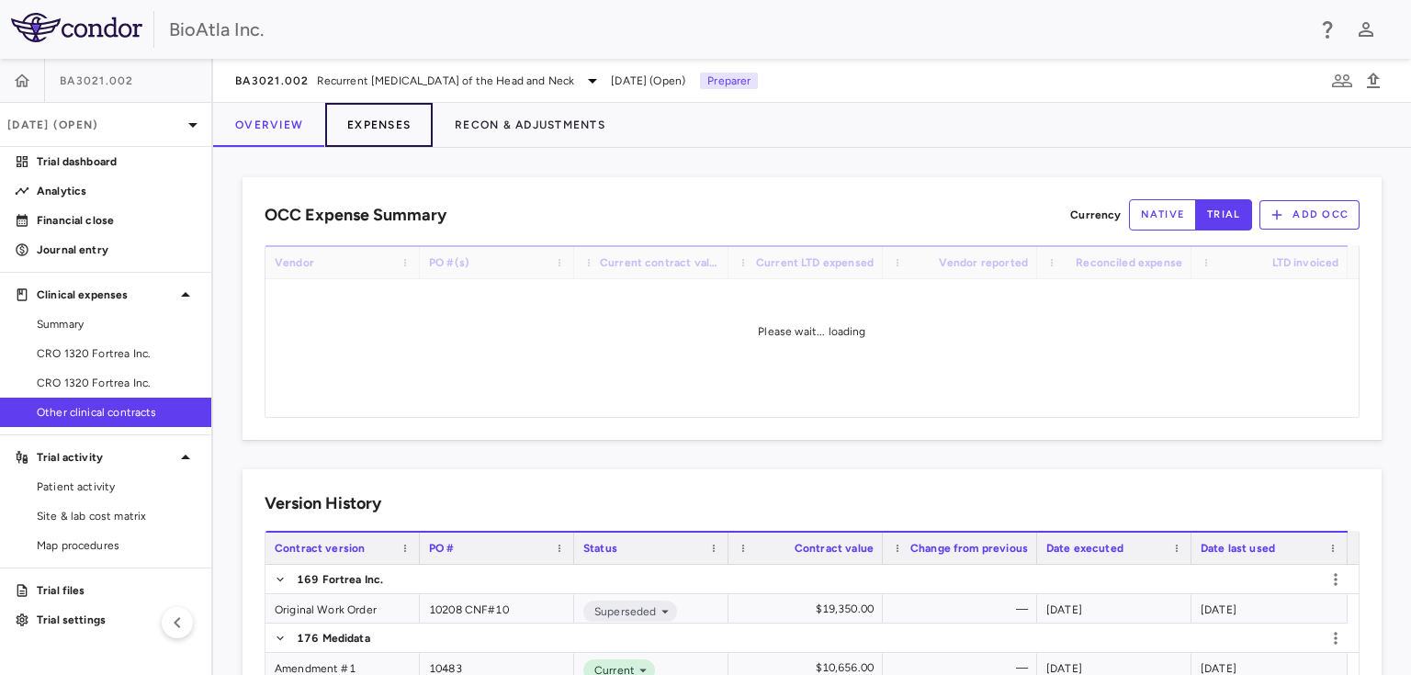
click at [389, 121] on button "Expenses" at bounding box center [379, 125] width 108 height 44
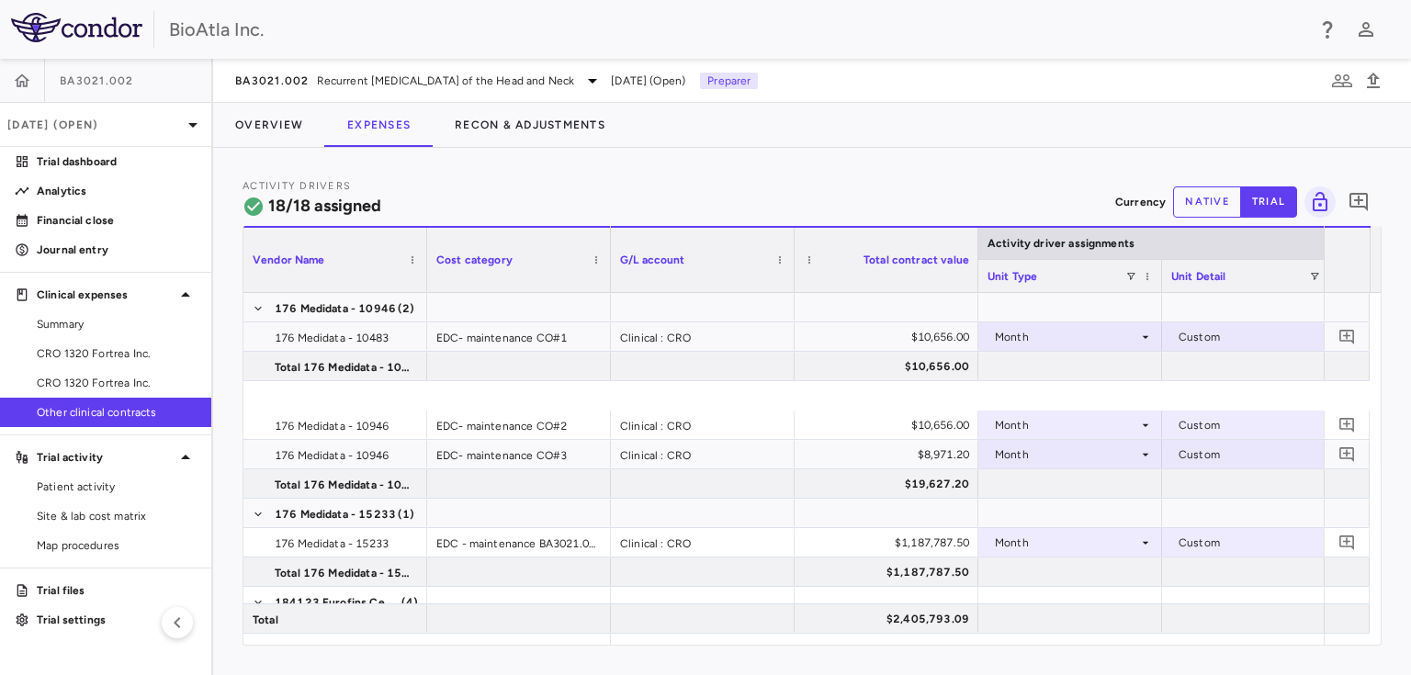
scroll to position [221, 0]
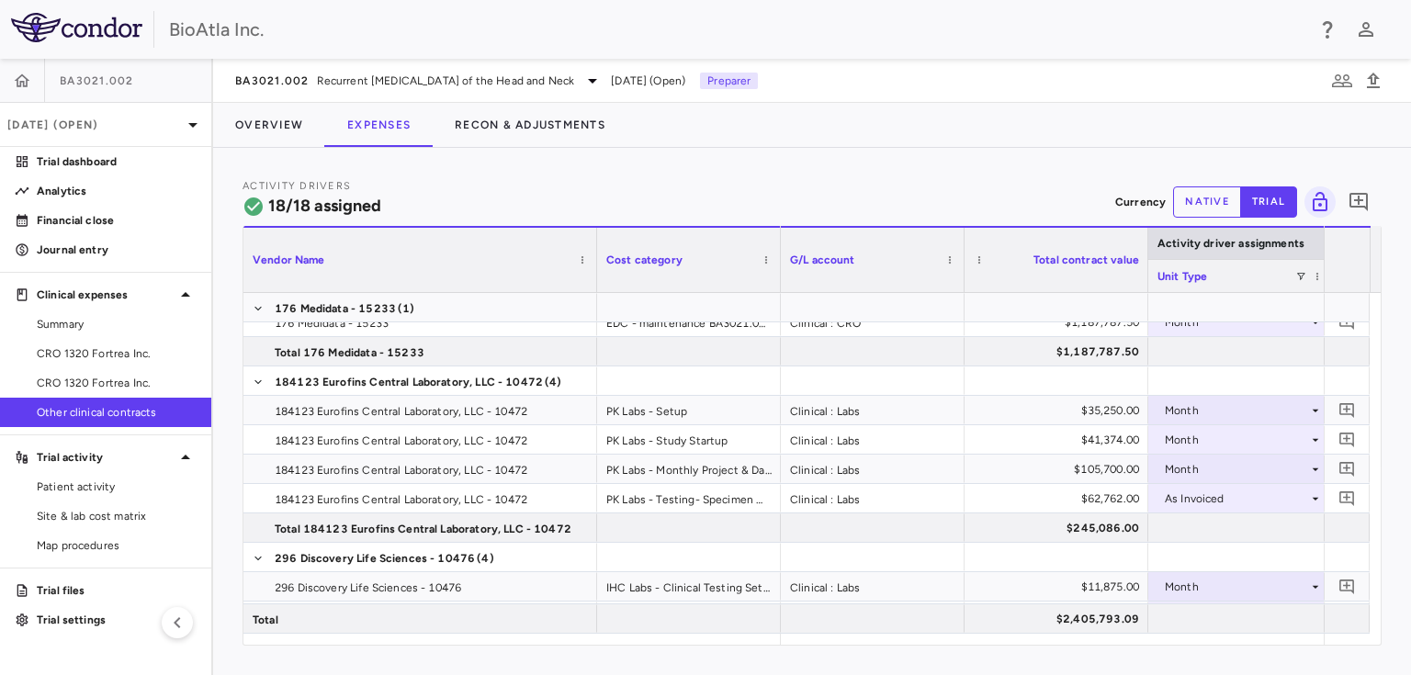
drag, startPoint x: 425, startPoint y: 244, endPoint x: 595, endPoint y: 257, distance: 170.6
click at [595, 257] on div at bounding box center [596, 260] width 7 height 64
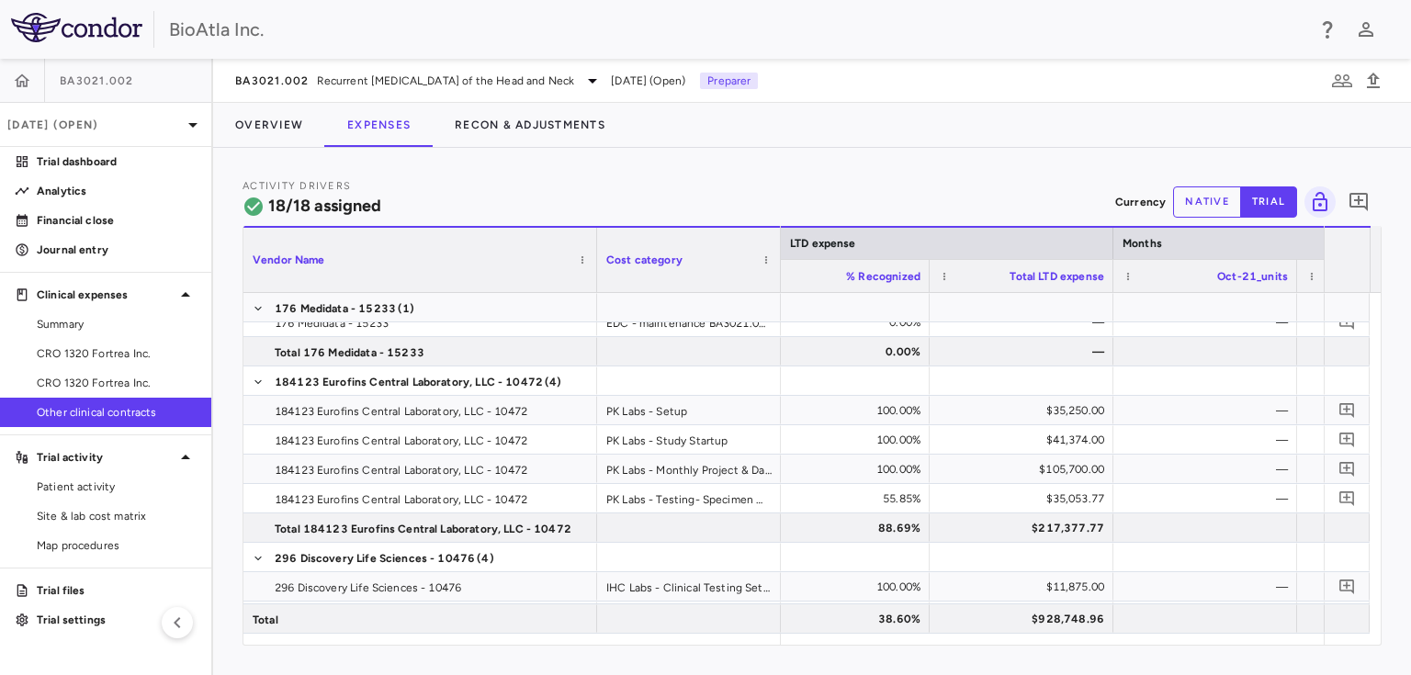
scroll to position [0, 1336]
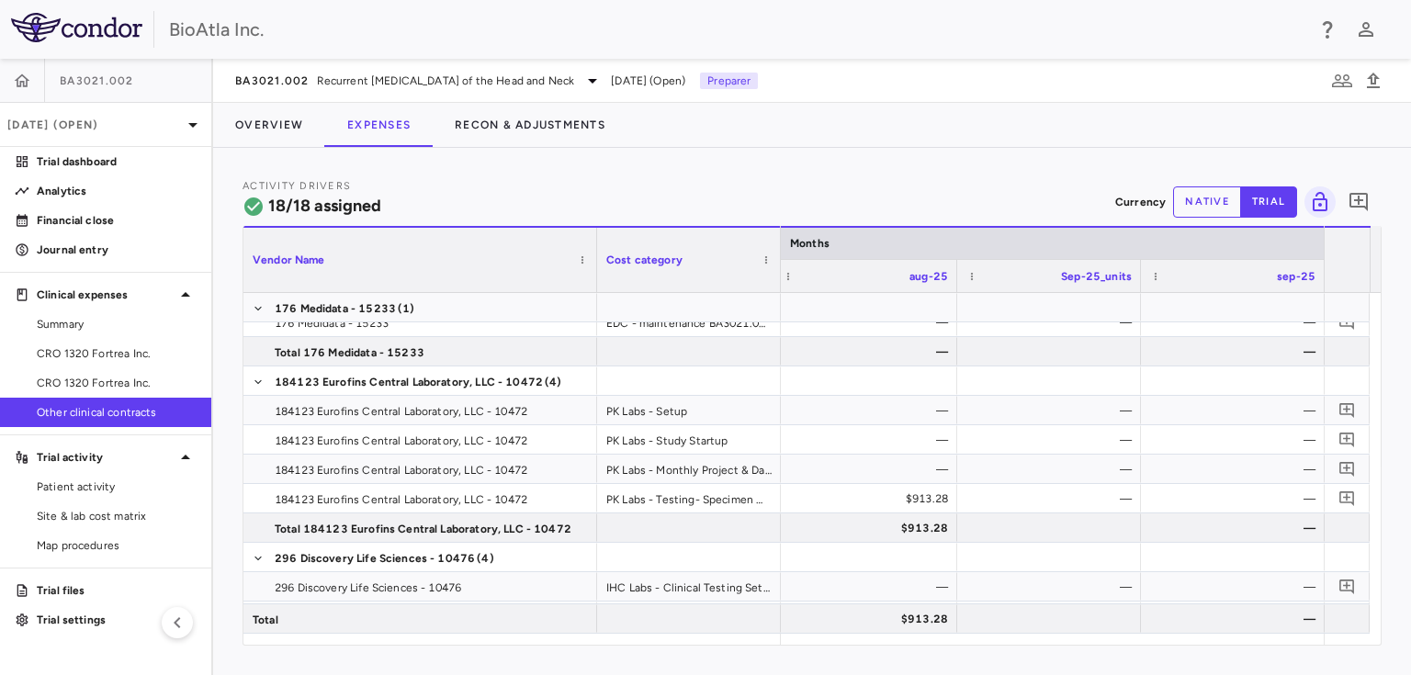
click at [1191, 191] on button "native" at bounding box center [1207, 202] width 68 height 31
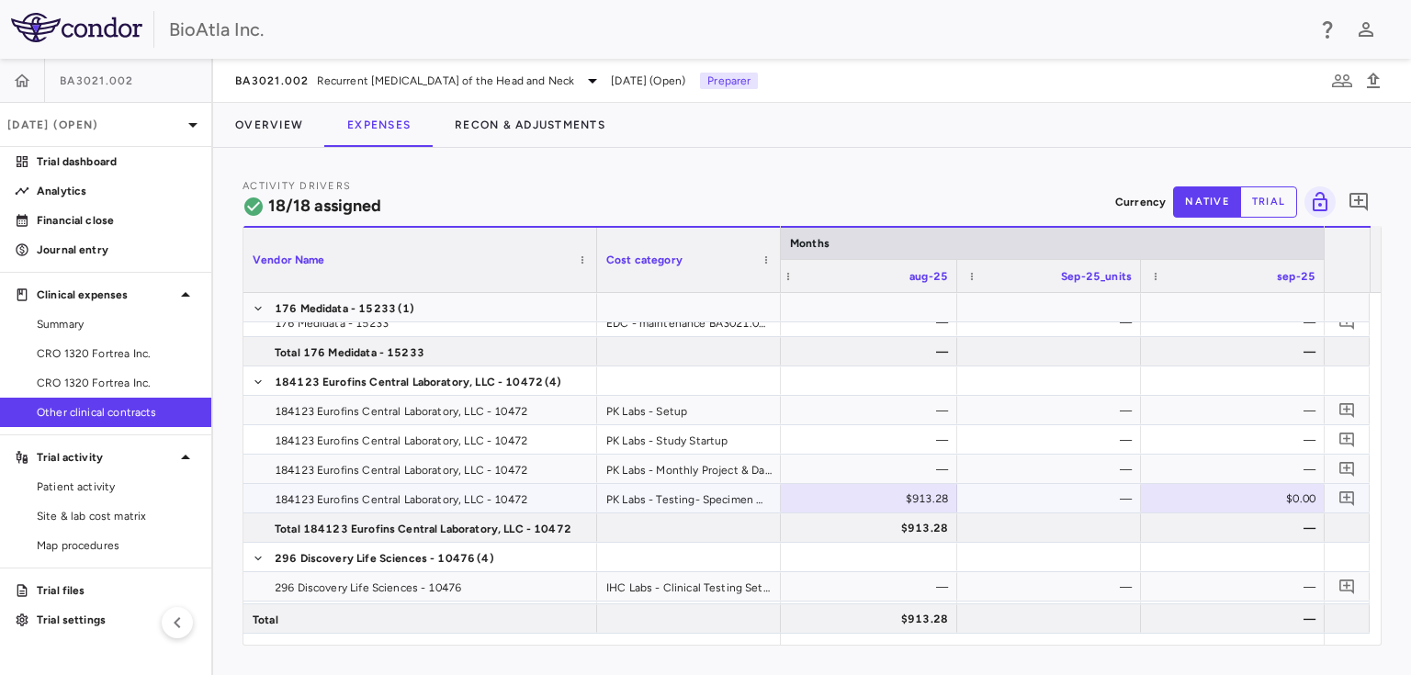
click at [1273, 496] on div "$0.00" at bounding box center [1237, 498] width 158 height 29
type input "*******"
click at [999, 490] on div "—" at bounding box center [1053, 498] width 158 height 29
click at [1177, 455] on div "—" at bounding box center [1237, 469] width 158 height 29
click at [886, 497] on div "$913.28" at bounding box center [869, 498] width 158 height 29
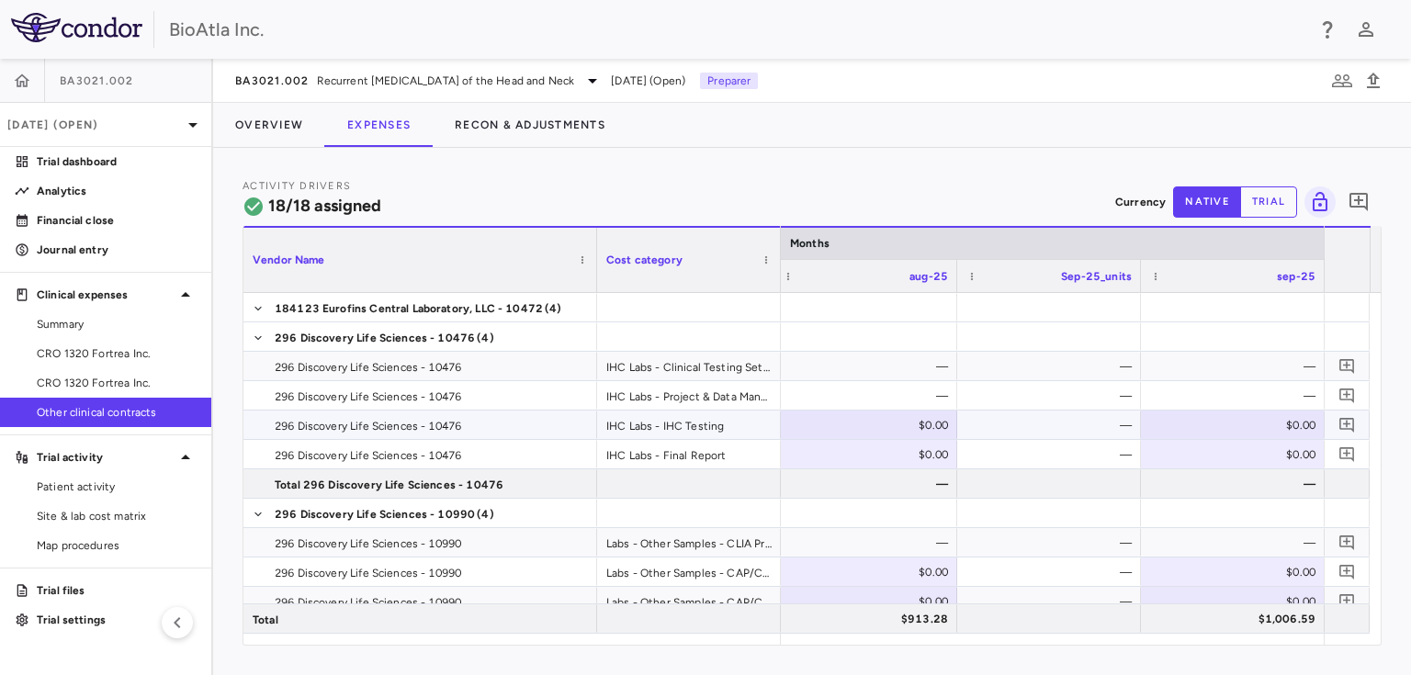
click at [1254, 438] on div "$0.00" at bounding box center [1233, 425] width 184 height 28
type input "*******"
click at [1207, 457] on div "$0.00" at bounding box center [1237, 454] width 158 height 29
click at [1215, 371] on div "—" at bounding box center [1237, 366] width 158 height 29
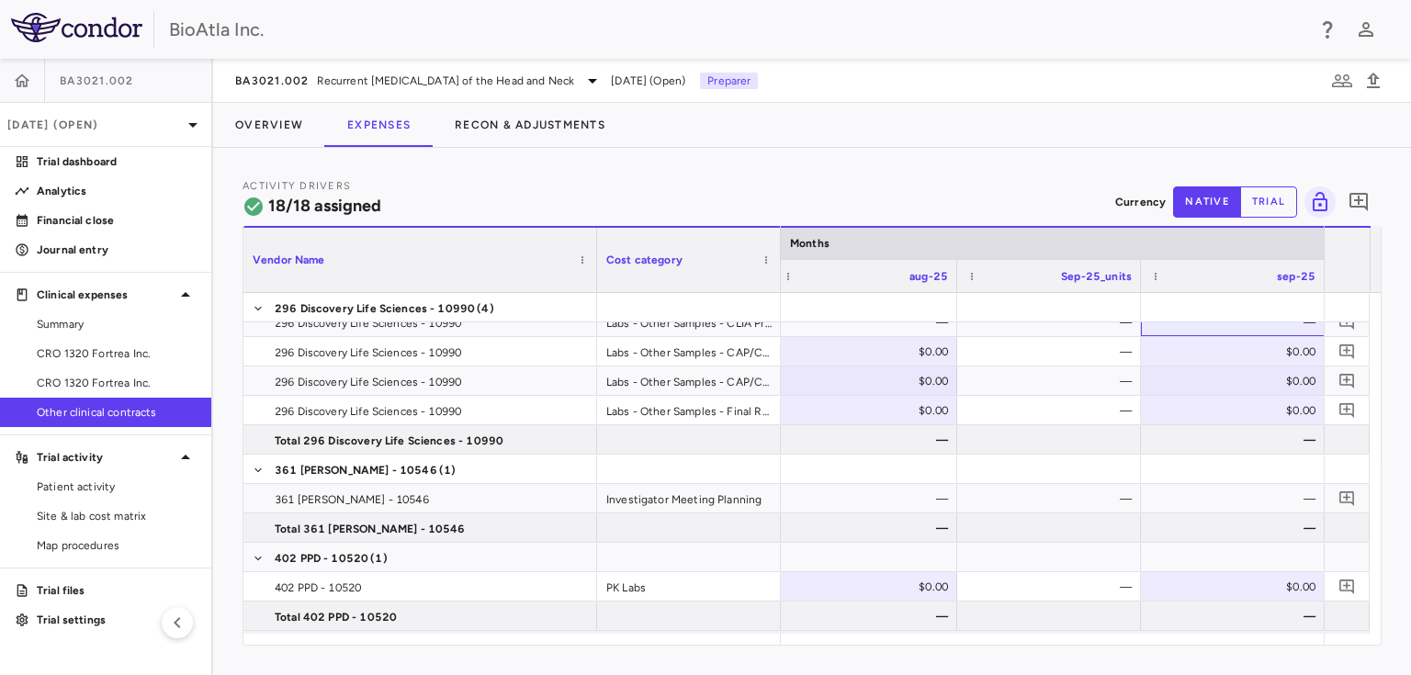
scroll to position [687, 0]
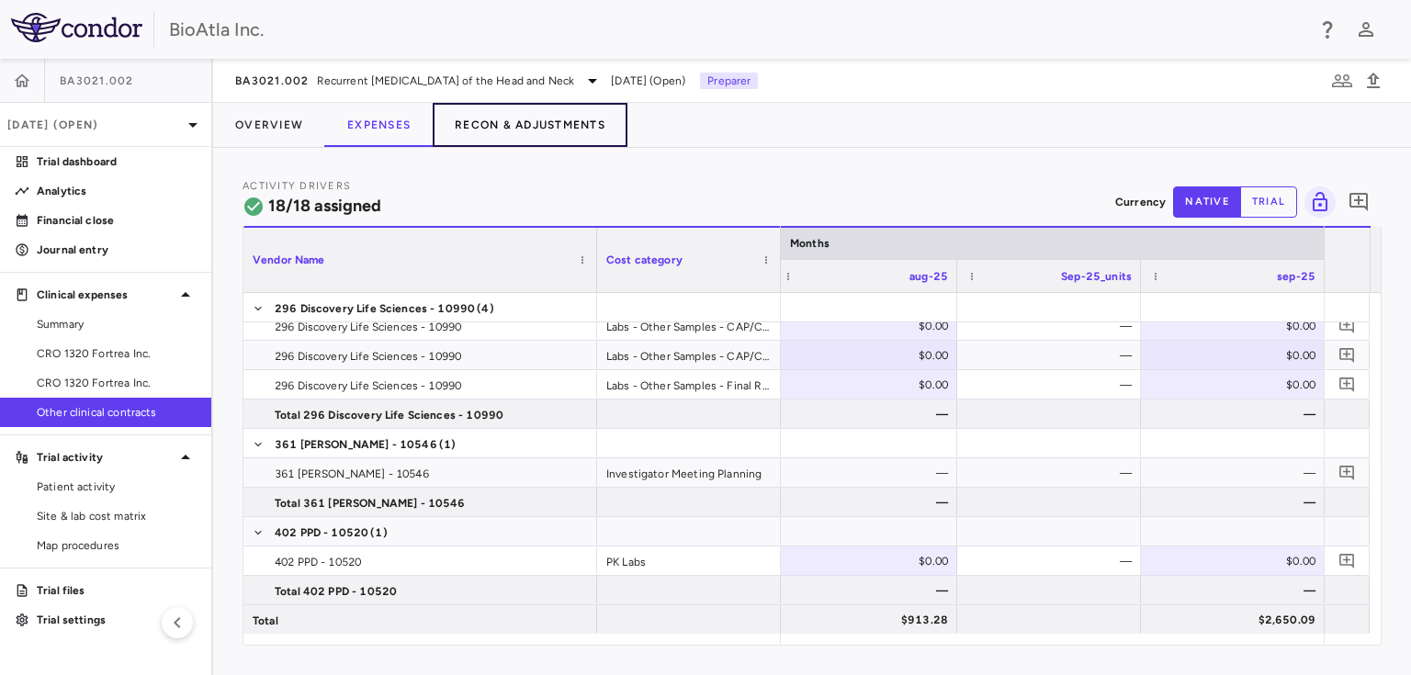
click at [526, 129] on button "Recon & Adjustments" at bounding box center [530, 125] width 195 height 44
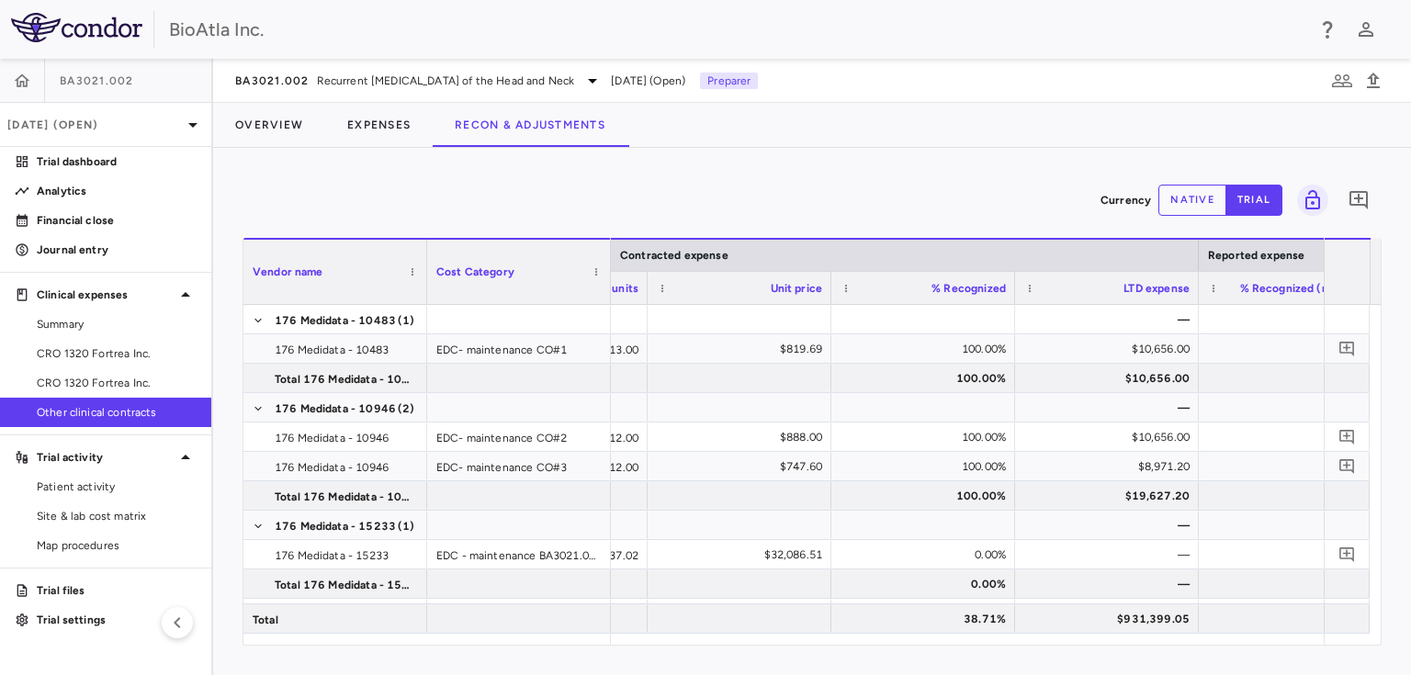
scroll to position [0, 2110]
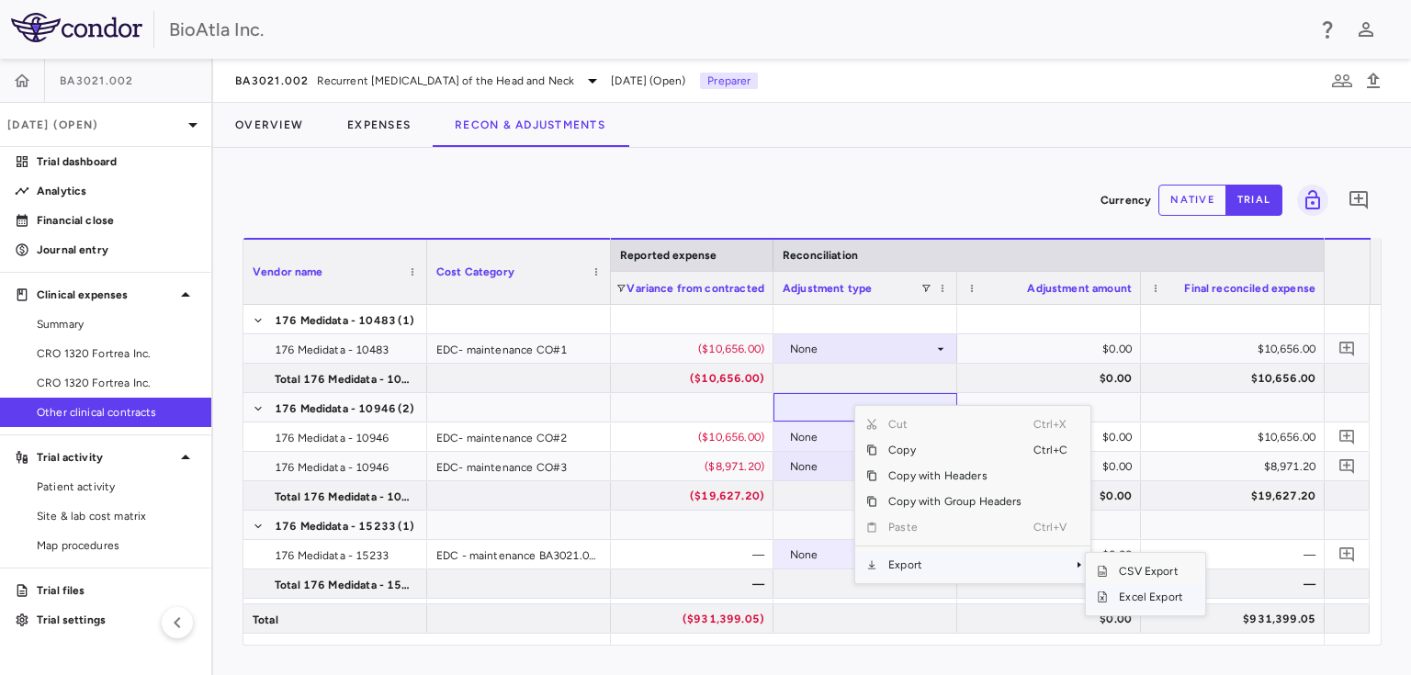
click at [1146, 596] on span "Excel Export" at bounding box center [1151, 597] width 86 height 26
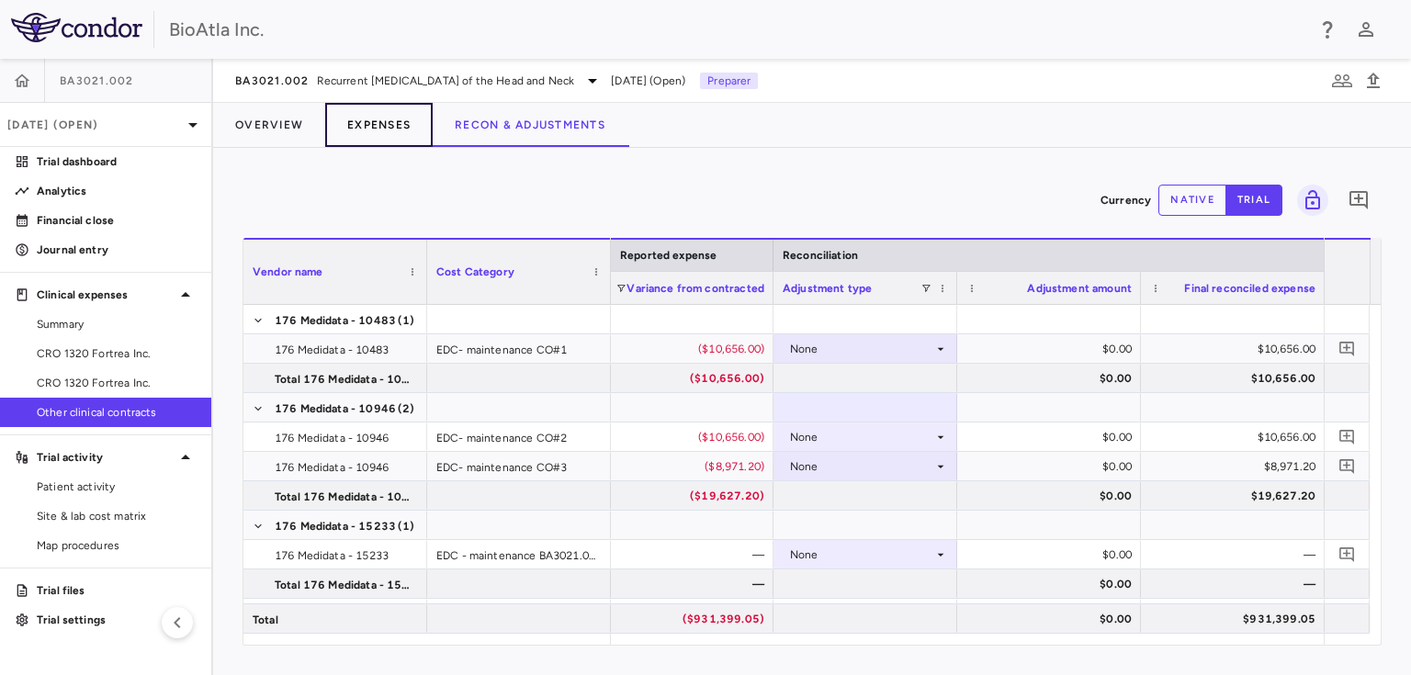
click at [372, 124] on button "Expenses" at bounding box center [379, 125] width 108 height 44
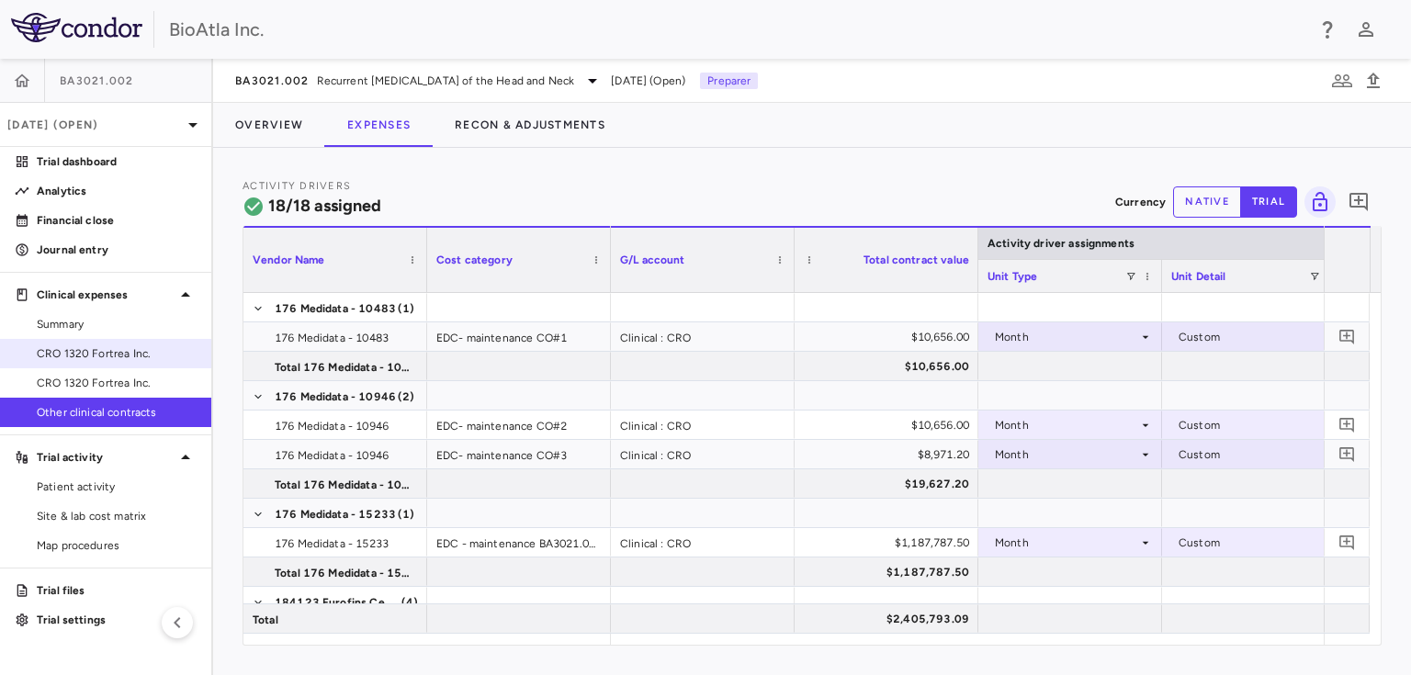
click at [112, 354] on span "CRO 1320 Fortrea Inc." at bounding box center [117, 354] width 160 height 17
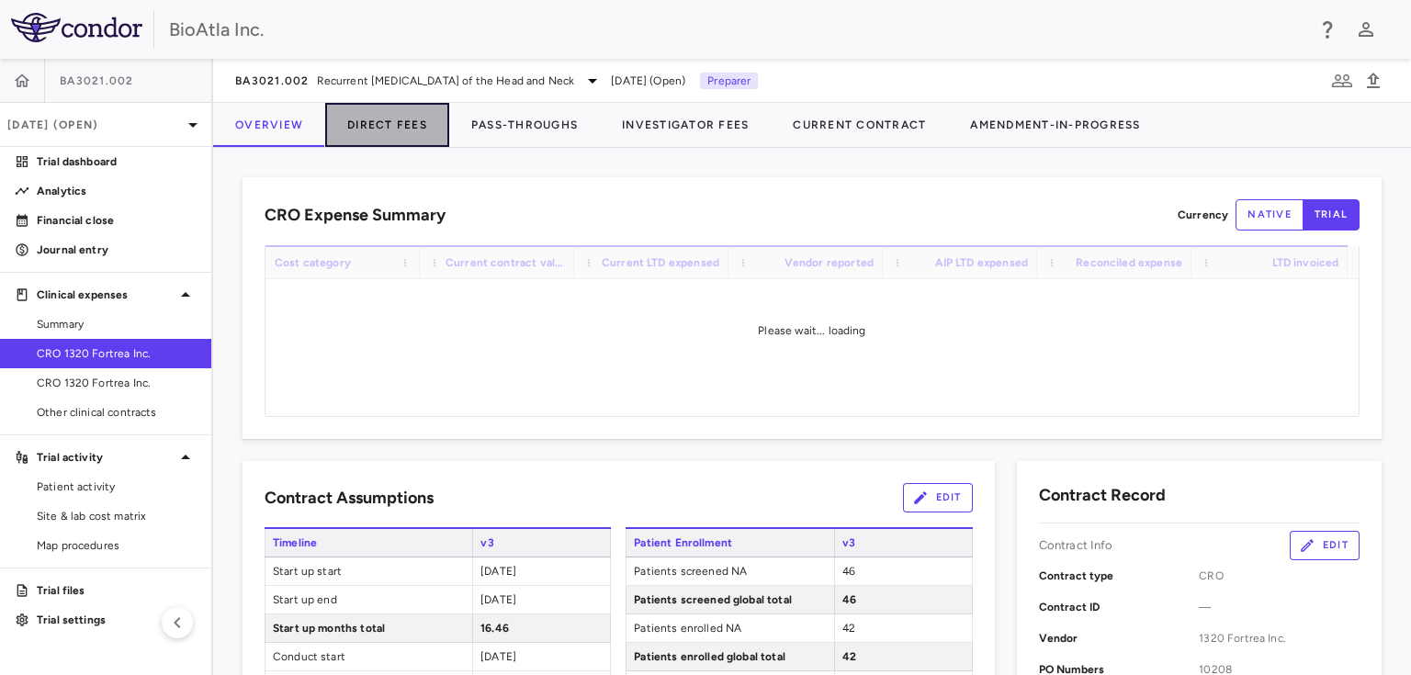
click at [363, 131] on button "Direct Fees" at bounding box center [387, 125] width 124 height 44
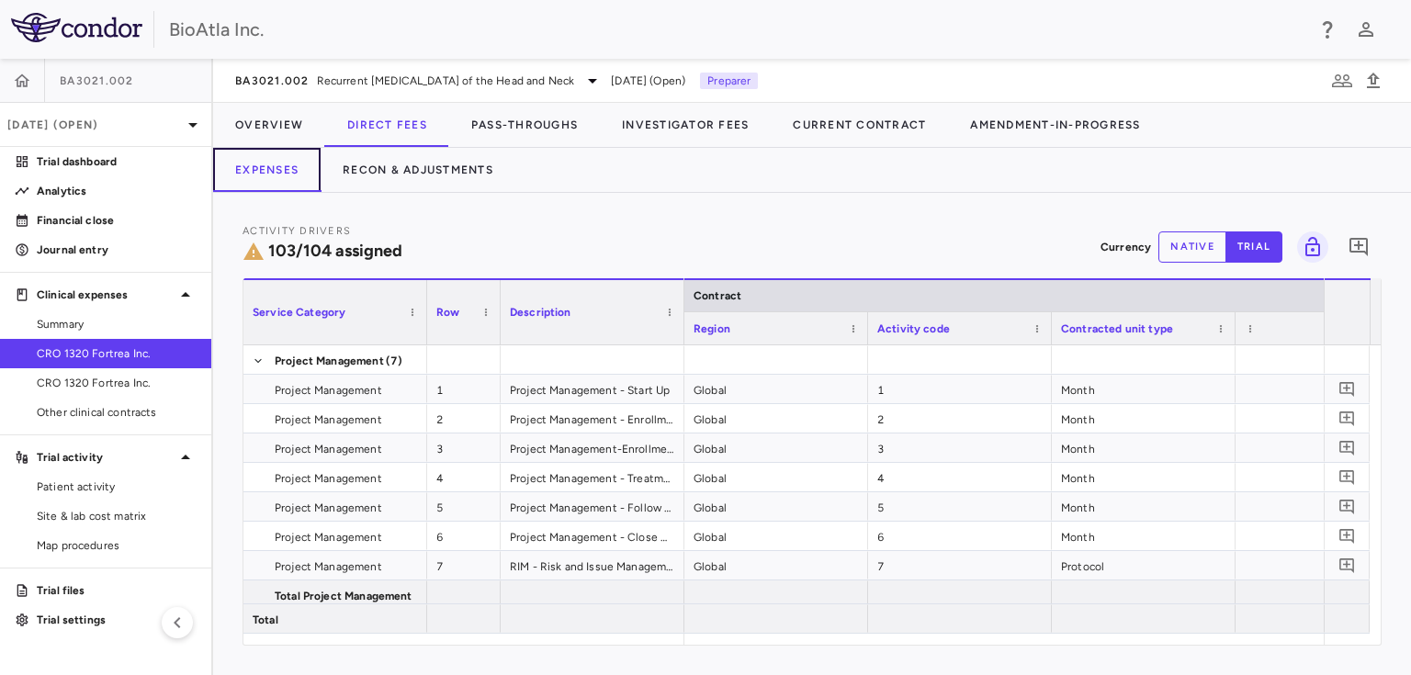
click at [287, 164] on button "Expenses" at bounding box center [267, 170] width 108 height 44
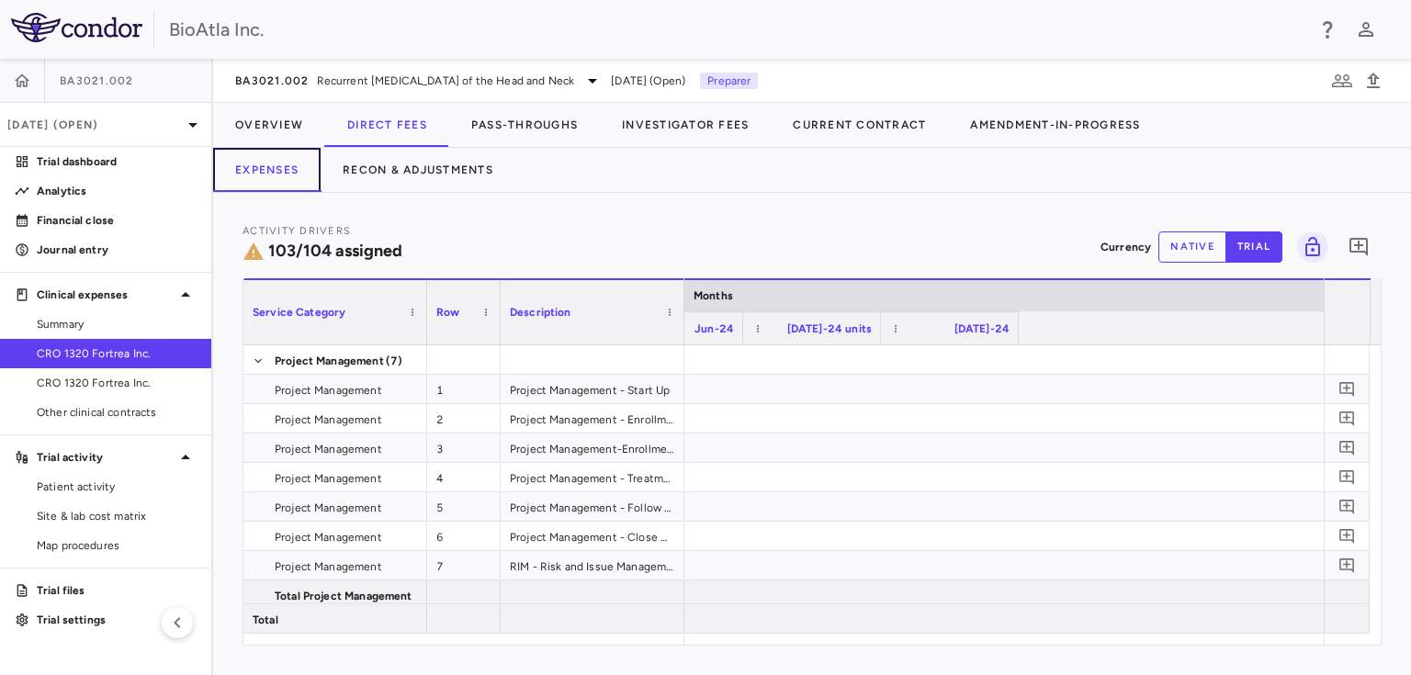
scroll to position [0, 11749]
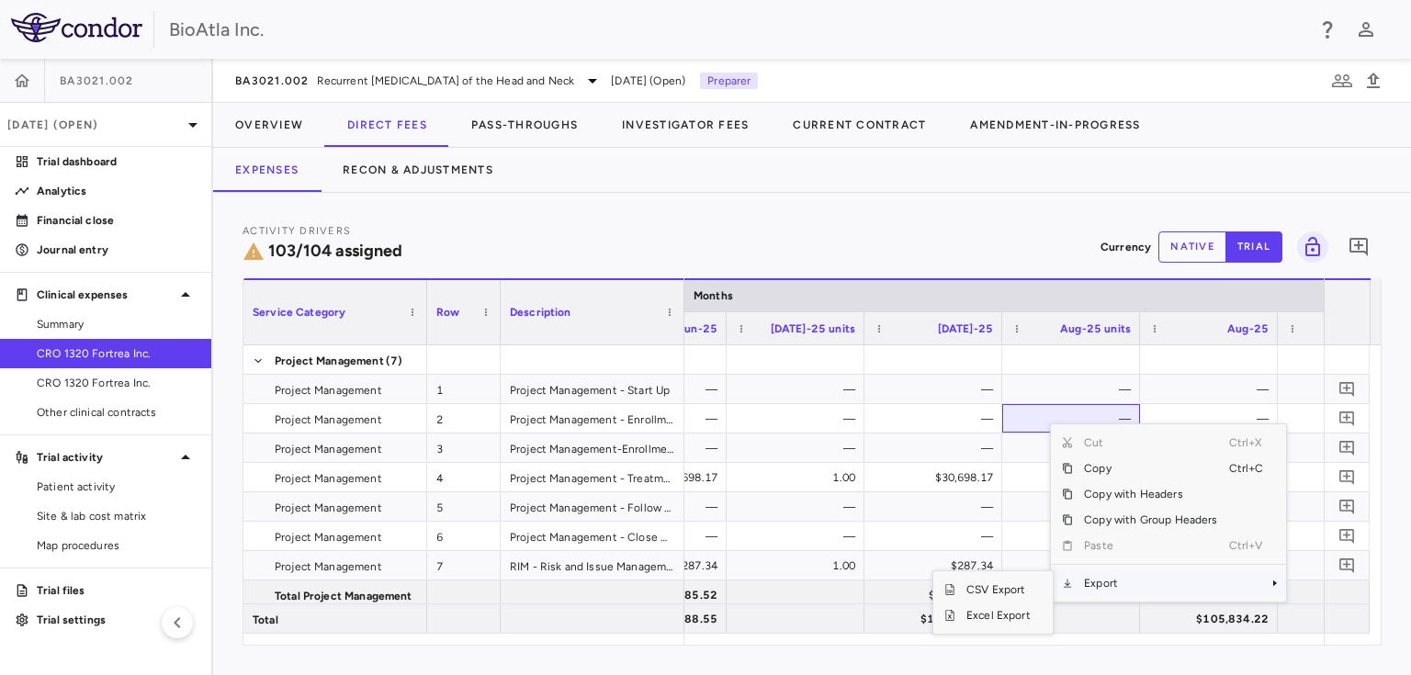
click at [1270, 581] on span "Context Menu" at bounding box center [1275, 583] width 11 height 11
click at [1146, 581] on span "Export" at bounding box center [1150, 584] width 155 height 26
click at [985, 617] on span "Excel Export" at bounding box center [999, 616] width 86 height 26
